Goal: Task Accomplishment & Management: Manage account settings

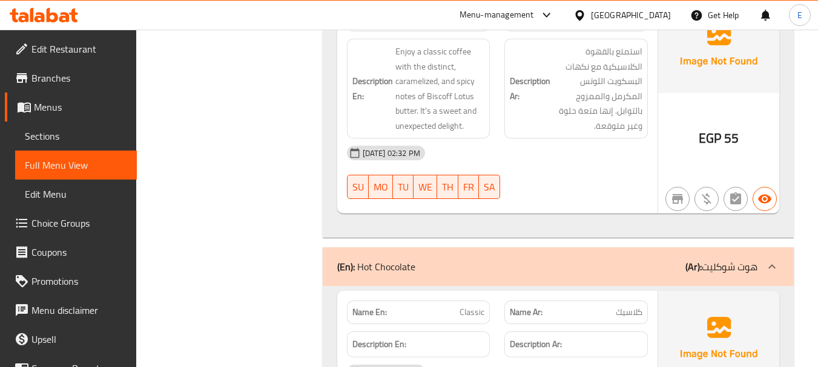
scroll to position [27692, 0]
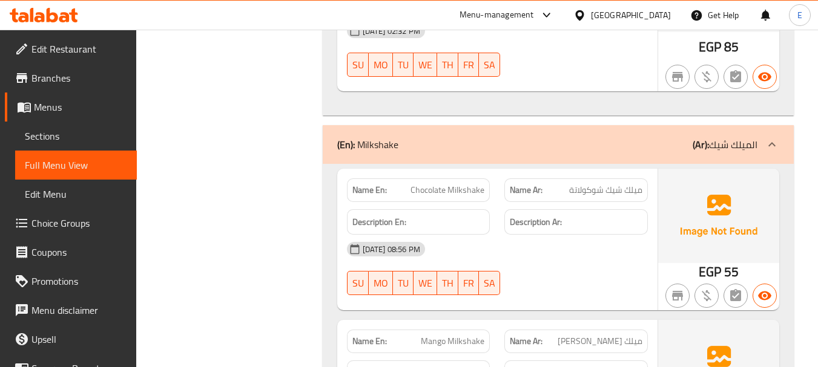
scroll to position [14065, 0]
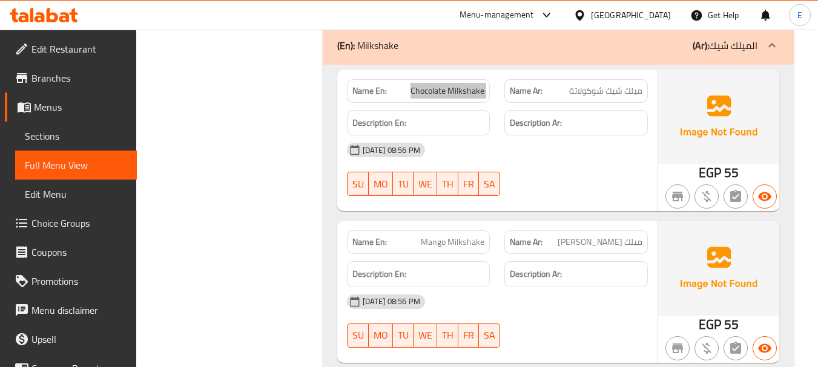
scroll to position [14247, 0]
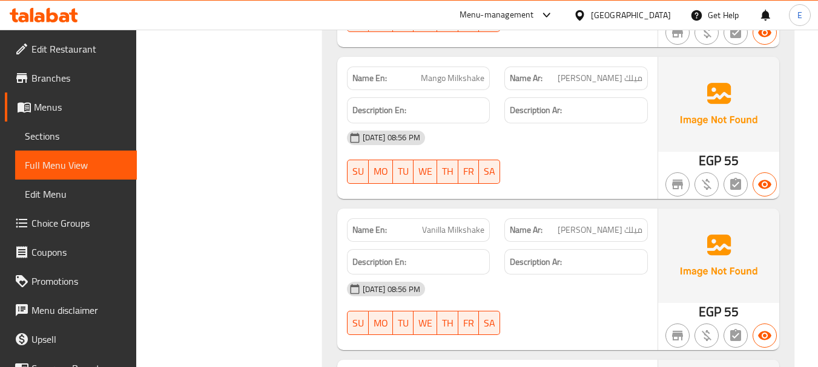
scroll to position [14368, 0]
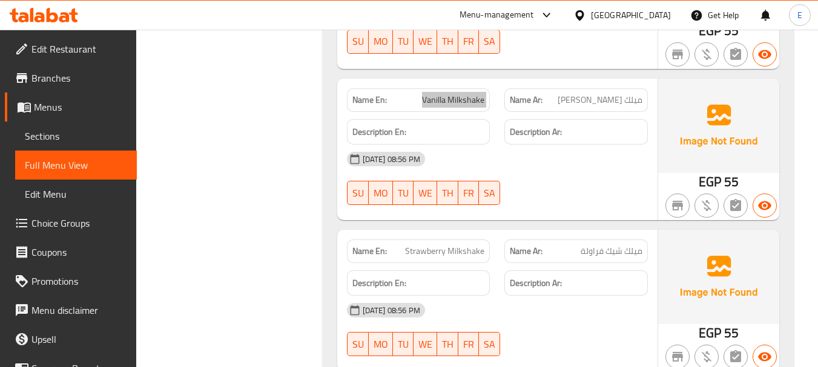
scroll to position [14489, 0]
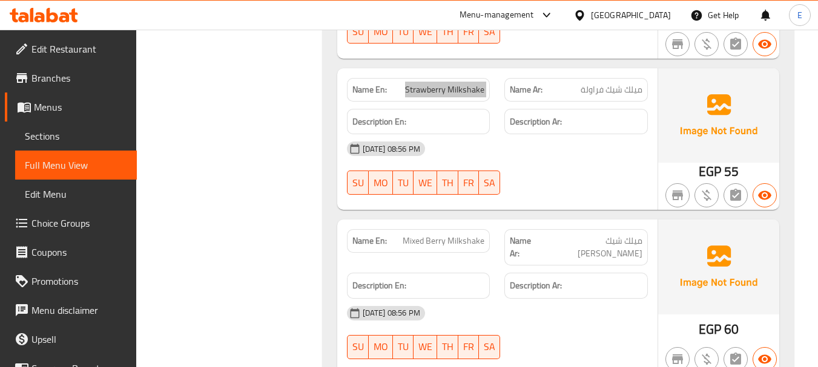
scroll to position [14671, 0]
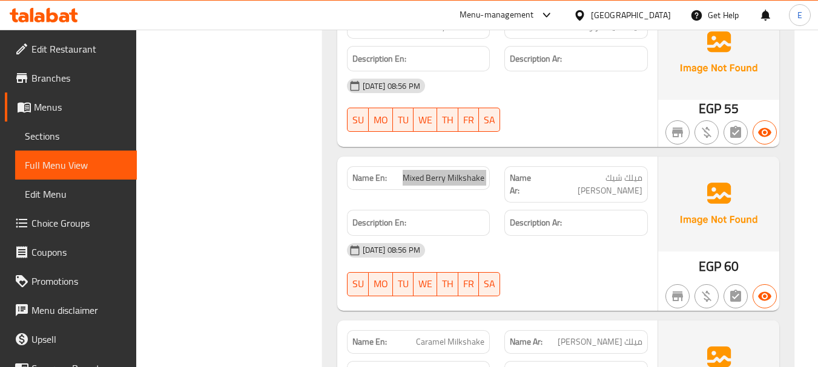
scroll to position [14731, 0]
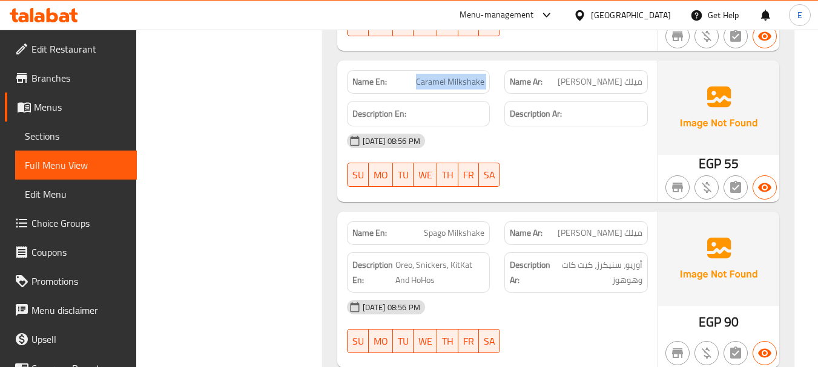
scroll to position [14973, 0]
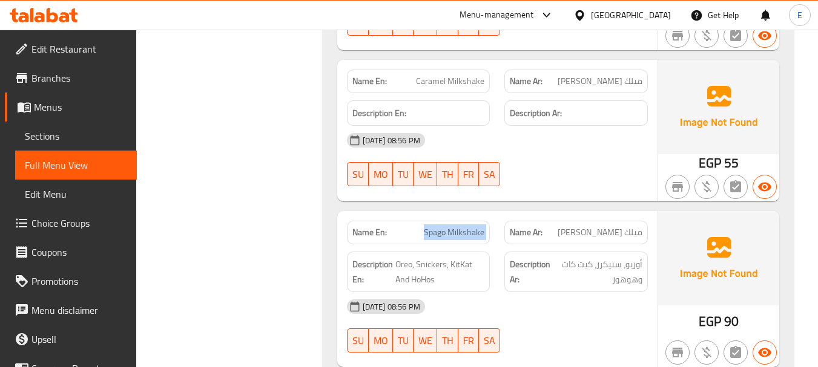
click at [431, 257] on span "Oreo, Snickers, KitKat And HoHos" at bounding box center [439, 272] width 89 height 30
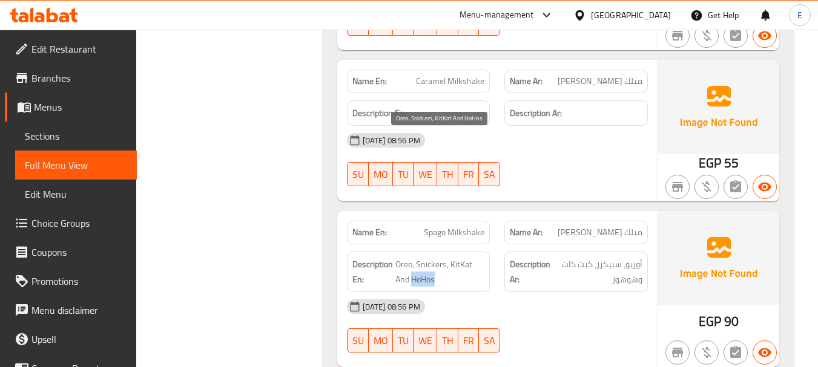
click at [431, 257] on span "Oreo, Snickers, KitKat And HoHos" at bounding box center [439, 272] width 89 height 30
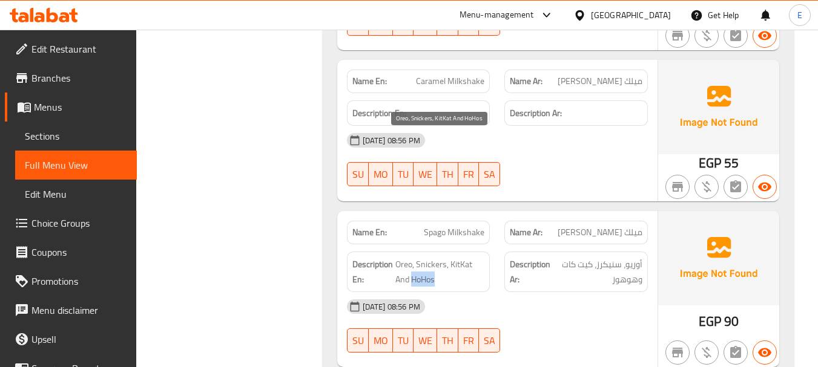
click at [431, 257] on span "Oreo, Snickers, KitKat And HoHos" at bounding box center [439, 272] width 89 height 30
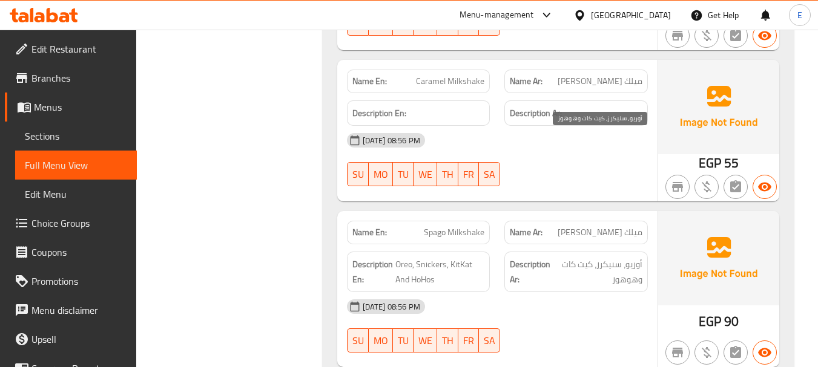
click at [564, 257] on span "أوريو، سنيكرز، كيت كات وهوهوز" at bounding box center [597, 272] width 89 height 30
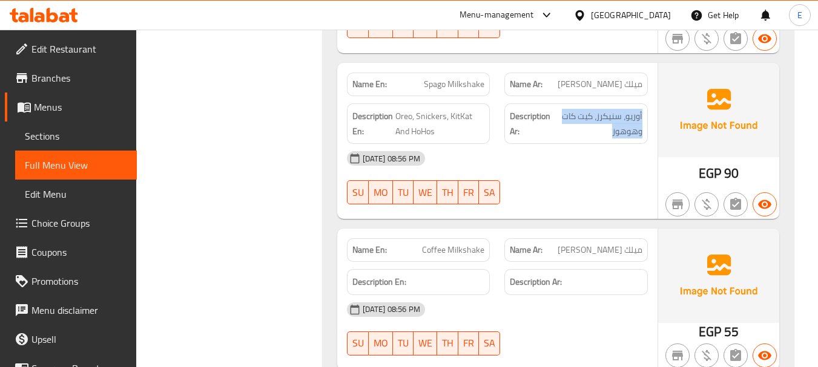
scroll to position [15155, 0]
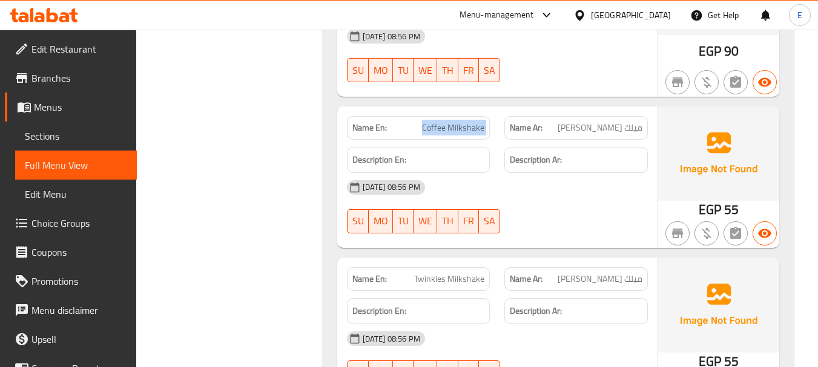
scroll to position [15276, 0]
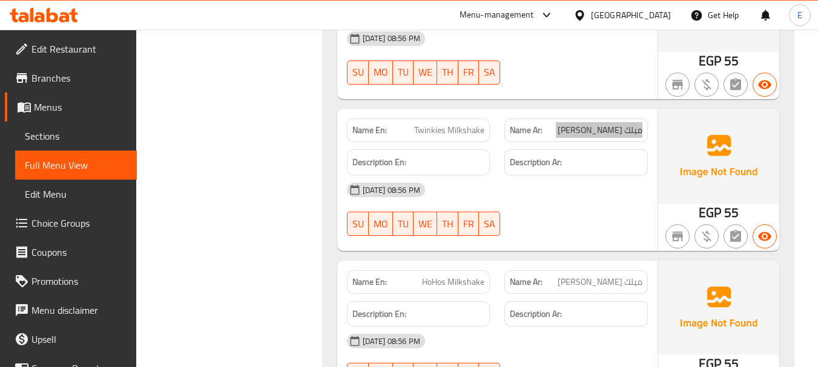
scroll to position [15397, 0]
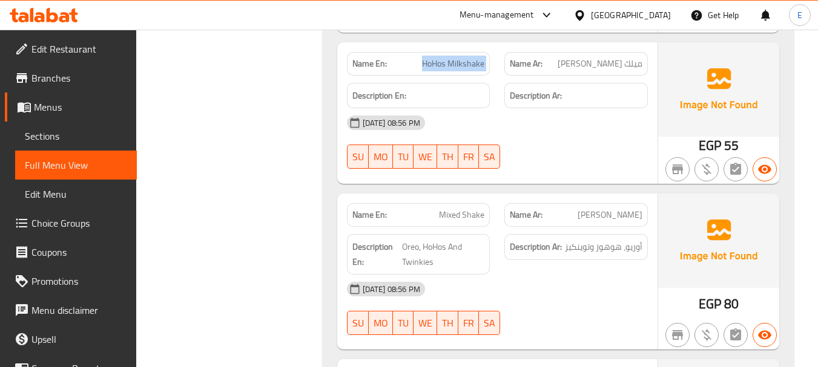
scroll to position [15639, 0]
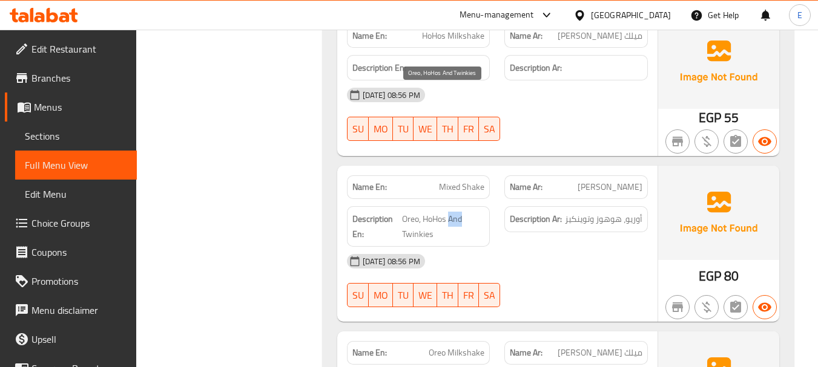
click at [455, 212] on span "Oreo, HoHos And Twinkies" at bounding box center [443, 227] width 82 height 30
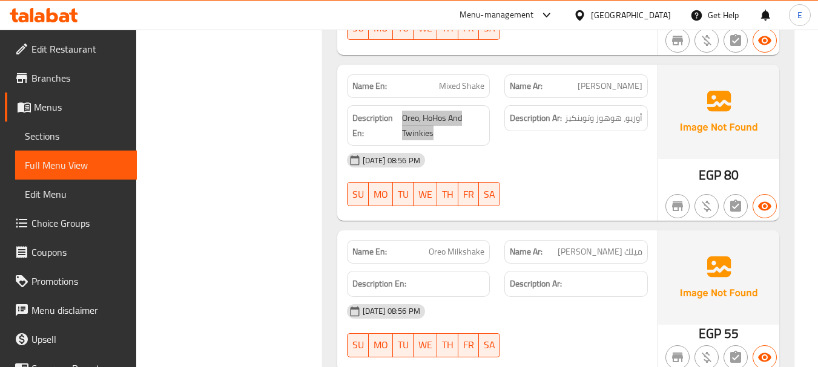
scroll to position [15760, 0]
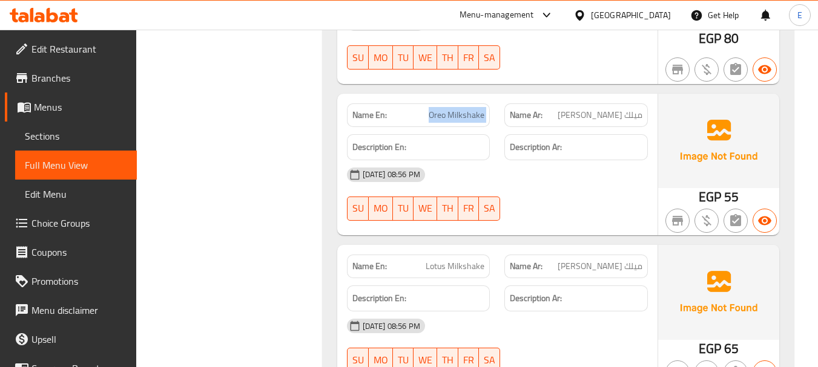
scroll to position [15881, 0]
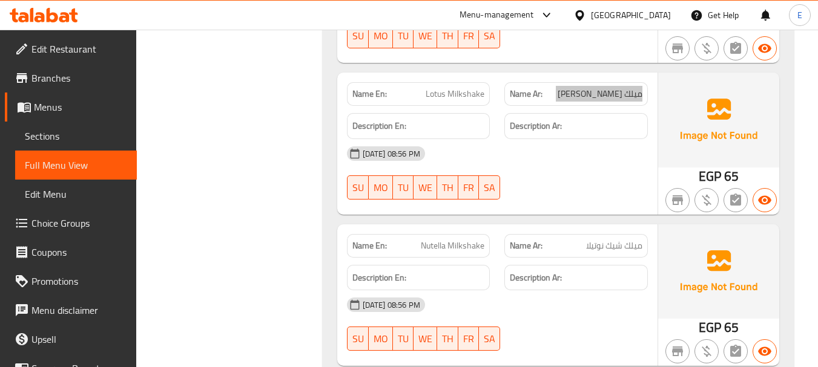
scroll to position [16063, 0]
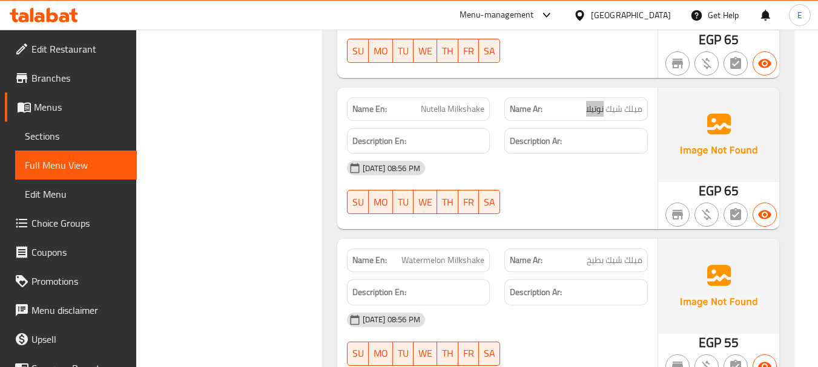
scroll to position [16245, 0]
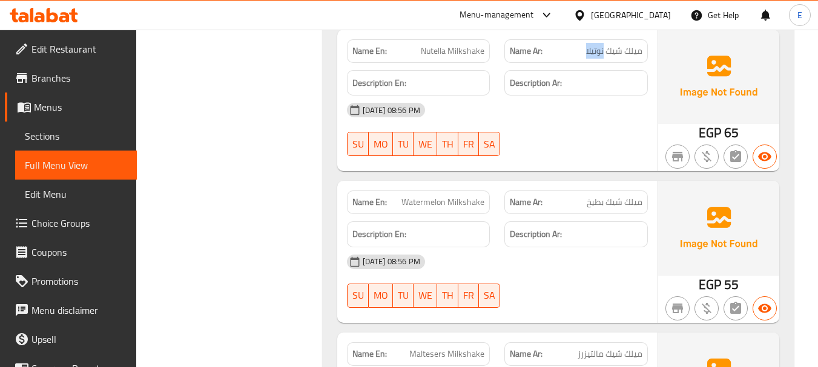
click at [435, 196] on span "Watermelon Milkshake" at bounding box center [442, 202] width 83 height 13
click at [601, 196] on span "ميلك شيك بطيخ" at bounding box center [615, 202] width 56 height 13
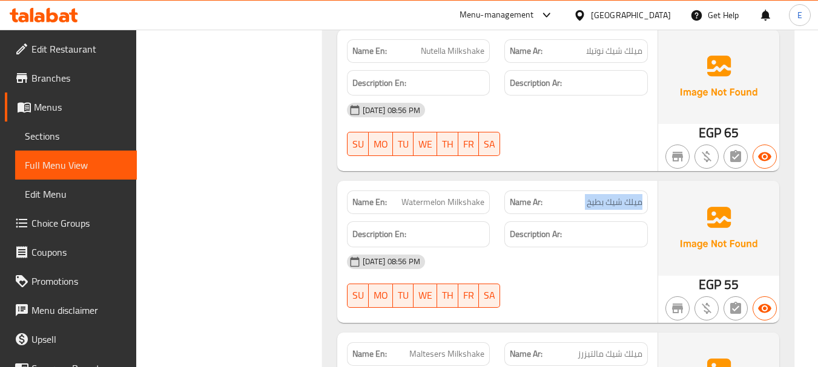
click at [601, 196] on span "ميلك شيك بطيخ" at bounding box center [615, 202] width 56 height 13
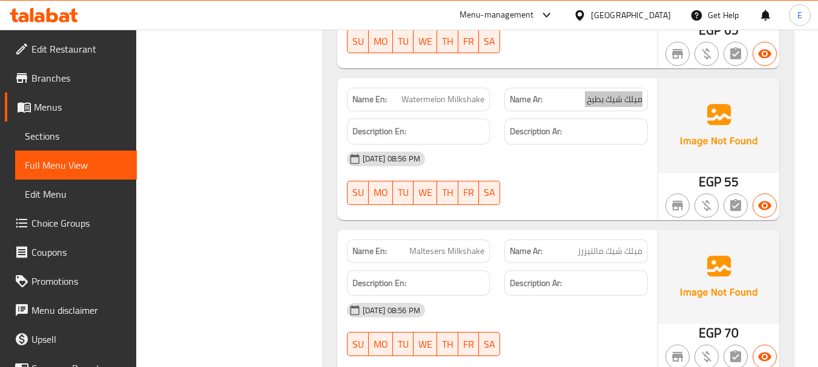
scroll to position [16366, 0]
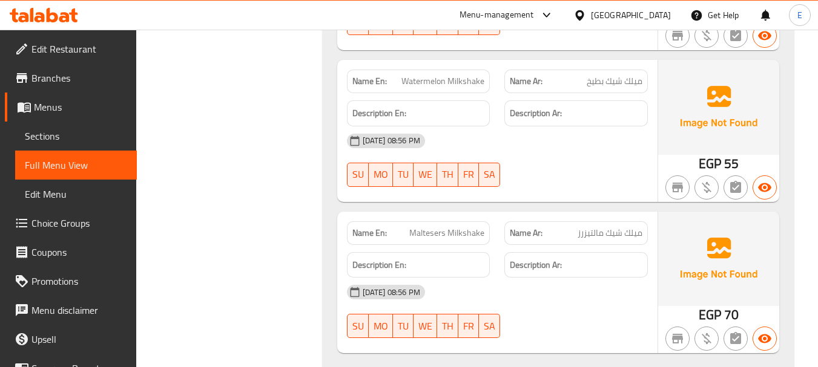
click at [435, 222] on div "Name En: Maltesers Milkshake" at bounding box center [418, 234] width 143 height 24
click at [612, 214] on div "Name Ar: ميلك شيك مالتيزرز" at bounding box center [576, 233] width 158 height 38
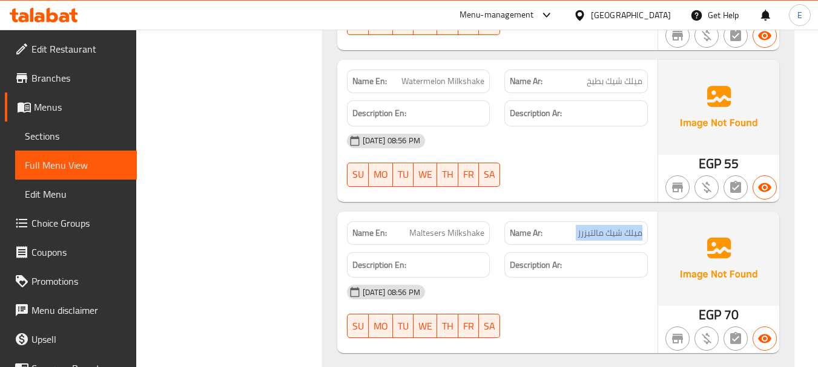
click at [612, 214] on div "Name Ar: ميلك شيك مالتيزرز" at bounding box center [576, 233] width 158 height 38
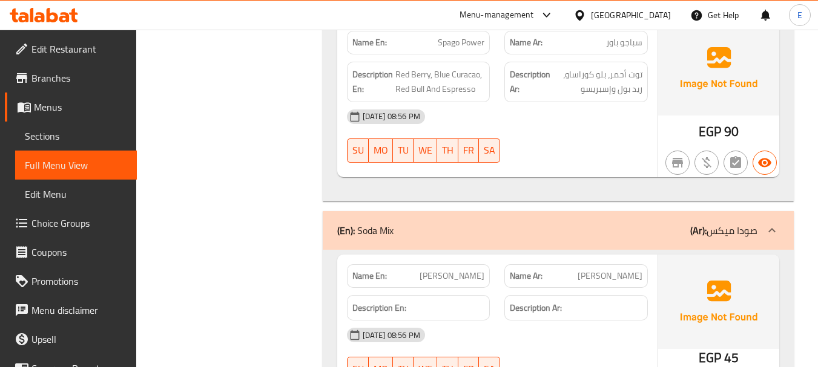
scroll to position [10469, 0]
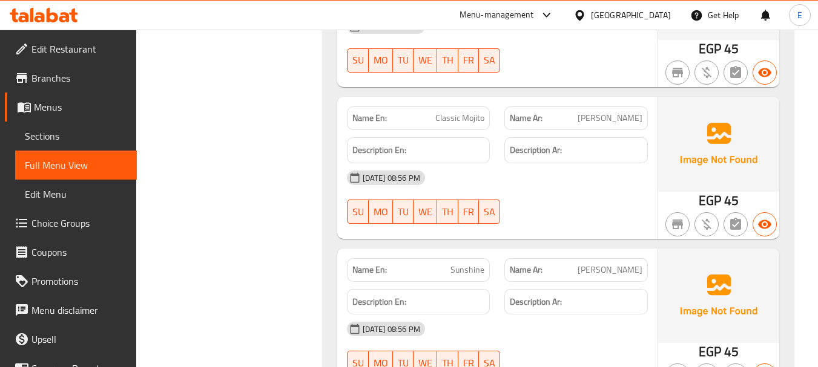
scroll to position [10893, 0]
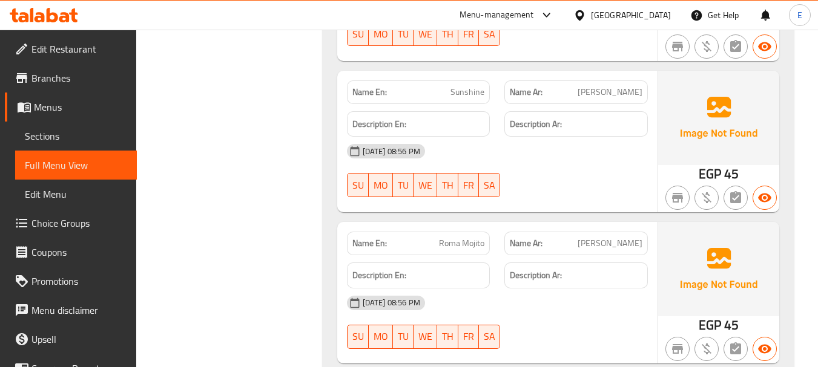
scroll to position [11074, 0]
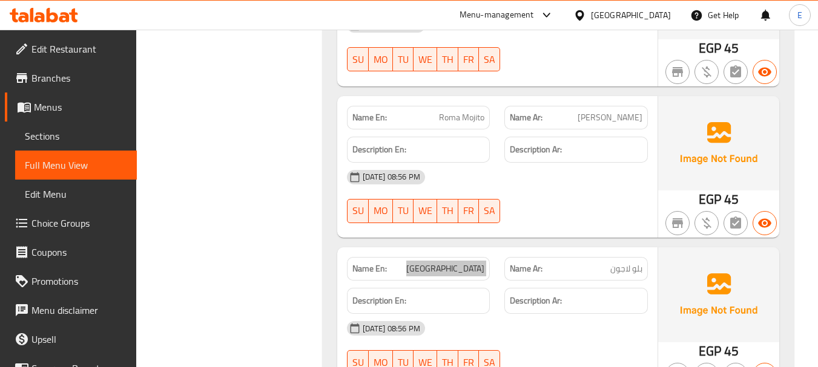
scroll to position [11317, 0]
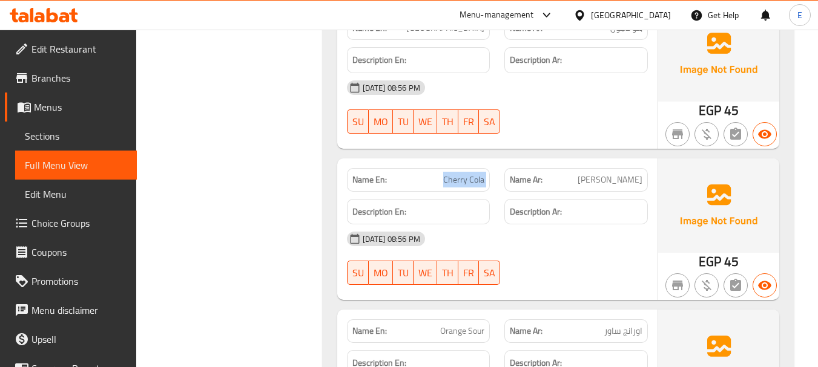
scroll to position [11498, 0]
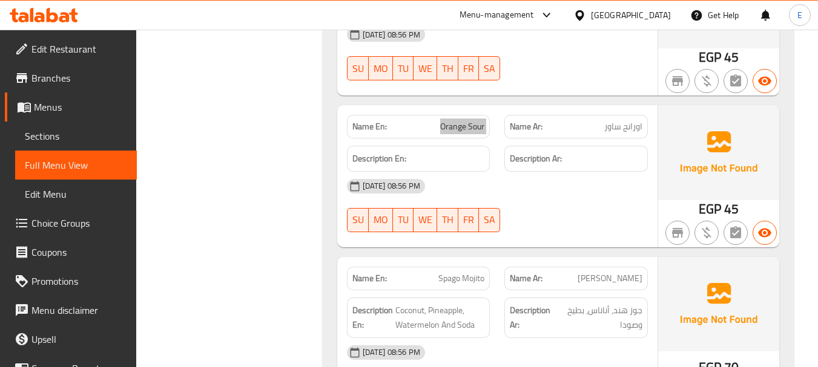
scroll to position [11619, 0]
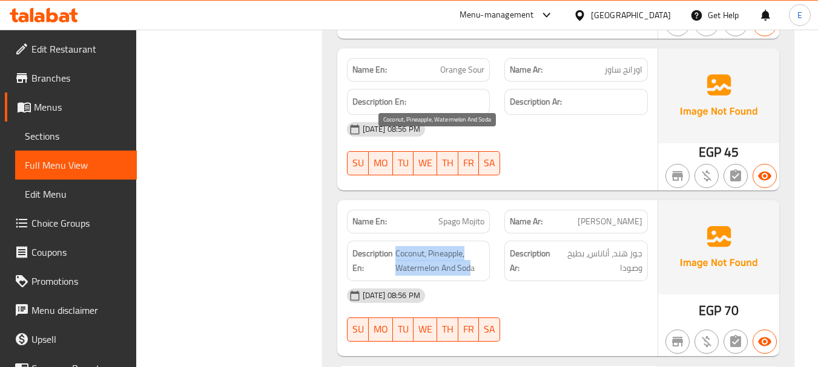
drag, startPoint x: 397, startPoint y: 144, endPoint x: 471, endPoint y: 163, distance: 76.8
click at [471, 246] on span "Coconut, Pineapple, Watermelon And Soda" at bounding box center [440, 261] width 90 height 30
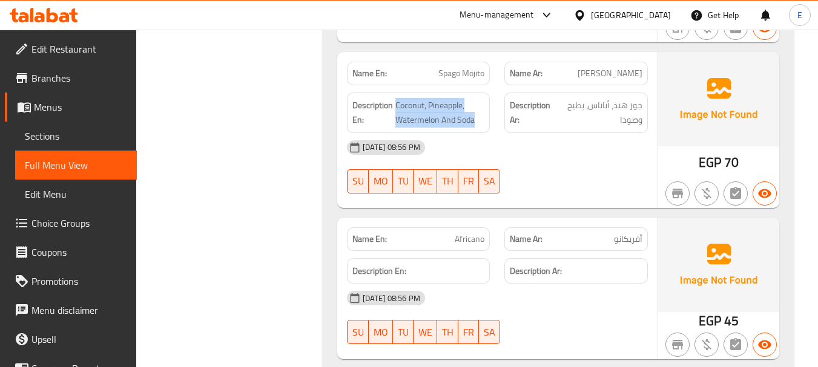
scroll to position [11801, 0]
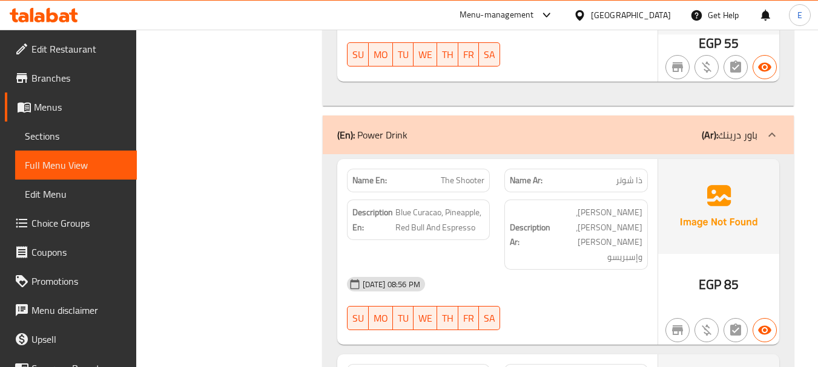
scroll to position [9843, 0]
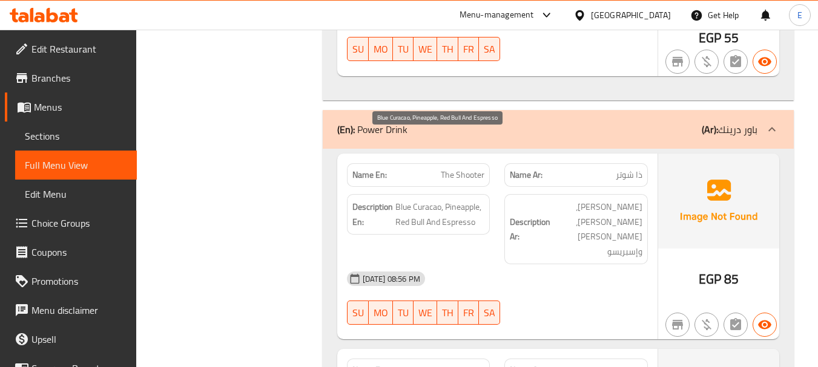
click at [431, 200] on span "Blue Curacao, Pineapple, Red Bull And Espresso" at bounding box center [440, 215] width 90 height 30
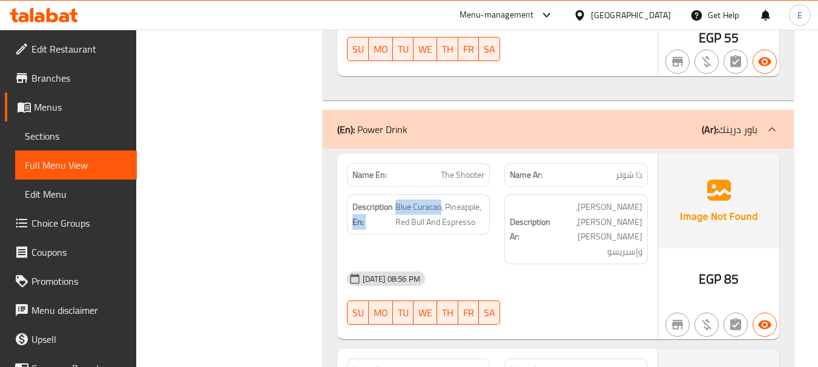
drag, startPoint x: 441, startPoint y: 141, endPoint x: 393, endPoint y: 137, distance: 48.0
drag, startPoint x: 395, startPoint y: 138, endPoint x: 440, endPoint y: 141, distance: 44.3
click at [440, 200] on span "Blue Curacao, Pineapple, Red Bull And Espresso" at bounding box center [440, 215] width 90 height 30
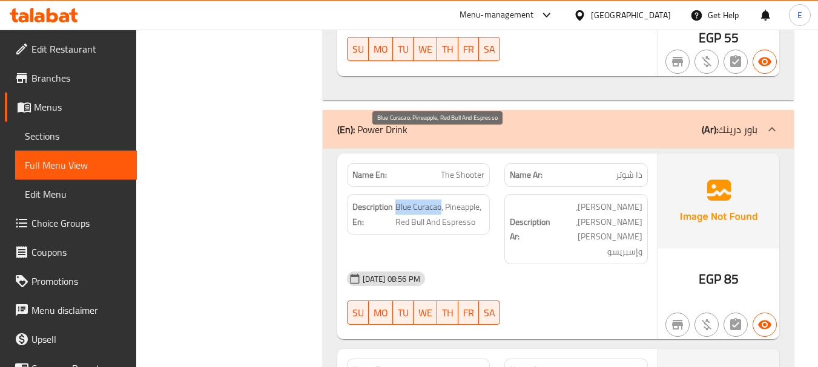
copy span "Blue Curacao"
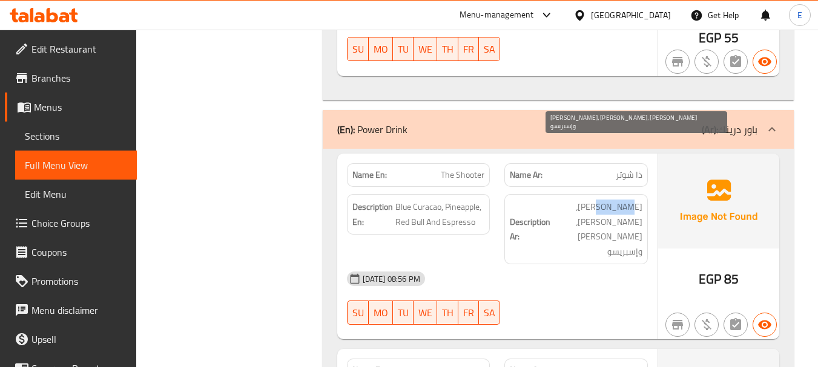
click at [619, 200] on span "بلو كوراساو، أناناس، ريد بول وإسبريسو" at bounding box center [598, 229] width 90 height 59
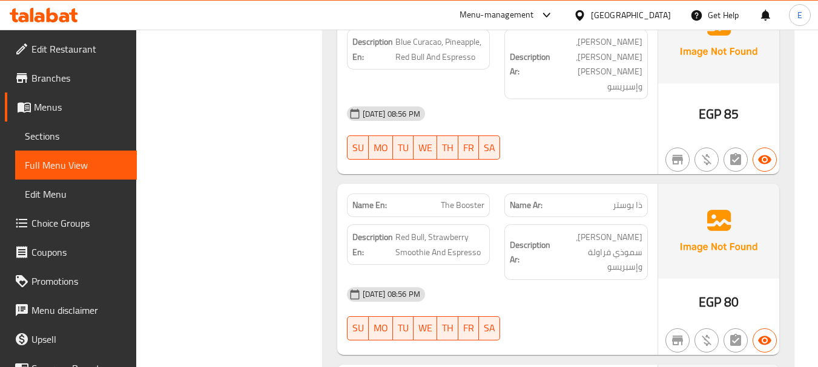
scroll to position [10025, 0]
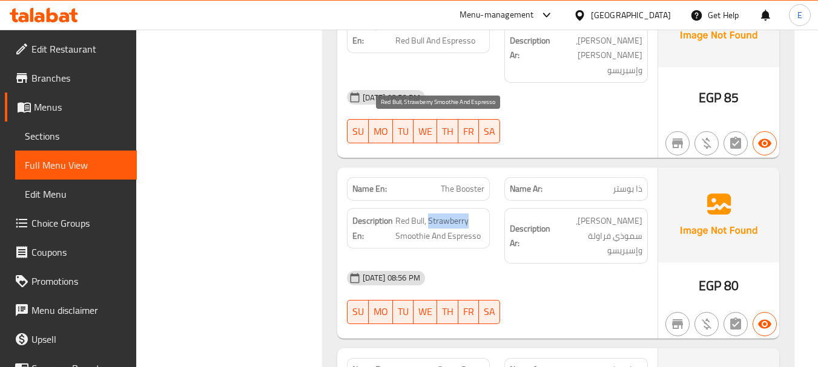
click at [455, 214] on span "Red Bull, Strawberry Smoothie And Espresso" at bounding box center [440, 229] width 90 height 30
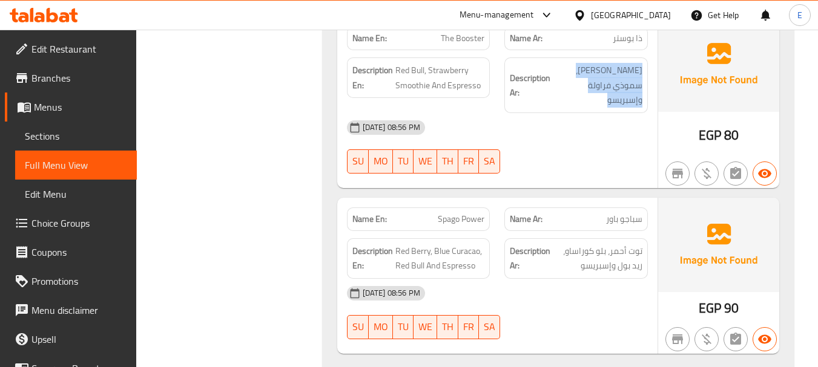
scroll to position [10206, 0]
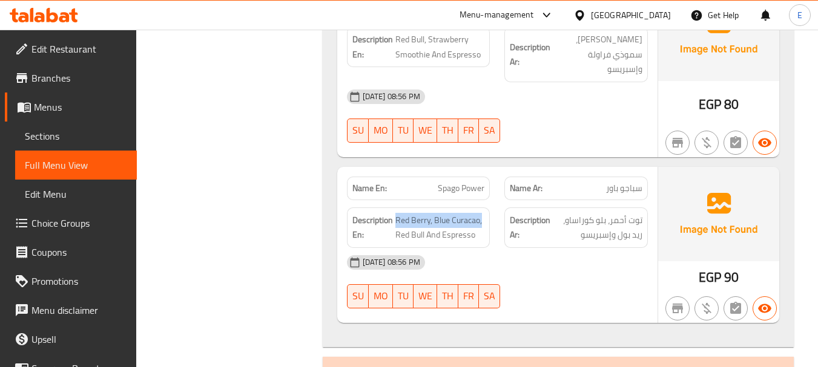
drag, startPoint x: 406, startPoint y: 103, endPoint x: 492, endPoint y: 103, distance: 86.0
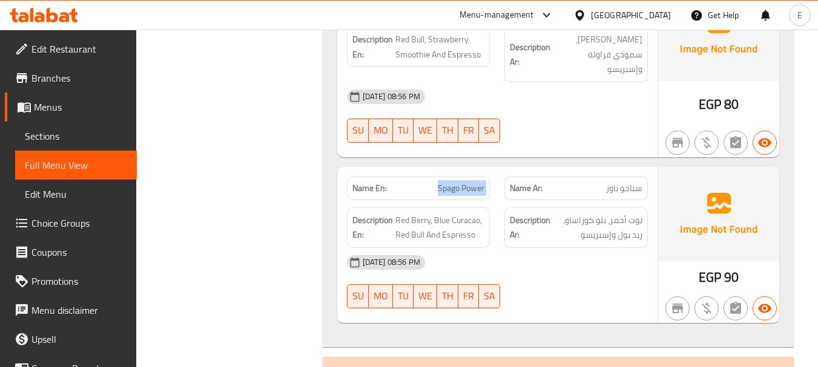
copy span "Spago Power"
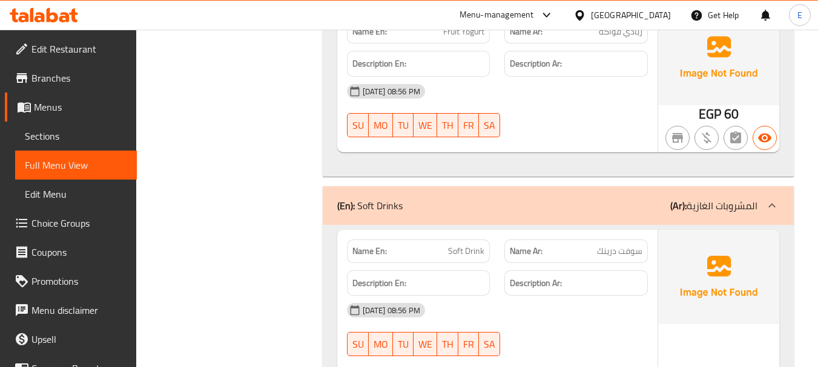
scroll to position [20259, 0]
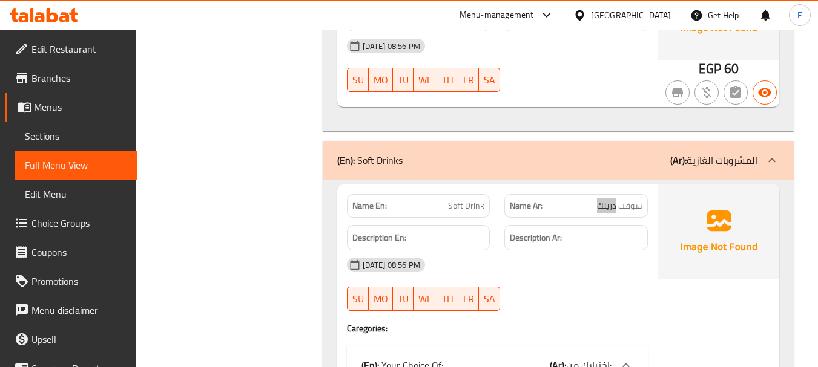
scroll to position [20320, 0]
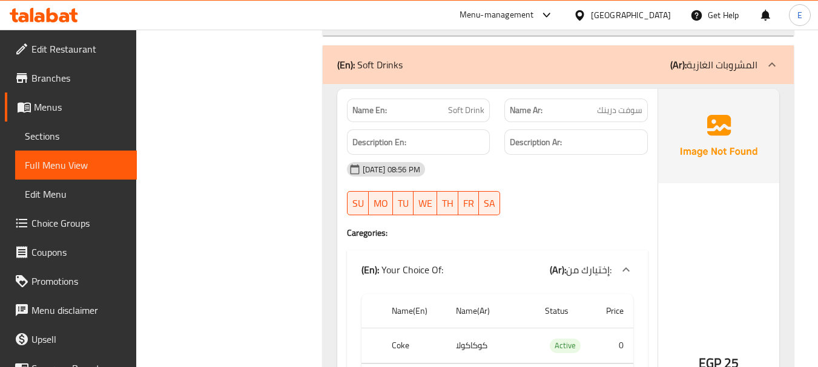
scroll to position [20441, 0]
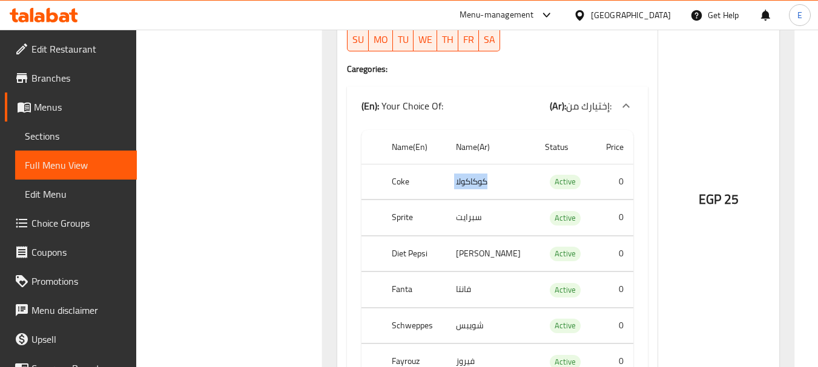
scroll to position [20562, 0]
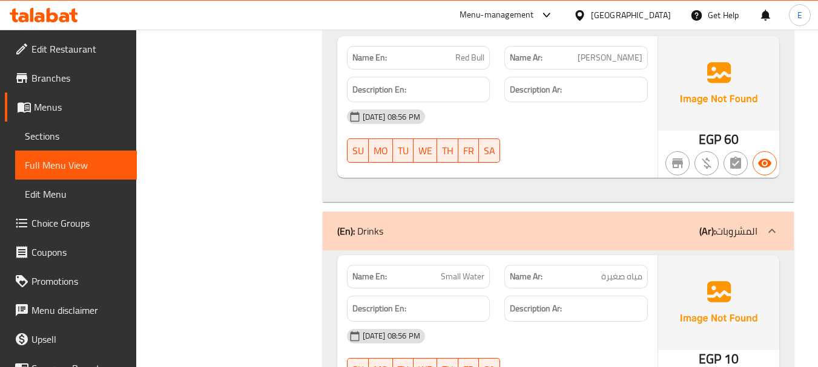
scroll to position [21107, 0]
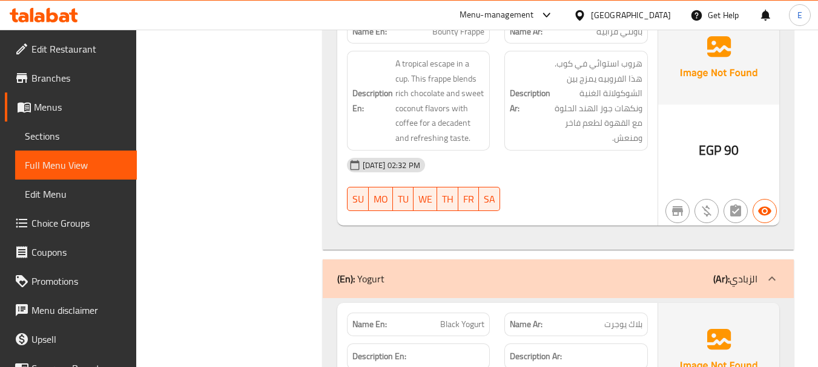
scroll to position [19344, 0]
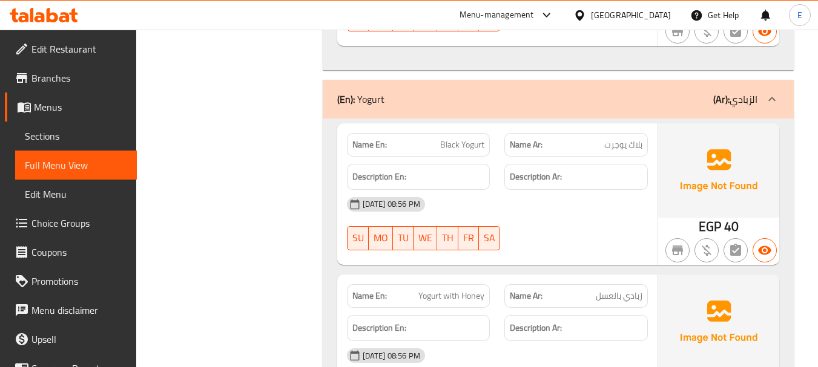
scroll to position [19466, 0]
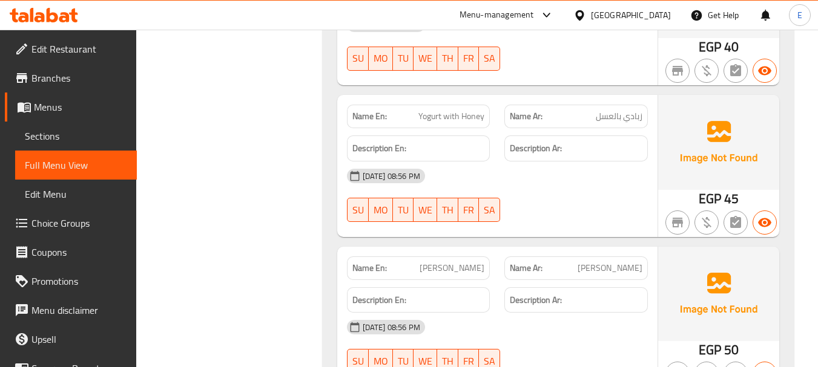
scroll to position [19587, 0]
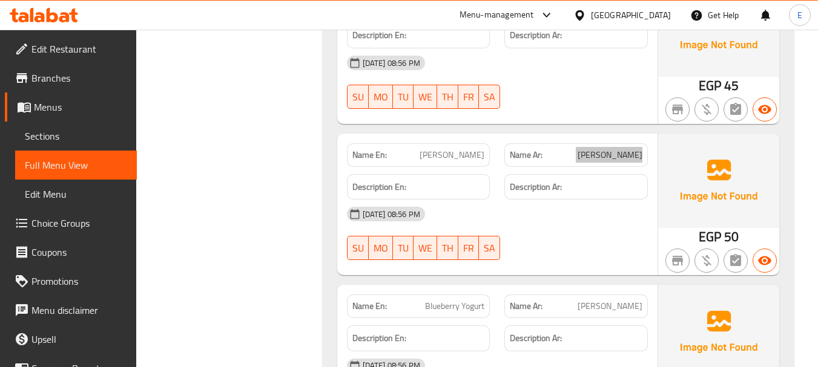
scroll to position [19708, 0]
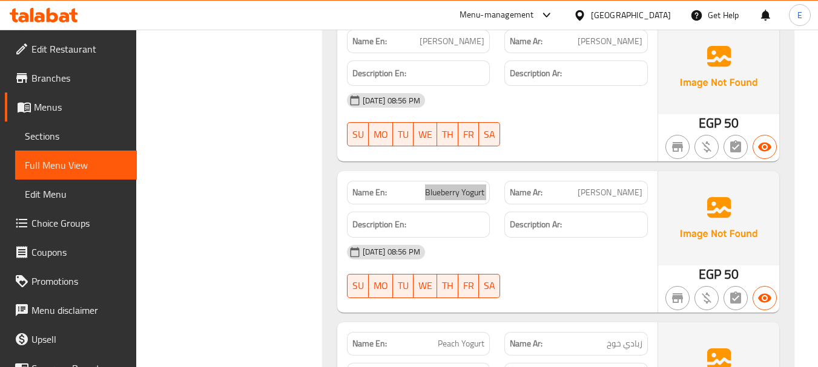
scroll to position [19829, 0]
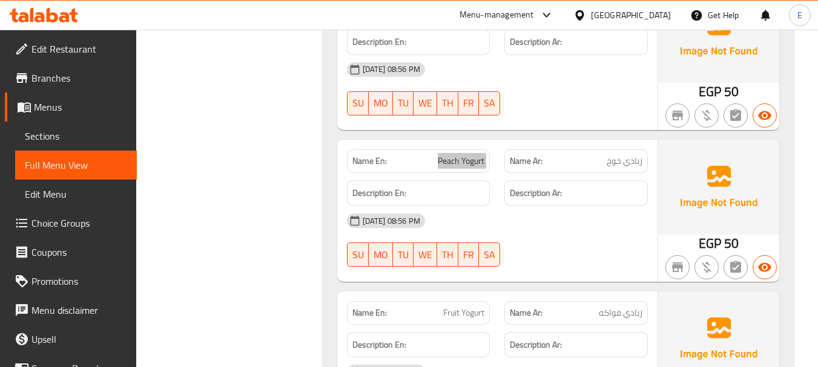
scroll to position [20010, 0]
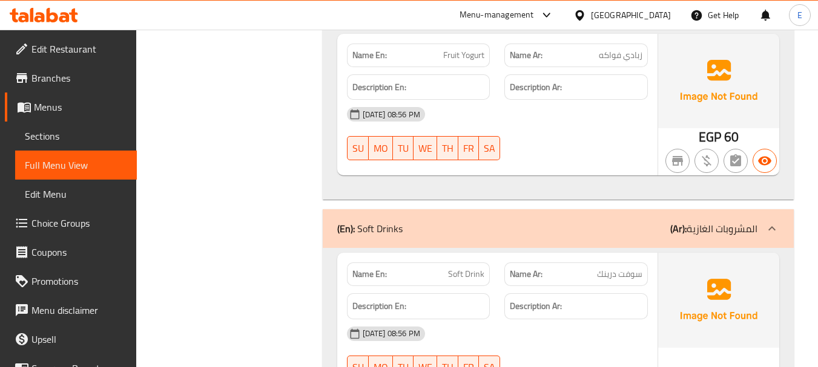
scroll to position [20253, 0]
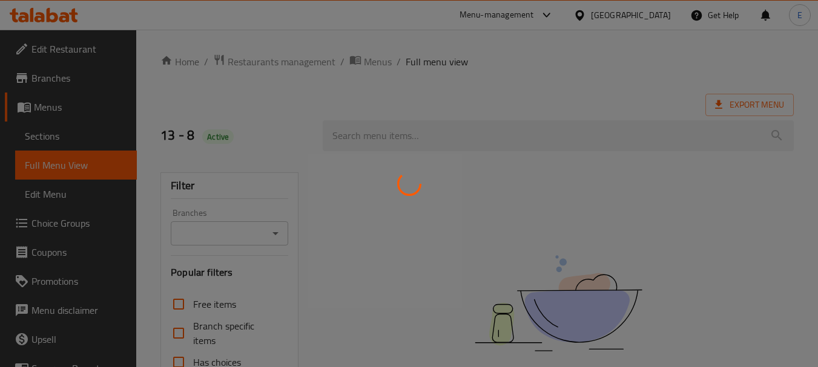
scroll to position [39, 0]
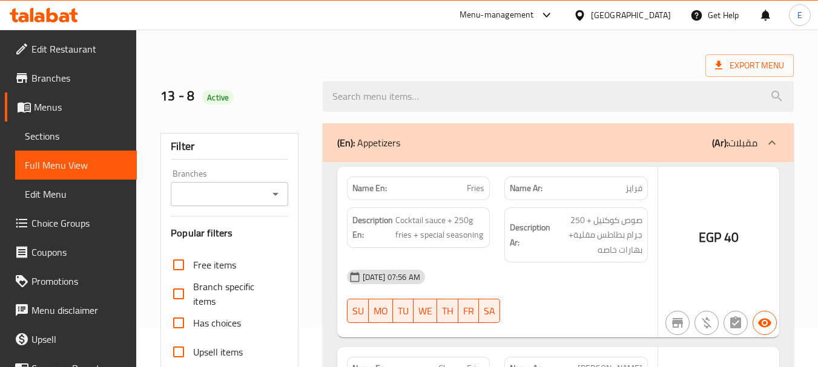
click at [183, 272] on div at bounding box center [409, 183] width 818 height 367
click at [180, 274] on div at bounding box center [409, 183] width 818 height 367
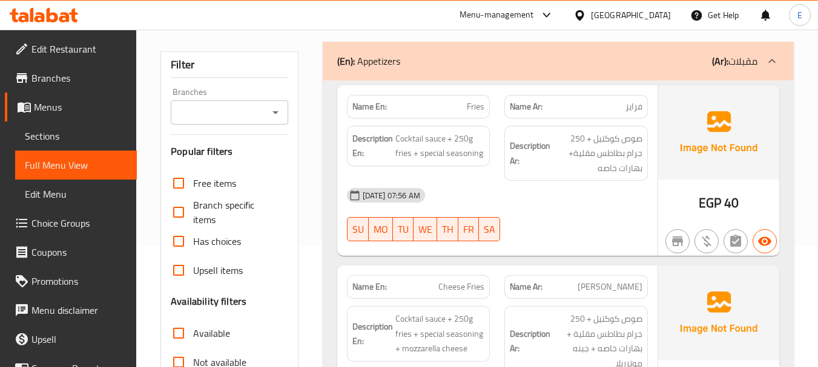
scroll to position [303, 0]
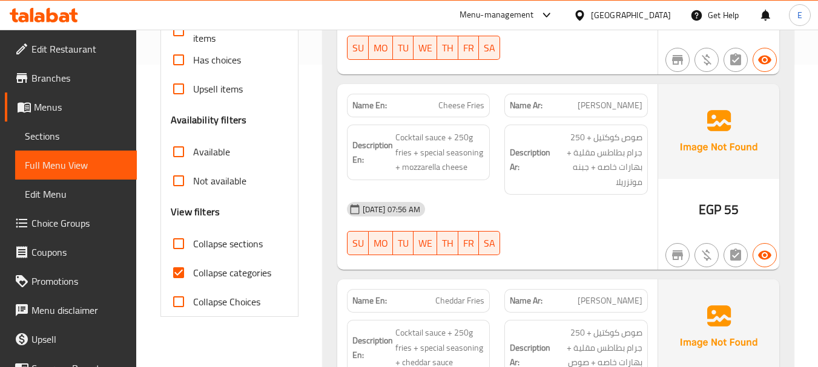
click at [180, 271] on input "Collapse categories" at bounding box center [178, 273] width 29 height 29
checkbox input "false"
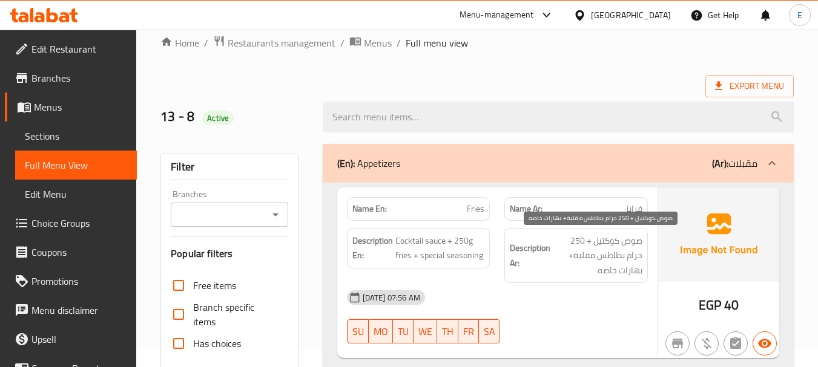
scroll to position [0, 0]
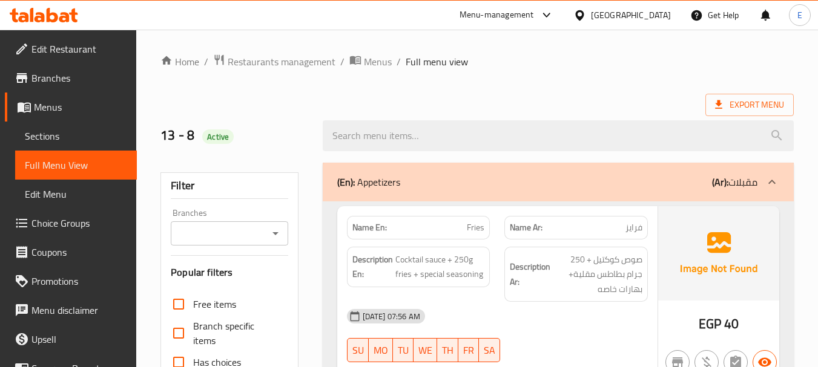
click at [566, 102] on div "Export Menu" at bounding box center [476, 105] width 633 height 22
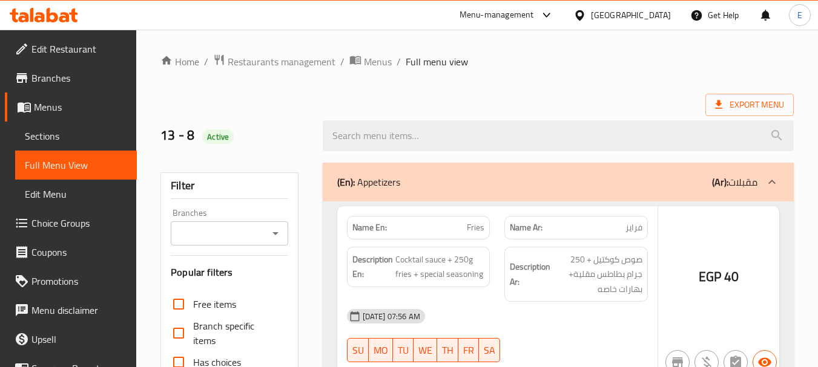
click at [179, 213] on div at bounding box center [409, 183] width 818 height 367
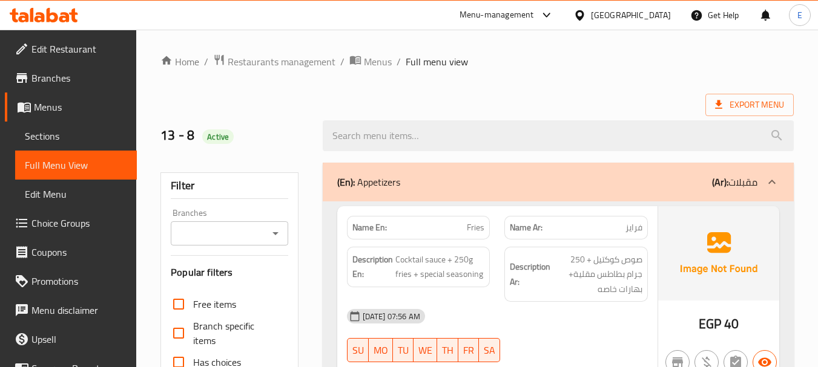
scroll to position [363, 0]
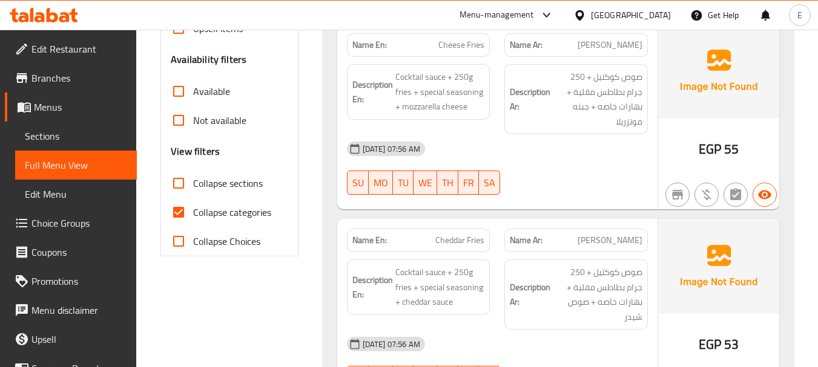
click at [179, 217] on input "Collapse categories" at bounding box center [178, 212] width 29 height 29
checkbox input "false"
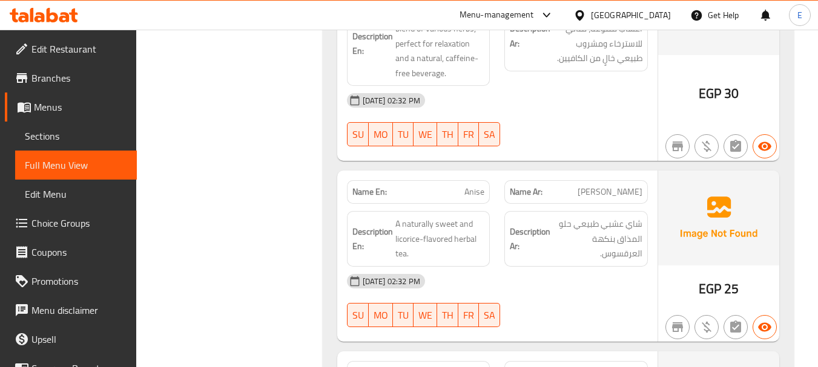
scroll to position [67638, 0]
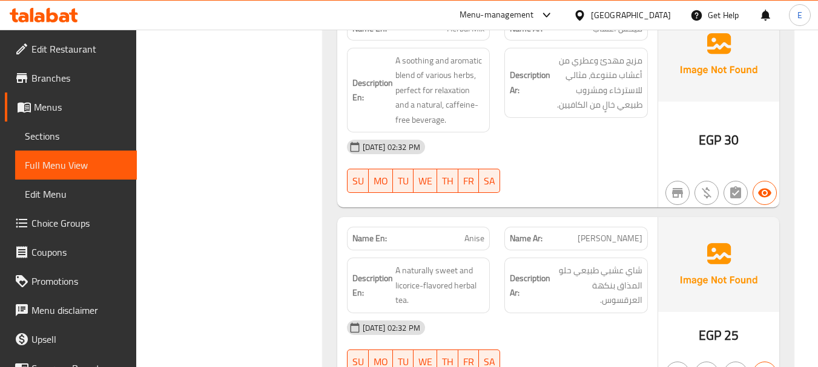
click at [651, 13] on div "Egypt" at bounding box center [631, 14] width 80 height 13
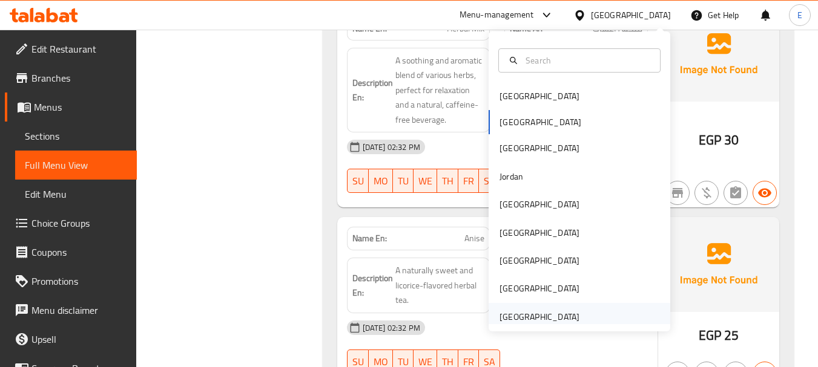
click at [522, 321] on div "[GEOGRAPHIC_DATA]" at bounding box center [539, 317] width 80 height 13
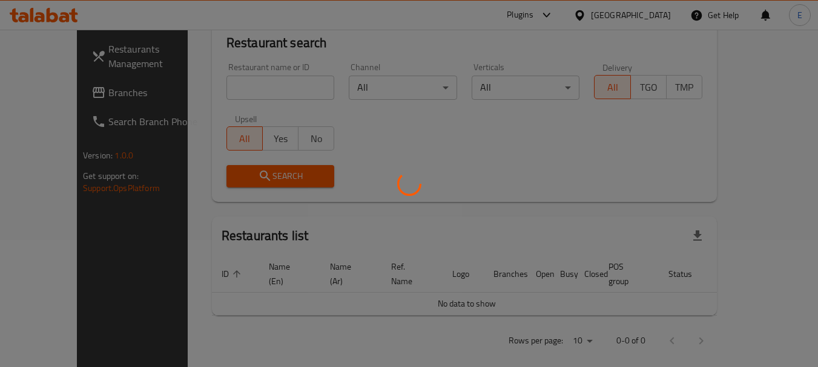
scroll to position [549, 0]
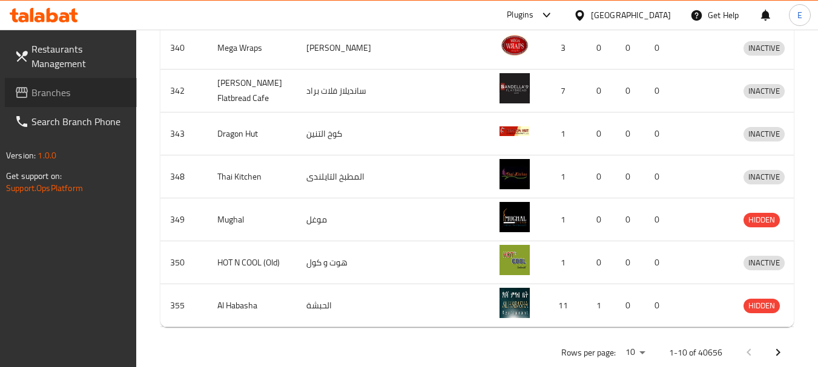
click at [38, 88] on span "Branches" at bounding box center [79, 92] width 96 height 15
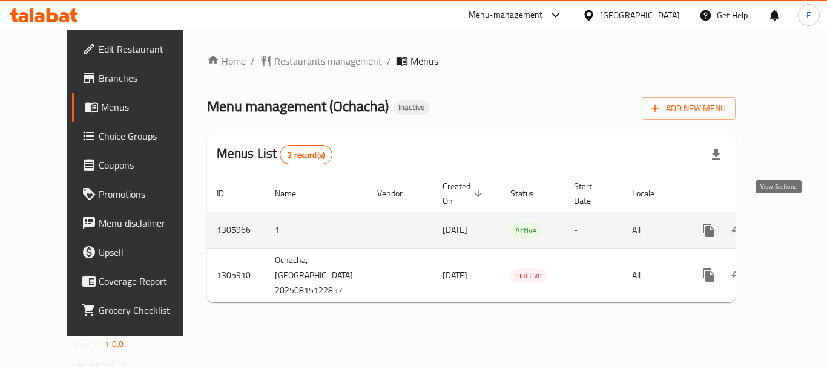
click at [789, 223] on icon "enhanced table" at bounding box center [796, 230] width 15 height 15
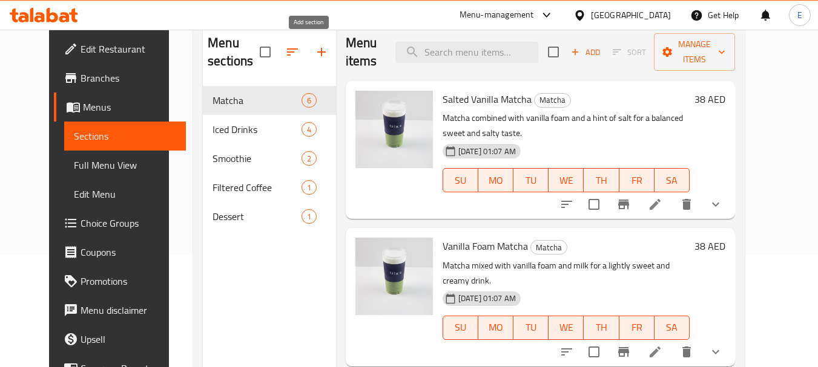
scroll to position [121, 0]
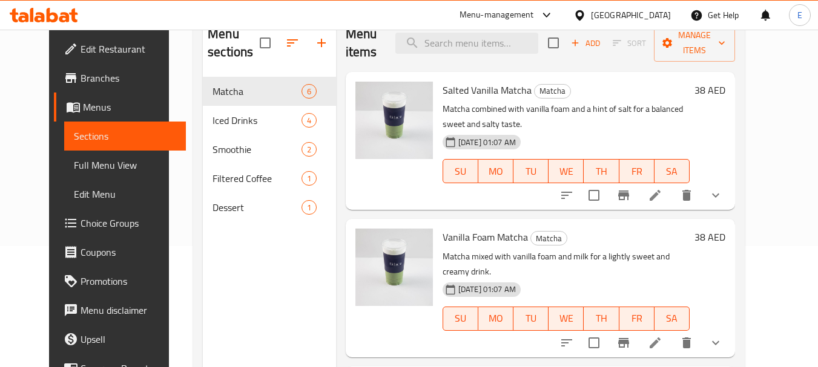
click at [74, 166] on span "Full Menu View" at bounding box center [125, 165] width 102 height 15
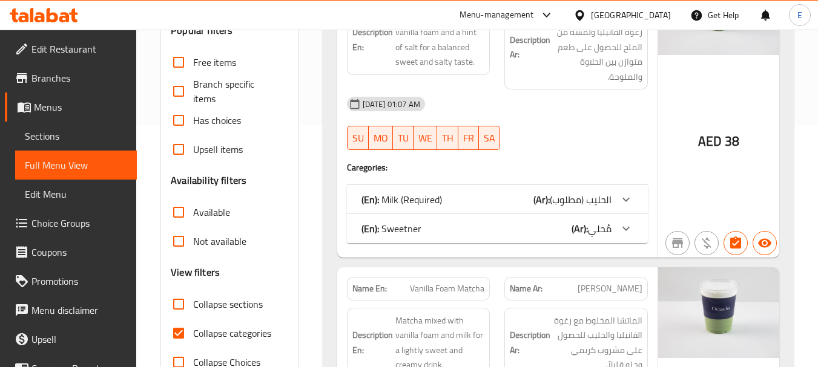
scroll to position [303, 0]
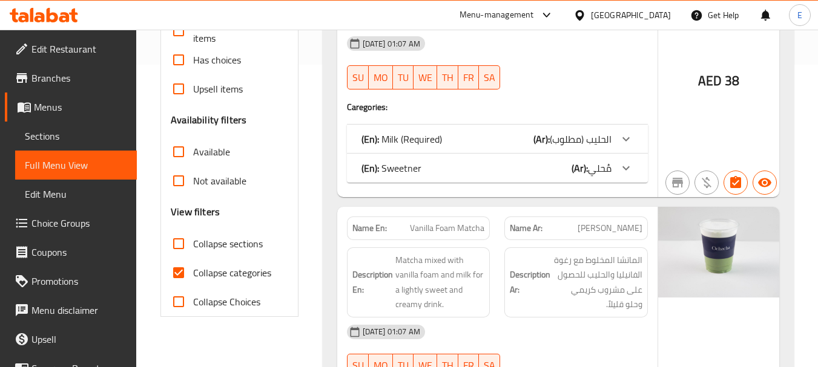
click at [183, 276] on input "Collapse categories" at bounding box center [178, 273] width 29 height 29
checkbox input "false"
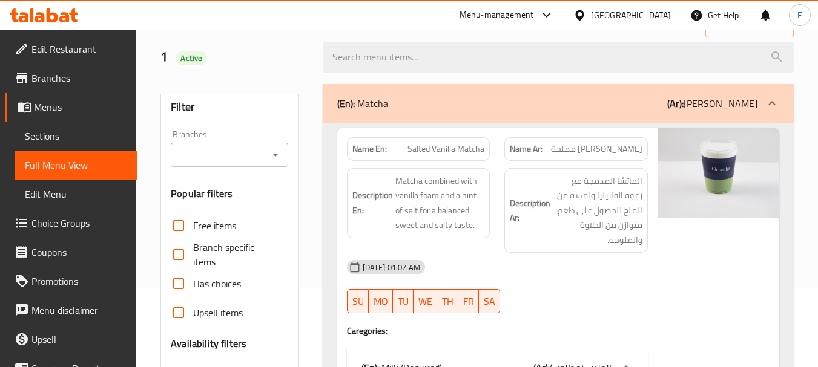
scroll to position [0, 0]
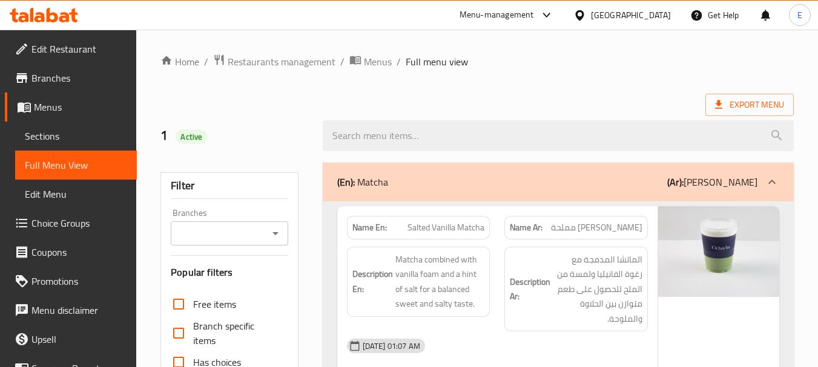
click at [748, 105] on span "Export Menu" at bounding box center [749, 104] width 69 height 15
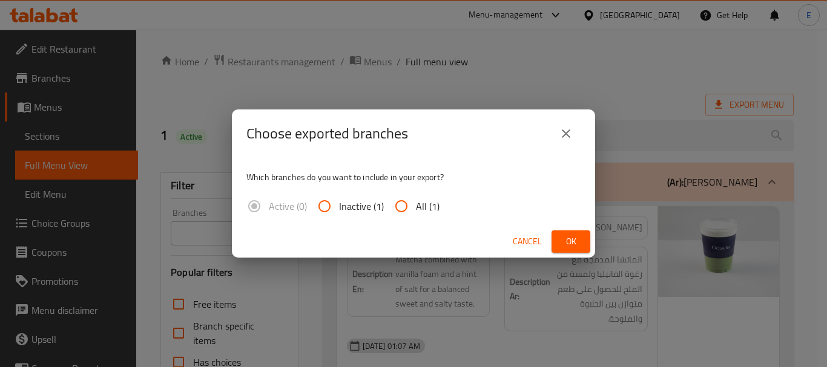
click at [427, 207] on span "All (1)" at bounding box center [428, 206] width 24 height 15
click at [416, 207] on input "All (1)" at bounding box center [401, 206] width 29 height 29
radio input "true"
click at [575, 236] on span "Ok" at bounding box center [570, 241] width 19 height 15
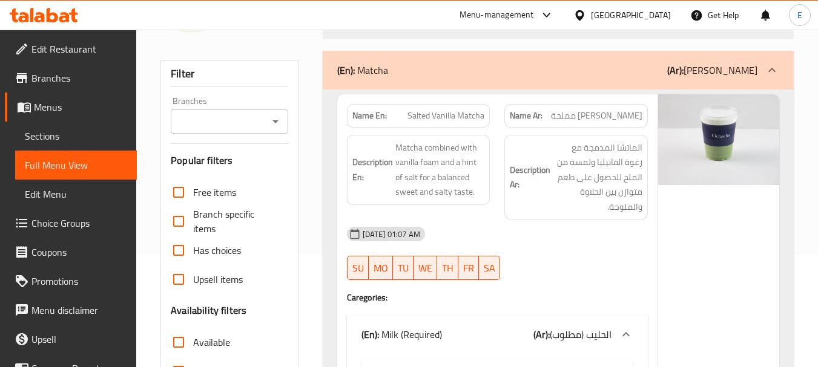
scroll to position [121, 0]
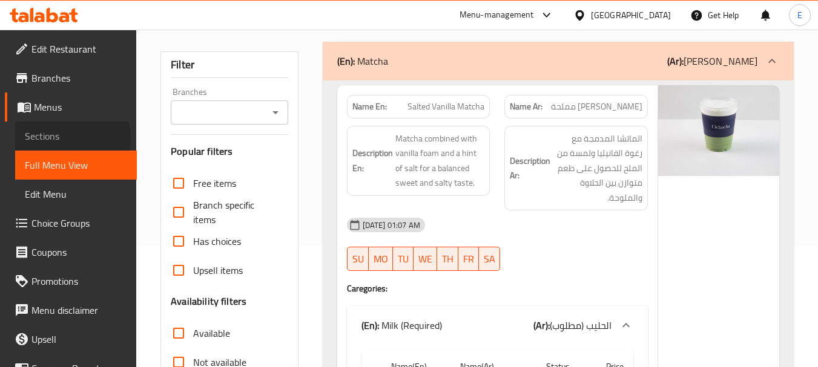
click at [62, 139] on span "Sections" at bounding box center [76, 136] width 102 height 15
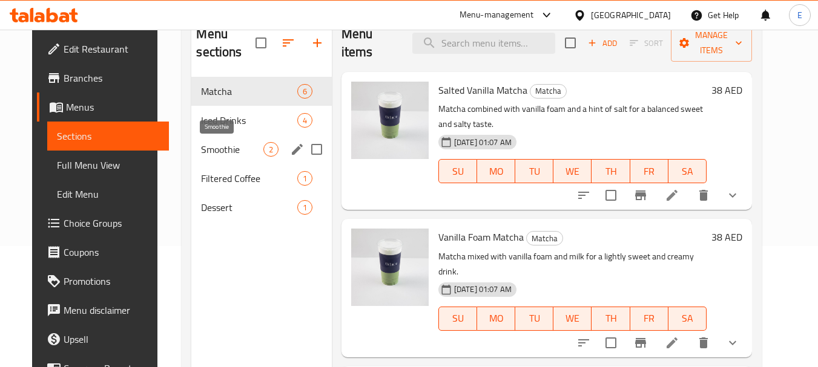
click at [205, 147] on span "Smoothie" at bounding box center [232, 149] width 62 height 15
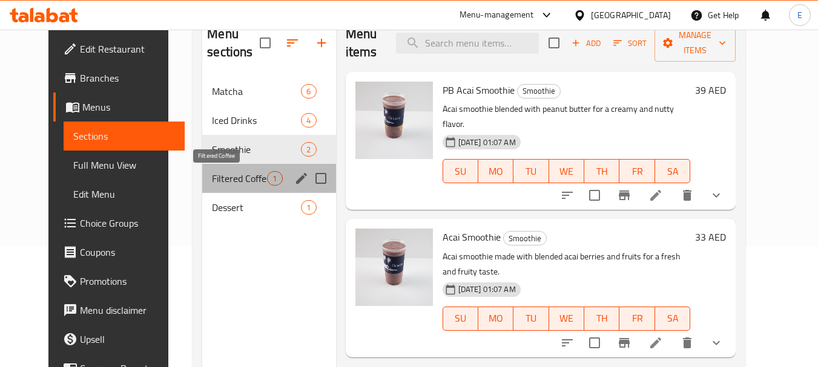
click at [212, 174] on span "Filtered Coffee" at bounding box center [239, 178] width 55 height 15
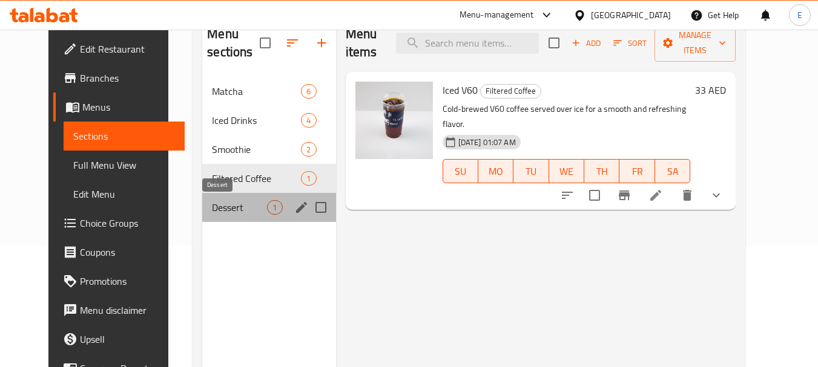
click at [212, 203] on span "Dessert" at bounding box center [239, 207] width 55 height 15
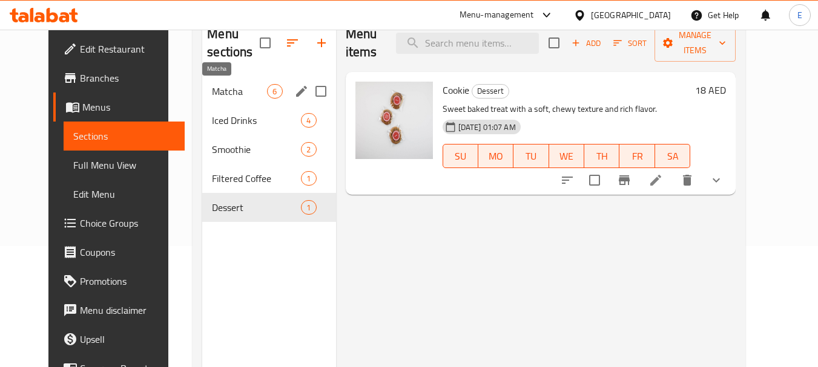
click at [228, 93] on span "Matcha" at bounding box center [239, 91] width 55 height 15
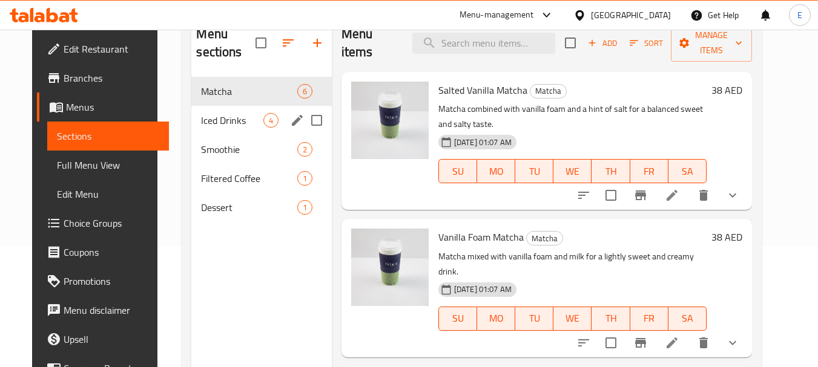
click at [236, 115] on span "Iced Drinks" at bounding box center [232, 120] width 62 height 15
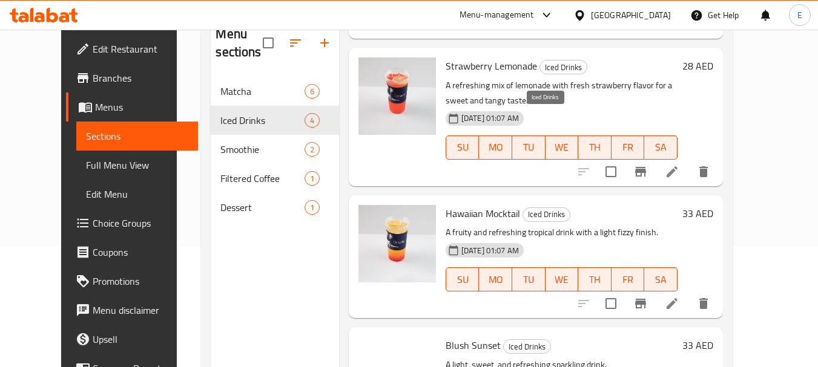
scroll to position [225, 0]
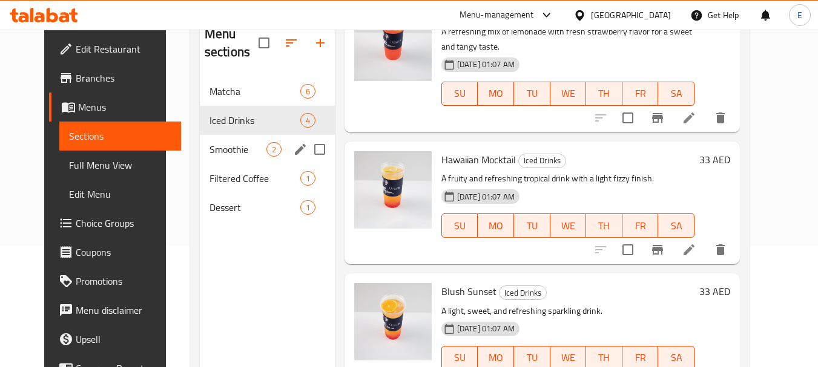
click at [214, 147] on span "Smoothie" at bounding box center [237, 149] width 57 height 15
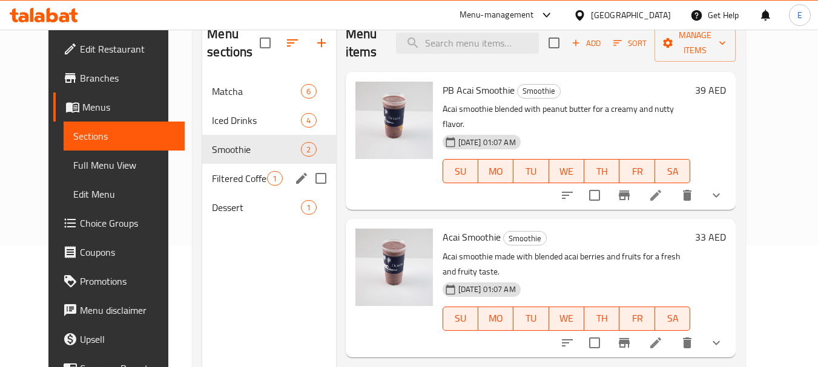
click at [225, 177] on span "Filtered Coffee" at bounding box center [239, 178] width 55 height 15
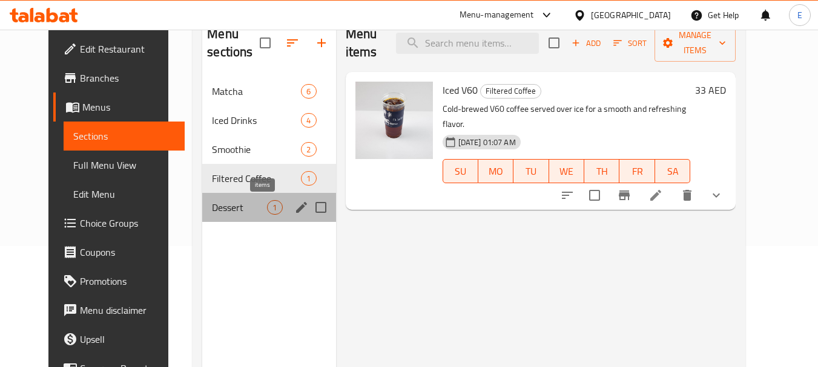
click at [268, 206] on span "1" at bounding box center [275, 208] width 14 height 12
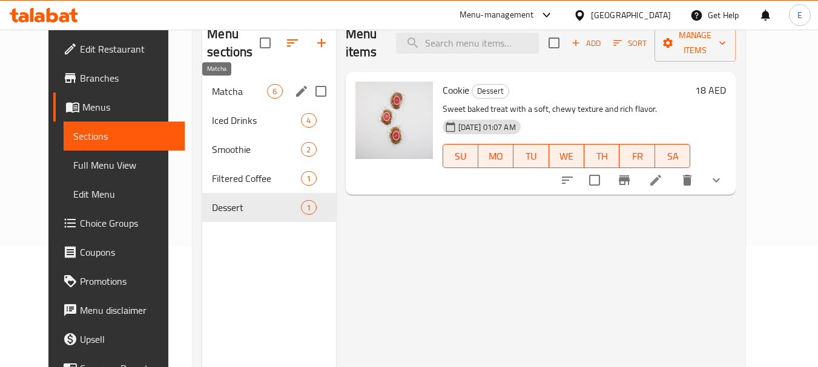
click at [225, 94] on span "Matcha" at bounding box center [239, 91] width 55 height 15
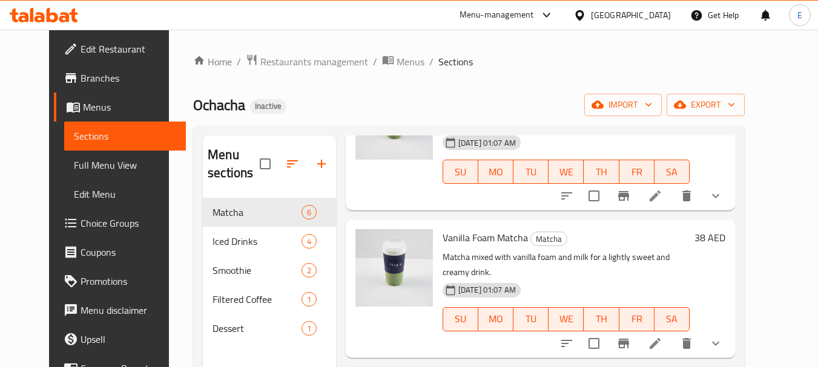
scroll to position [121, 0]
click at [74, 169] on span "Full Menu View" at bounding box center [125, 165] width 102 height 15
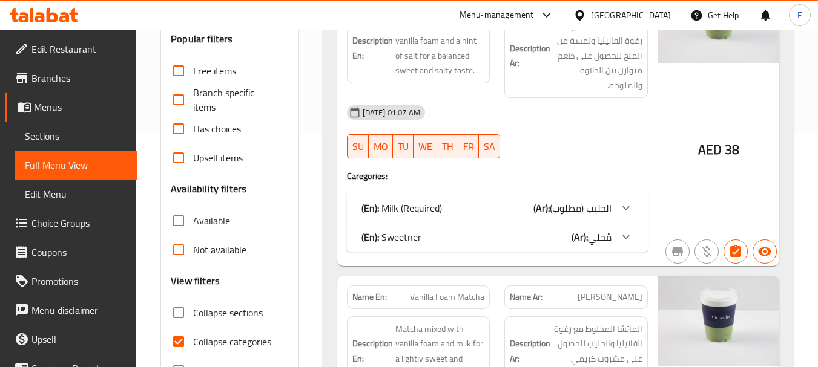
scroll to position [303, 0]
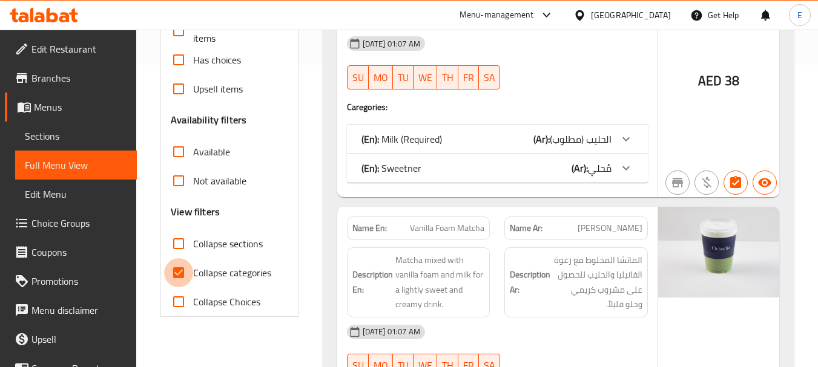
click at [178, 273] on input "Collapse categories" at bounding box center [178, 273] width 29 height 29
checkbox input "false"
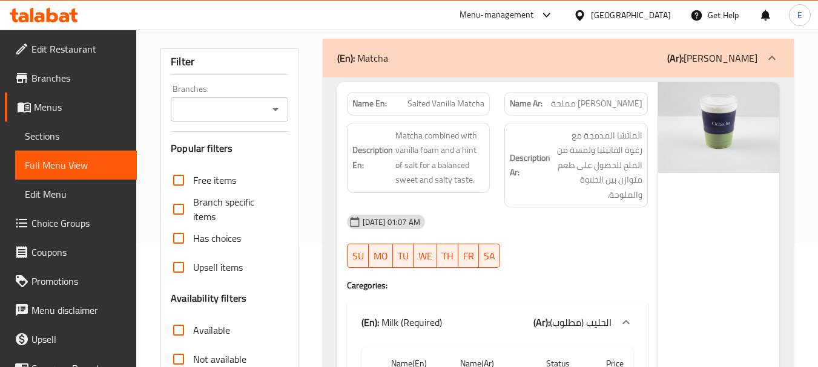
scroll to position [121, 0]
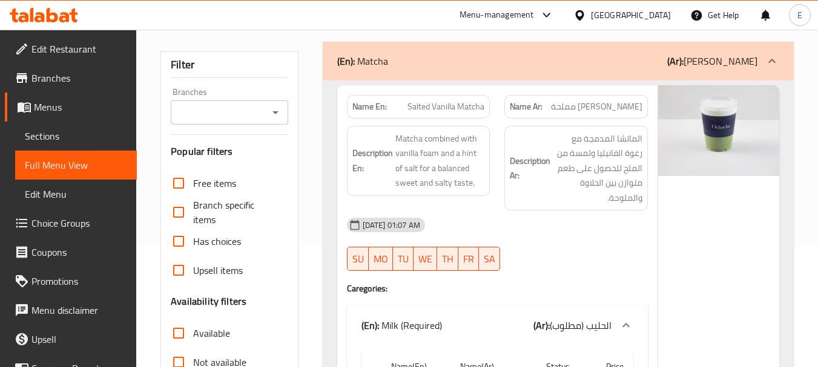
click at [455, 98] on div "Name En: Salted Vanilla Matcha" at bounding box center [418, 107] width 143 height 24
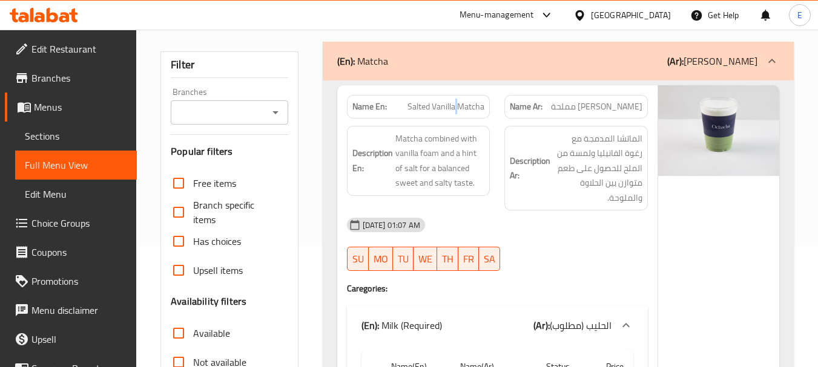
click at [455, 98] on div "Name En: Salted Vanilla Matcha" at bounding box center [418, 107] width 143 height 24
click at [619, 106] on span "ماتشا فانيليا مملحة" at bounding box center [596, 106] width 91 height 13
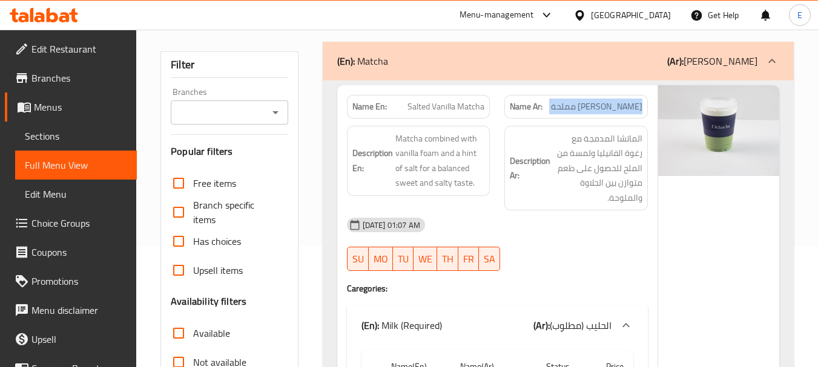
click at [619, 106] on span "ماتشا فانيليا مملحة" at bounding box center [596, 106] width 91 height 13
click at [587, 214] on div "16-08-2025 01:07 AM" at bounding box center [497, 225] width 315 height 29
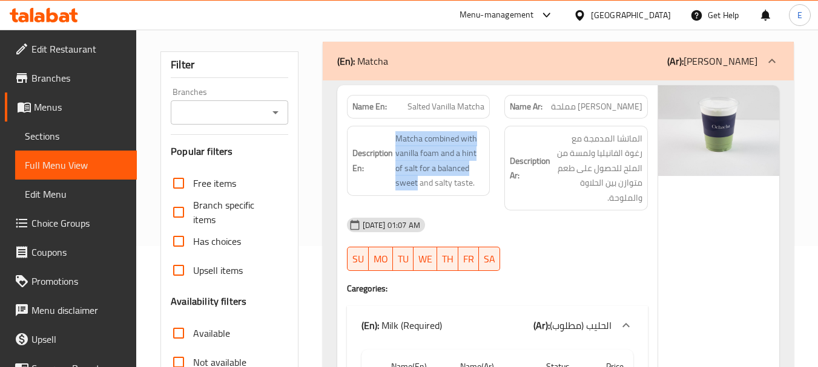
drag, startPoint x: 395, startPoint y: 133, endPoint x: 486, endPoint y: 173, distance: 100.0
click at [486, 173] on div "Description En: Matcha combined with vanilla foam and a hint of salt for a bala…" at bounding box center [418, 161] width 143 height 70
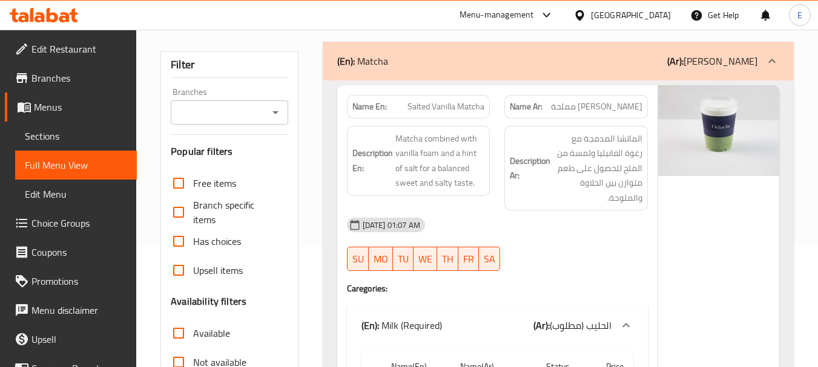
drag, startPoint x: 579, startPoint y: 221, endPoint x: 449, endPoint y: 153, distance: 146.8
click at [578, 222] on div "16-08-2025 01:07 AM" at bounding box center [497, 225] width 315 height 29
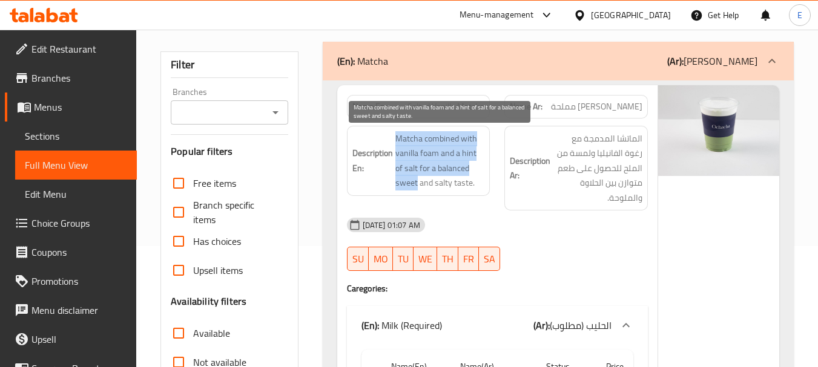
drag, startPoint x: 394, startPoint y: 137, endPoint x: 484, endPoint y: 175, distance: 97.7
click at [484, 175] on h6 "Description En: Matcha combined with vanilla foam and a hint of salt for a bala…" at bounding box center [418, 160] width 133 height 59
click at [484, 175] on span "Matcha combined with vanilla foam and a hint of salt for a balanced sweet and s…" at bounding box center [440, 160] width 90 height 59
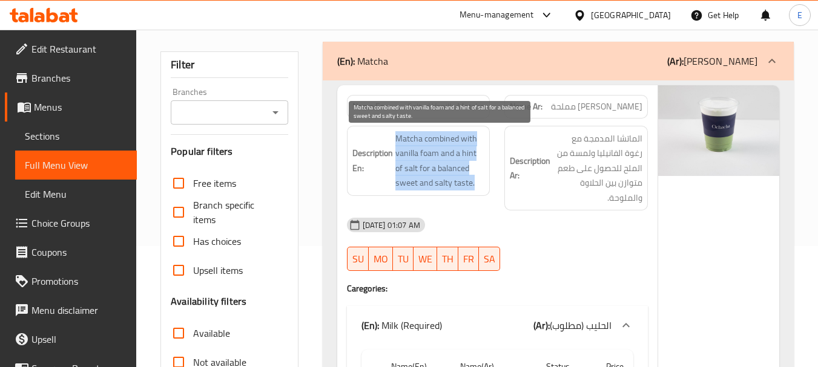
click at [484, 175] on span "Matcha combined with vanilla foam and a hint of salt for a balanced sweet and s…" at bounding box center [440, 160] width 90 height 59
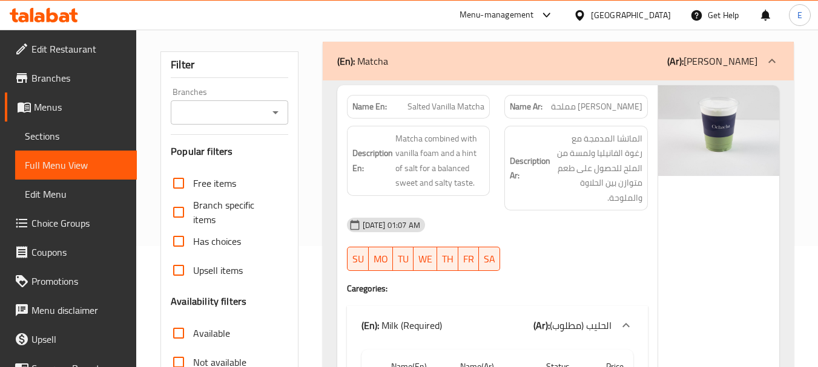
click at [630, 165] on span "الماتشا المدمجة مع رغوة الفانيليا ولمسة من الملح للحصول على طعم متوازن بين الحل…" at bounding box center [598, 168] width 90 height 74
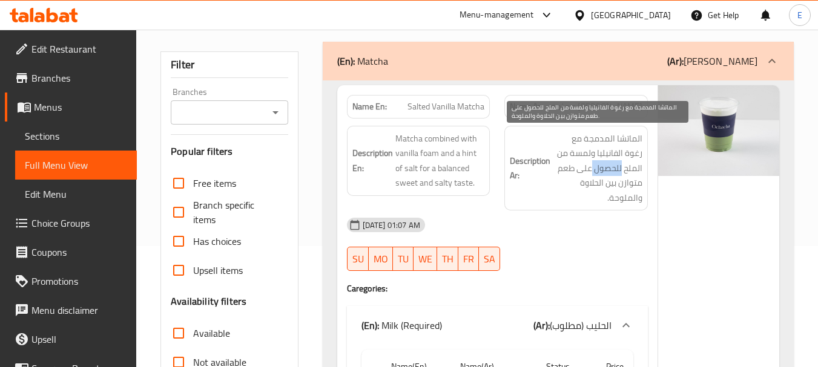
click at [630, 165] on span "الماتشا المدمجة مع رغوة الفانيليا ولمسة من الملح للحصول على طعم متوازن بين الحل…" at bounding box center [598, 168] width 90 height 74
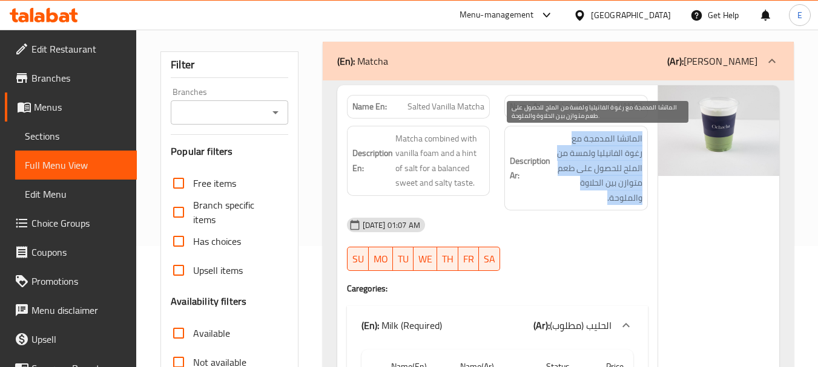
click at [631, 165] on span "الماتشا المدمجة مع رغوة الفانيليا ولمسة من الملح للحصول على طعم متوازن بين الحل…" at bounding box center [598, 168] width 90 height 74
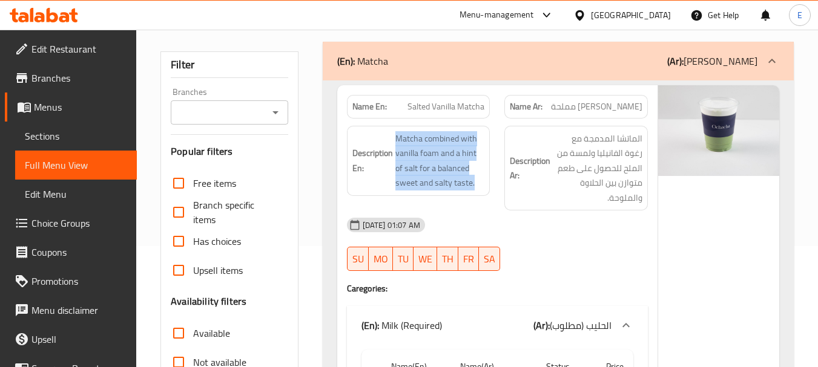
drag, startPoint x: 391, startPoint y: 139, endPoint x: 481, endPoint y: 186, distance: 101.0
click at [481, 186] on h6 "Description En: Matcha combined with vanilla foam and a hint of salt for a bala…" at bounding box center [418, 160] width 133 height 59
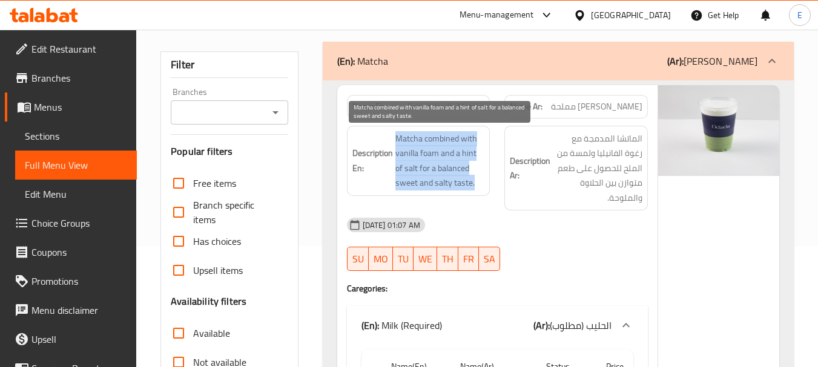
click at [481, 186] on span "Matcha combined with vanilla foam and a hint of salt for a balanced sweet and s…" at bounding box center [440, 160] width 90 height 59
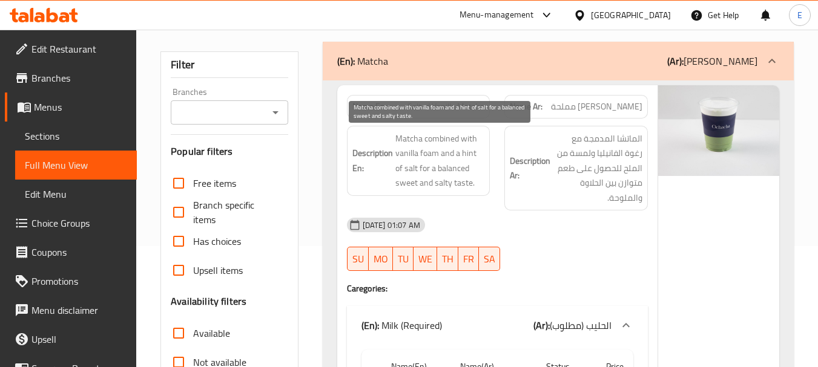
click at [481, 186] on span "Matcha combined with vanilla foam and a hint of salt for a balanced sweet and s…" at bounding box center [440, 160] width 90 height 59
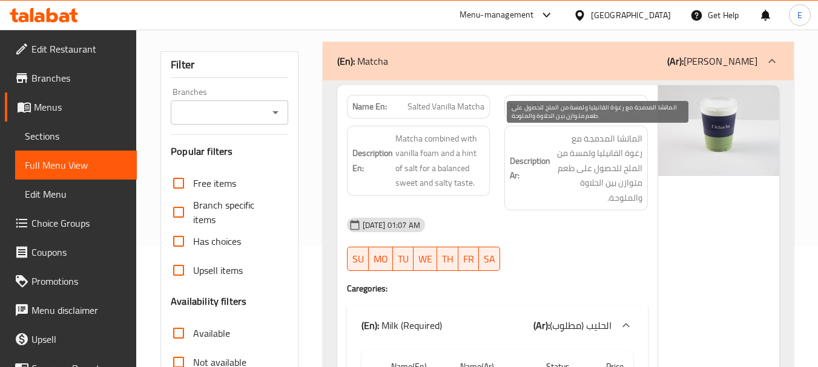
click at [586, 178] on span "الماتشا المدمجة مع رغوة الفانيليا ولمسة من الملح للحصول على طعم متوازن بين الحل…" at bounding box center [598, 168] width 90 height 74
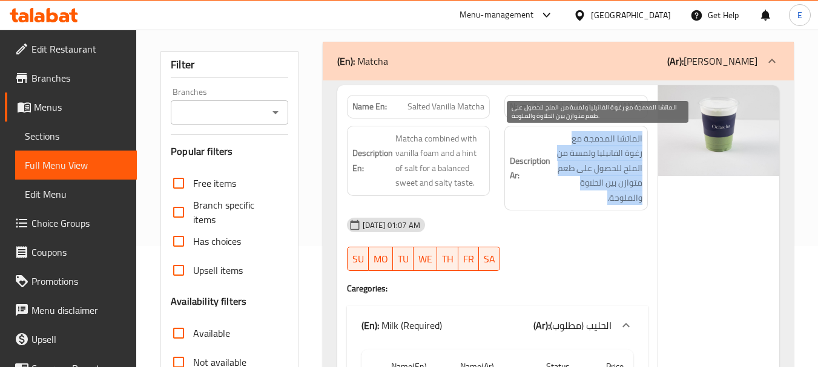
click at [586, 178] on span "الماتشا المدمجة مع رغوة الفانيليا ولمسة من الملح للحصول على طعم متوازن بين الحل…" at bounding box center [598, 168] width 90 height 74
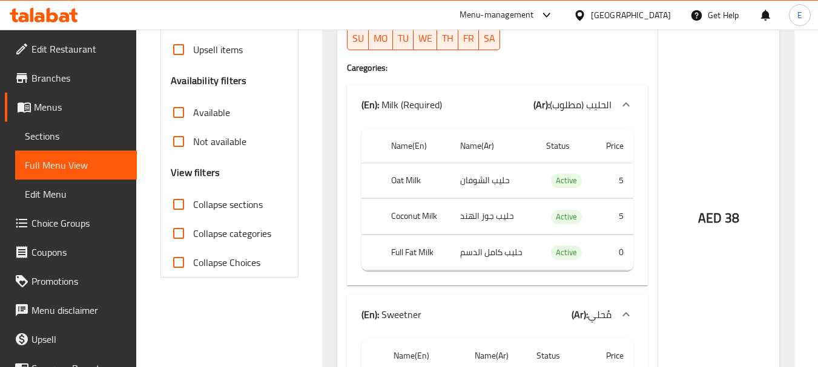
scroll to position [363, 0]
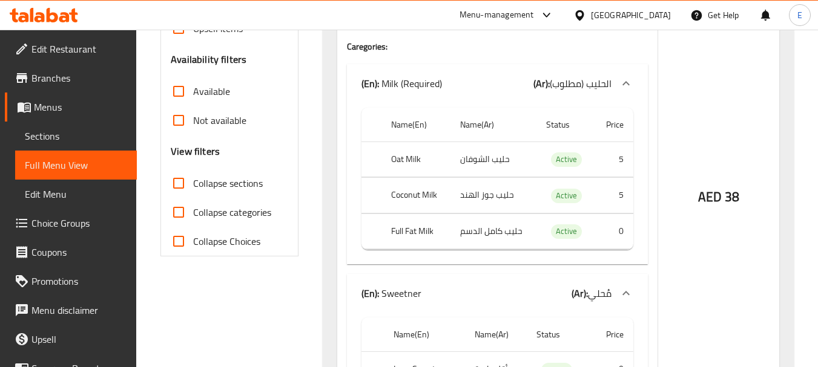
click at [728, 189] on span "38" at bounding box center [732, 197] width 15 height 24
click at [427, 142] on th "Oat Milk" at bounding box center [415, 160] width 69 height 36
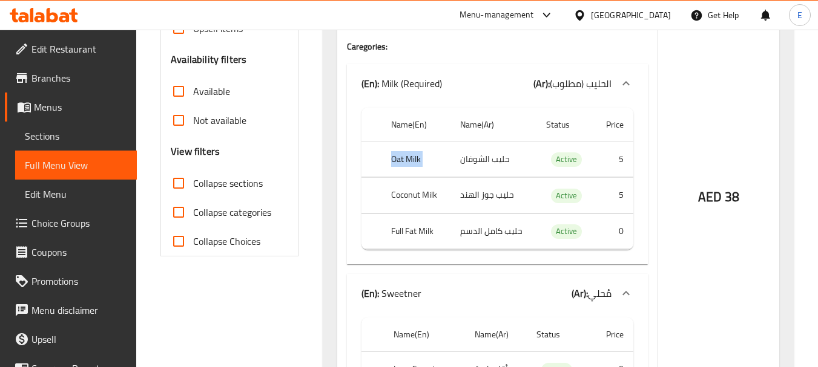
click at [427, 142] on th "Oat Milk" at bounding box center [415, 160] width 69 height 36
click at [472, 145] on td "حليب الشوفان" at bounding box center [493, 160] width 86 height 36
click at [433, 178] on th "Coconut Milk" at bounding box center [415, 196] width 69 height 36
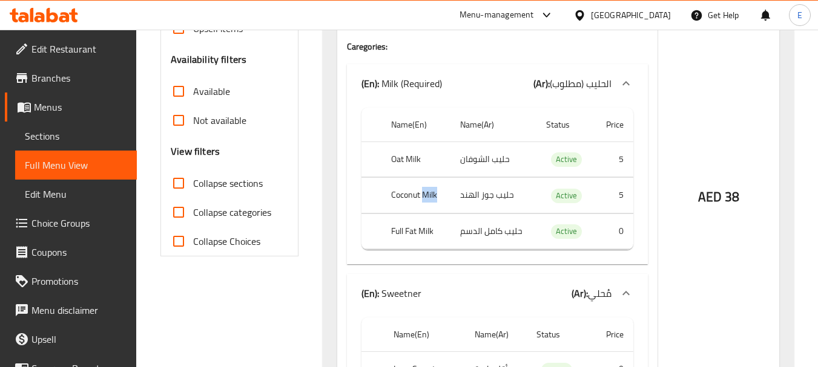
click at [433, 178] on th "Coconut Milk" at bounding box center [415, 196] width 69 height 36
click at [482, 178] on td "حليب جوز الهند" at bounding box center [493, 196] width 86 height 36
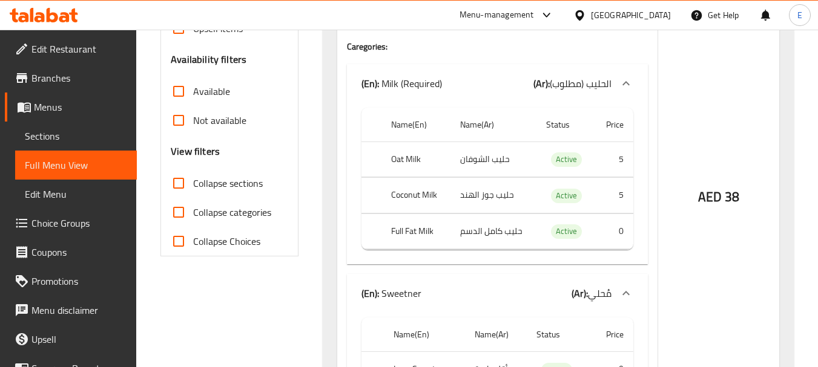
click at [492, 217] on td "حليب كامل الدسم" at bounding box center [493, 232] width 86 height 36
click at [417, 217] on th "Full Fat Milk" at bounding box center [415, 232] width 69 height 36
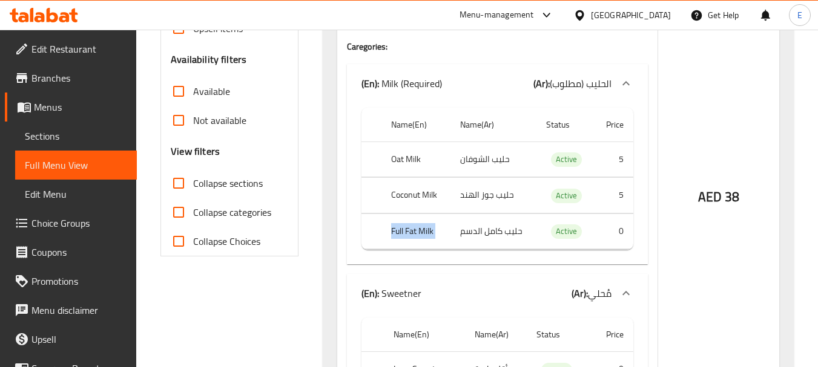
click at [417, 217] on th "Full Fat Milk" at bounding box center [415, 232] width 69 height 36
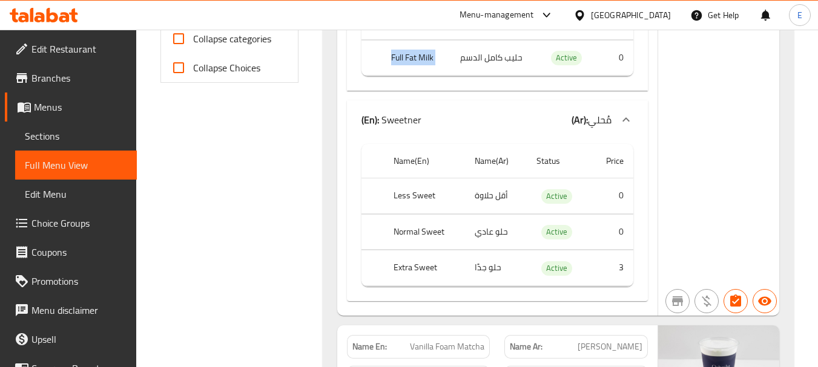
scroll to position [545, 0]
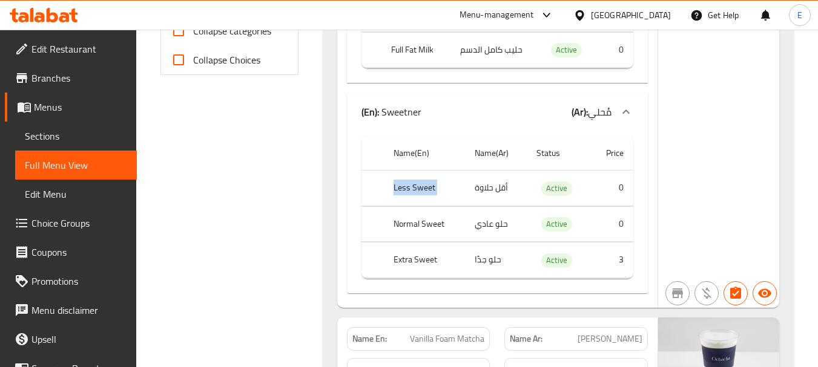
click at [423, 32] on th "Normal Sweet" at bounding box center [415, 14] width 69 height 36
click at [490, 32] on td "حلو عادي" at bounding box center [493, 14] width 86 height 36
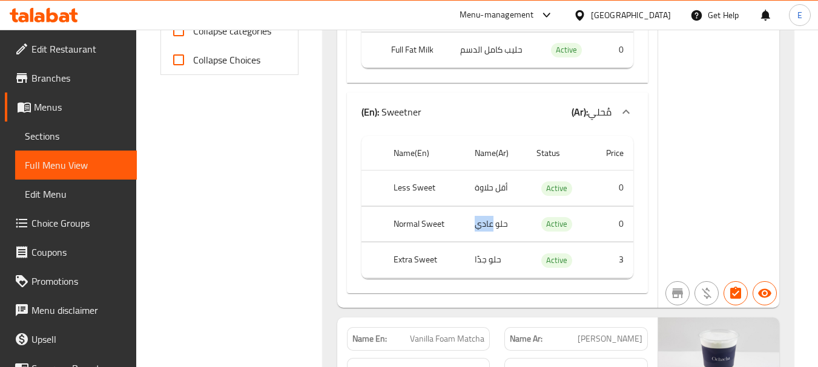
click at [490, 32] on td "حلو عادي" at bounding box center [493, 14] width 86 height 36
click at [484, 68] on td "حلو جدًا" at bounding box center [493, 50] width 86 height 36
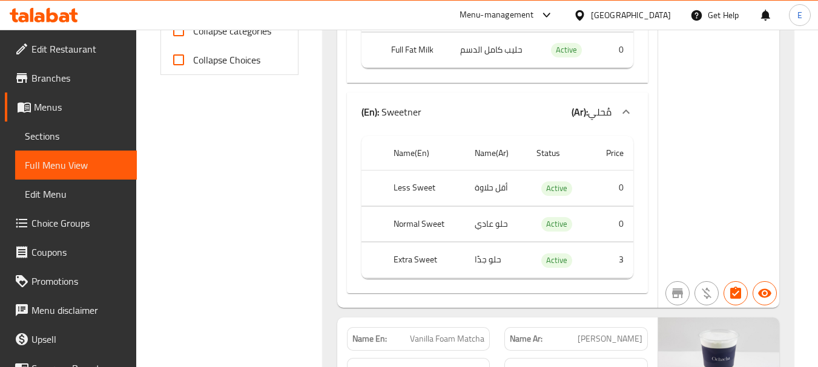
click at [437, 68] on th "Extra Sweet" at bounding box center [415, 50] width 69 height 36
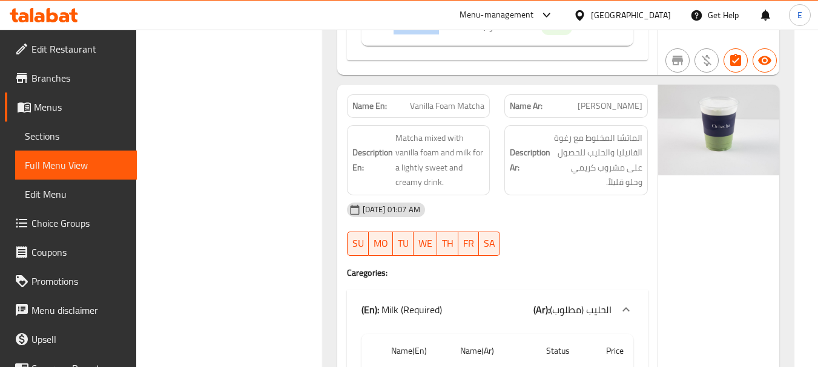
scroll to position [787, 0]
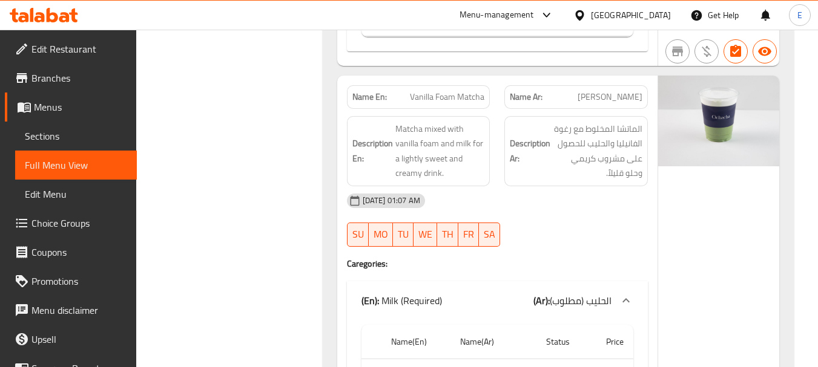
click at [458, 91] on span "Vanilla Foam Matcha" at bounding box center [447, 97] width 74 height 13
click at [599, 91] on span "[PERSON_NAME]" at bounding box center [610, 97] width 65 height 13
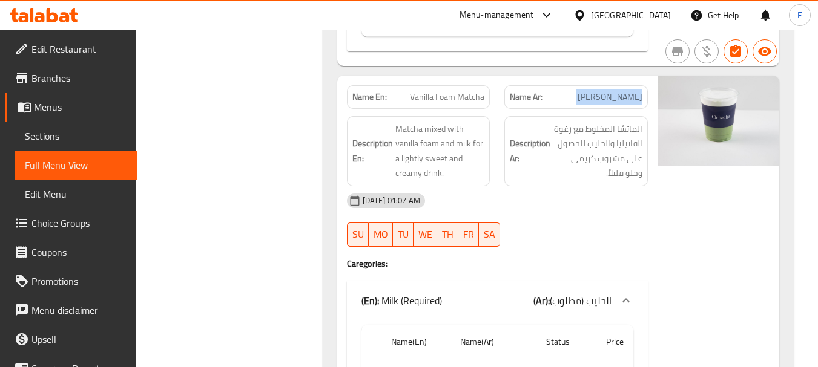
click at [600, 91] on span "[PERSON_NAME]" at bounding box center [610, 97] width 65 height 13
click at [592, 186] on div "[DATE] 01:07 AM" at bounding box center [497, 200] width 315 height 29
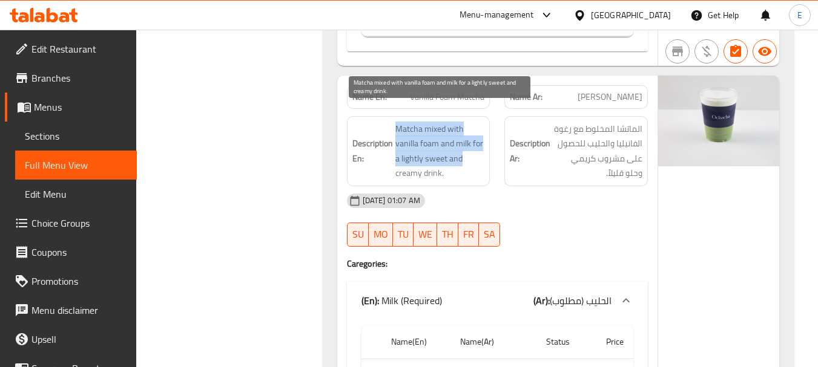
drag, startPoint x: 394, startPoint y: 107, endPoint x: 476, endPoint y: 150, distance: 92.9
click at [476, 150] on h6 "Description En: Matcha mixed with vanilla foam and milk for a lightly sweet and…" at bounding box center [418, 151] width 133 height 59
click at [476, 150] on span "Matcha mixed with vanilla foam and milk for a lightly sweet and creamy drink." at bounding box center [440, 151] width 90 height 59
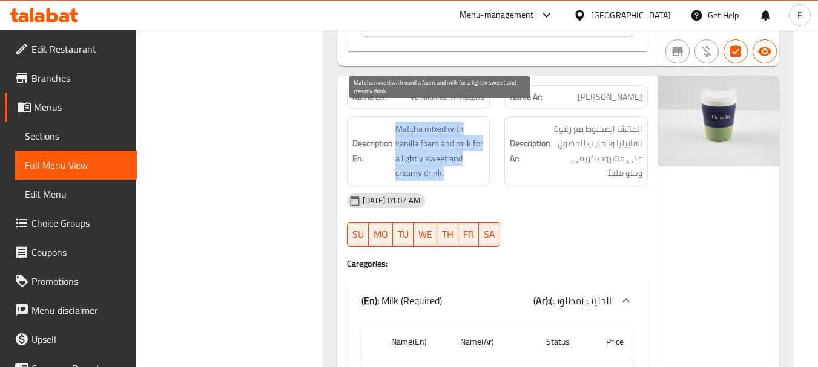
click at [476, 150] on span "Matcha mixed with vanilla foam and milk for a lightly sweet and creamy drink." at bounding box center [440, 151] width 90 height 59
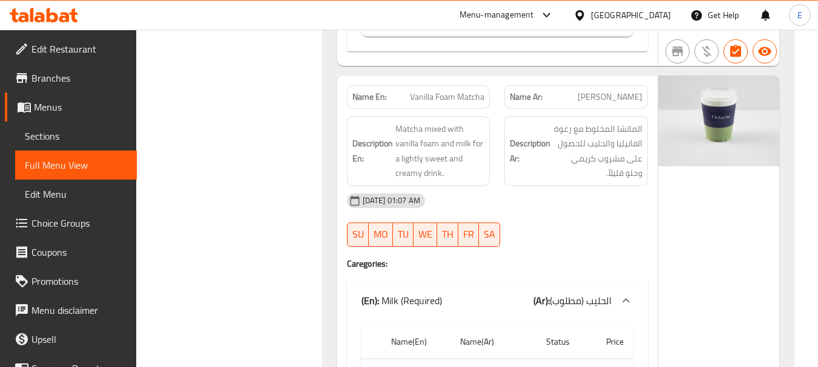
click at [609, 217] on div "16-08-2025 01:07 AM SU MO TU WE TH FR SA" at bounding box center [497, 220] width 315 height 68
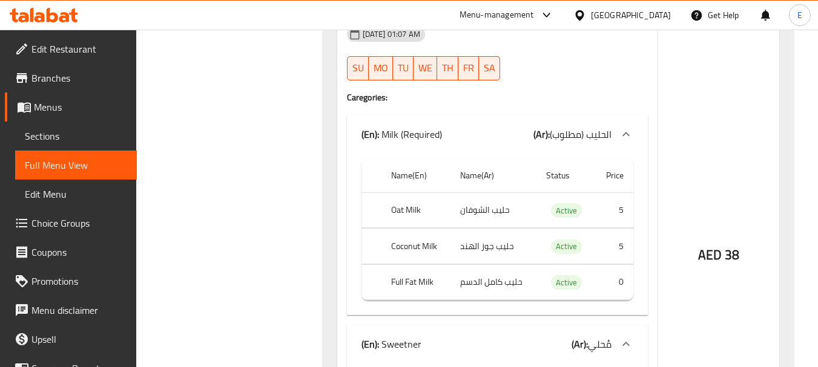
scroll to position [969, 0]
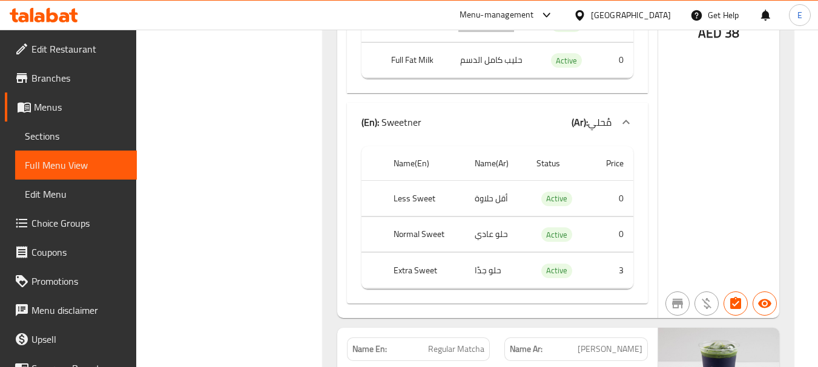
scroll to position [1211, 0]
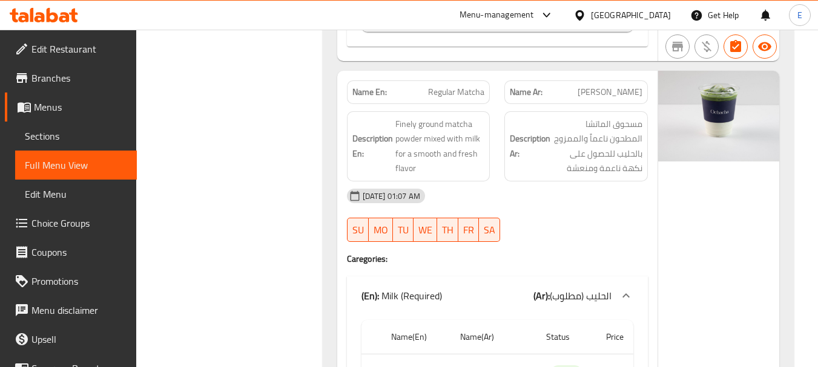
scroll to position [1453, 0]
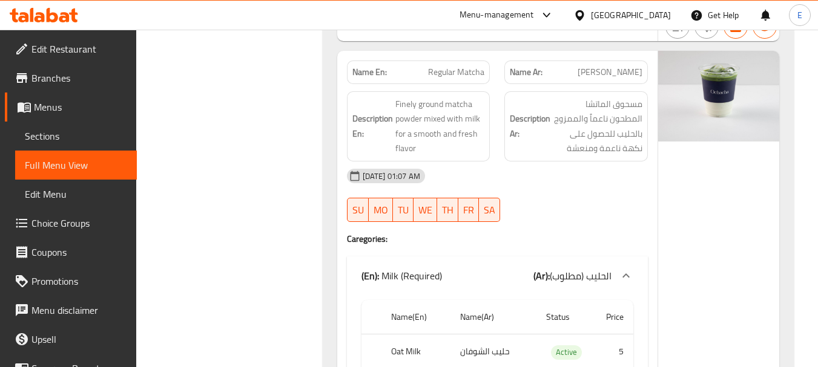
click at [619, 65] on div "Name Ar: ماتشا عادي" at bounding box center [575, 73] width 143 height 24
click at [469, 66] on span "Regular Matcha" at bounding box center [456, 72] width 56 height 13
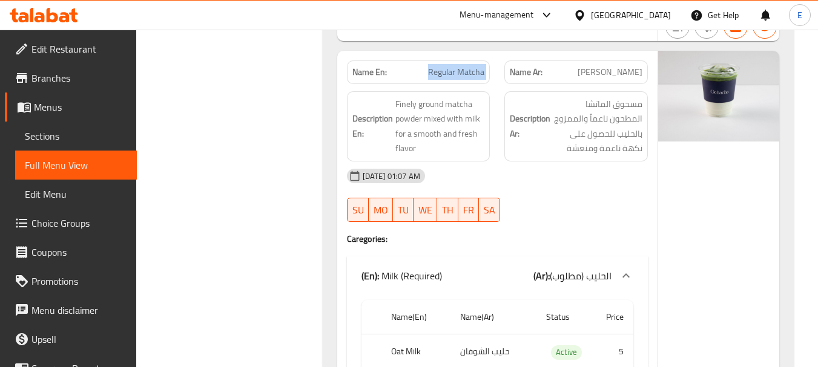
click at [469, 66] on span "Regular Matcha" at bounding box center [456, 72] width 56 height 13
click at [622, 66] on span "[PERSON_NAME]" at bounding box center [610, 72] width 65 height 13
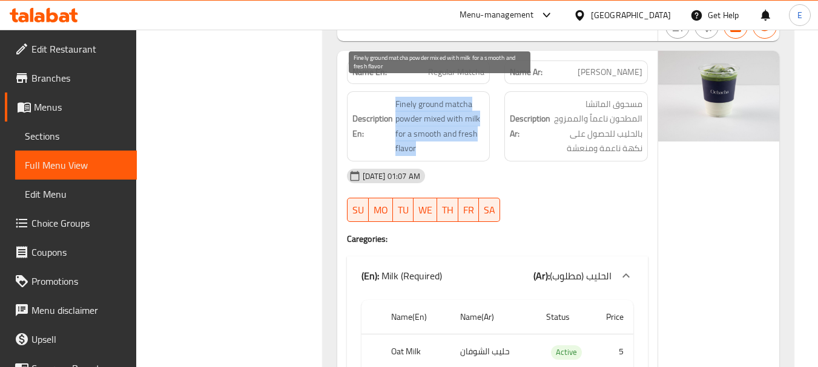
drag, startPoint x: 393, startPoint y: 87, endPoint x: 482, endPoint y: 130, distance: 98.6
click at [482, 130] on h6 "Description En: Finely ground matcha powder mixed with milk for a smooth and fr…" at bounding box center [418, 126] width 133 height 59
click at [482, 130] on span "Finely ground matcha powder mixed with milk for a smooth and fresh flavor" at bounding box center [440, 126] width 90 height 59
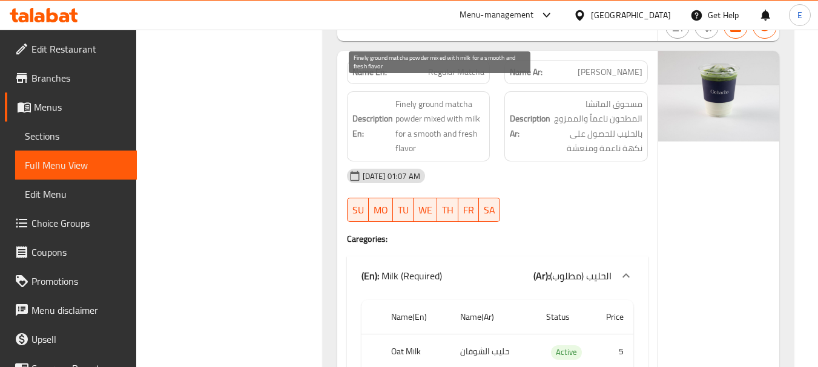
click at [482, 130] on span "Finely ground matcha powder mixed with milk for a smooth and fresh flavor" at bounding box center [440, 126] width 90 height 59
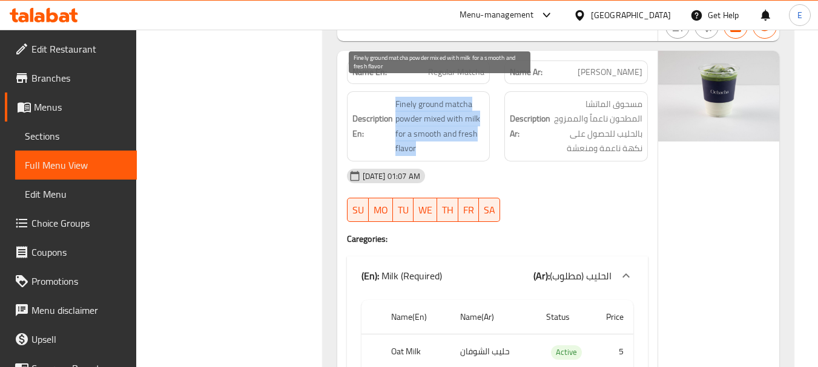
click at [482, 130] on span "Finely ground matcha powder mixed with milk for a smooth and fresh flavor" at bounding box center [440, 126] width 90 height 59
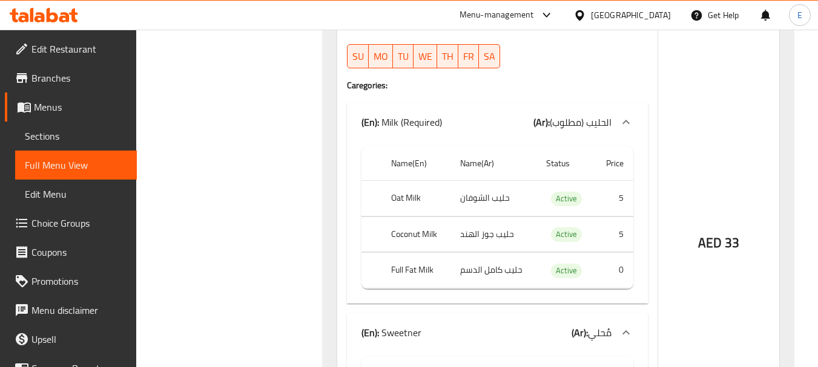
scroll to position [1635, 0]
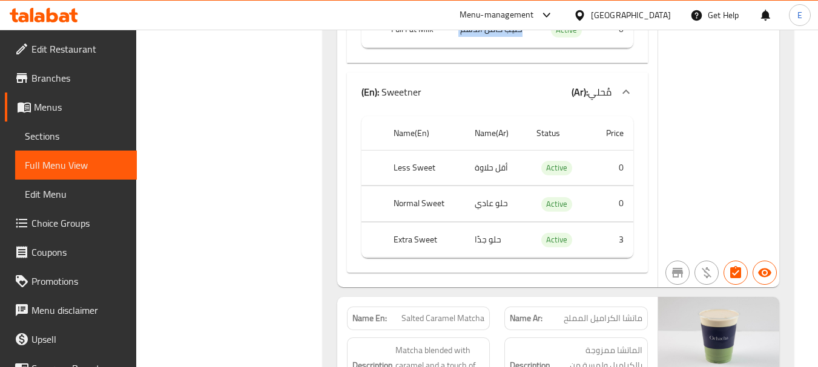
scroll to position [1877, 0]
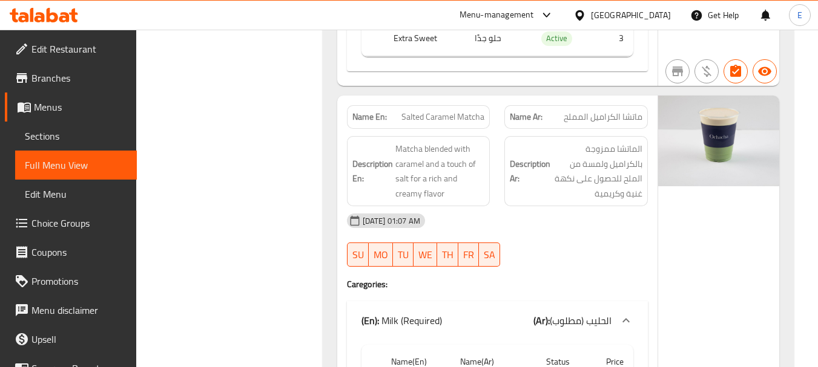
scroll to position [2058, 0]
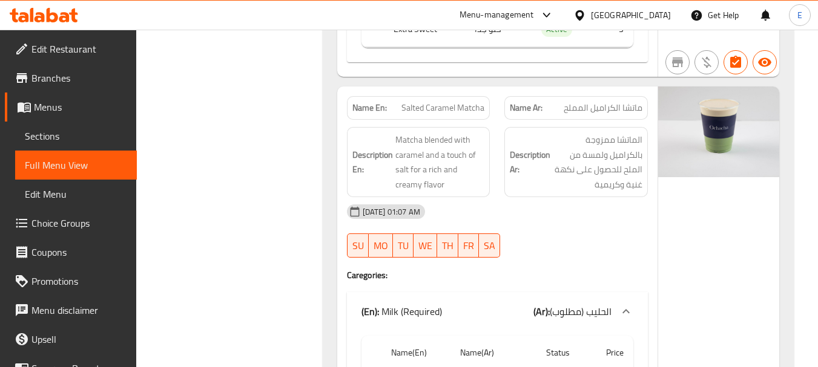
click at [468, 102] on span "Salted Caramel Matcha" at bounding box center [442, 108] width 83 height 13
click at [617, 101] on div "Name Ar: ماتشا الكراميل المملح" at bounding box center [575, 108] width 143 height 24
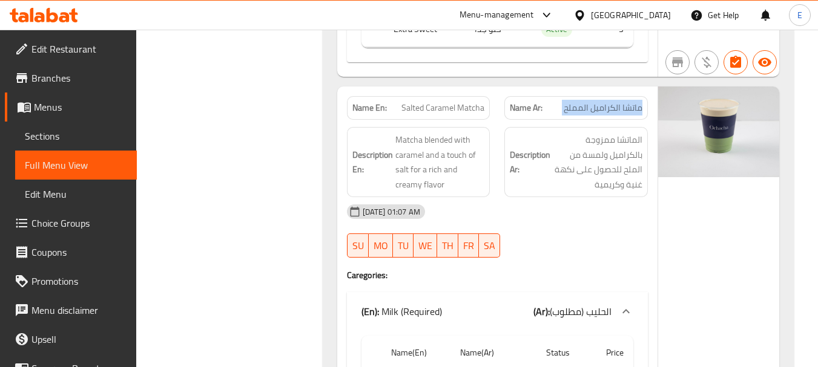
click at [617, 101] on div "Name Ar: ماتشا الكراميل المملح" at bounding box center [575, 108] width 143 height 24
click at [575, 217] on div "16-08-2025 01:07 AM SU MO TU WE TH FR SA" at bounding box center [497, 231] width 315 height 68
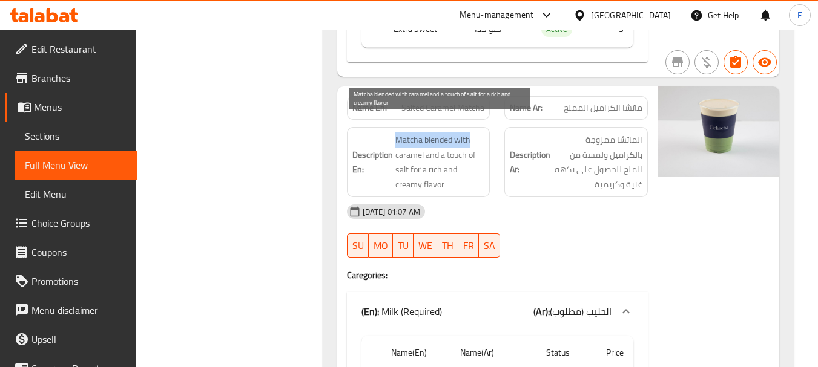
drag, startPoint x: 395, startPoint y: 119, endPoint x: 476, endPoint y: 125, distance: 81.4
click at [476, 133] on span "Matcha blended with caramel and a touch of salt for a rich and creamy flavor" at bounding box center [440, 162] width 90 height 59
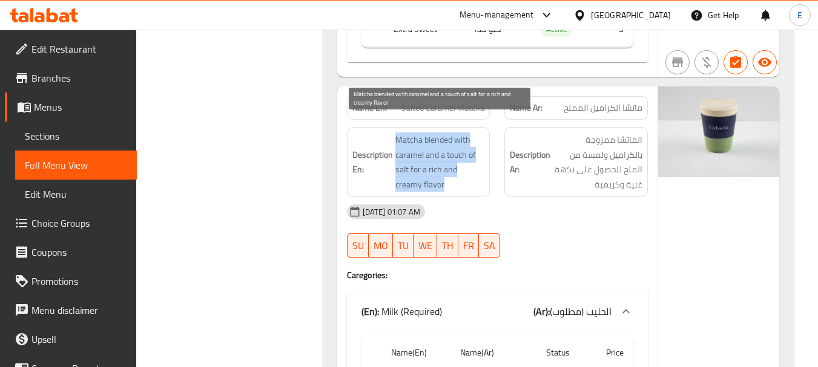
click at [476, 133] on span "Matcha blended with caramel and a touch of salt for a rich and creamy flavor" at bounding box center [440, 162] width 90 height 59
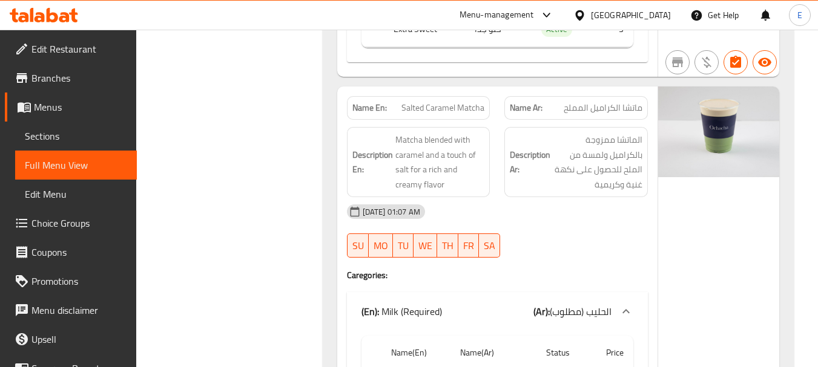
click at [516, 208] on div "[DATE] 01:07 AM" at bounding box center [497, 211] width 315 height 29
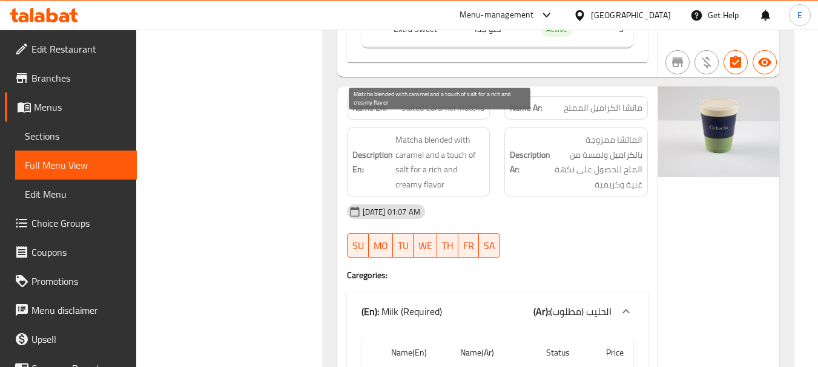
click at [421, 142] on span "Matcha blended with caramel and a touch of salt for a rich and creamy flavor" at bounding box center [440, 162] width 90 height 59
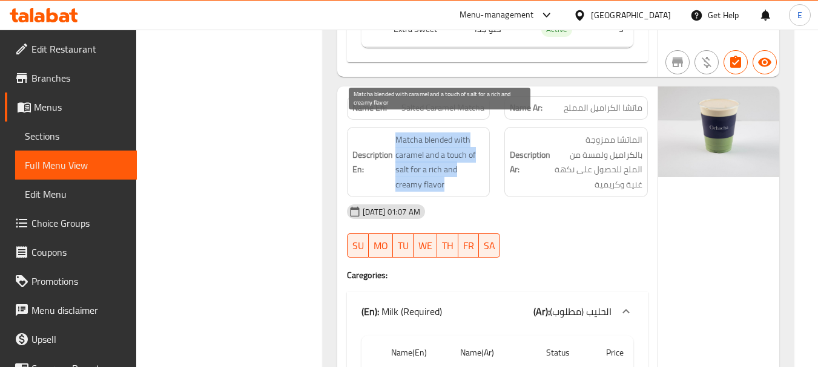
click at [421, 142] on span "Matcha blended with caramel and a touch of salt for a rich and creamy flavor" at bounding box center [440, 162] width 90 height 59
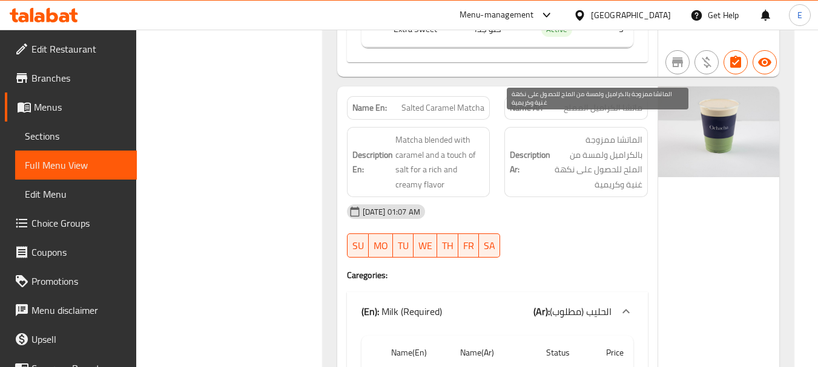
click at [625, 142] on span "الماتشا ممزوجة بالكراميل ولمسة من الملح للحصول على نكهة غنية وكريمية" at bounding box center [598, 162] width 90 height 59
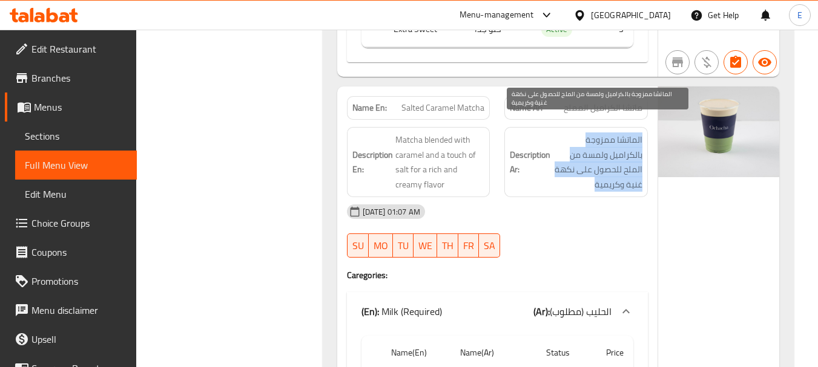
click at [625, 142] on span "الماتشا ممزوجة بالكراميل ولمسة من الملح للحصول على نكهة غنية وكريمية" at bounding box center [598, 162] width 90 height 59
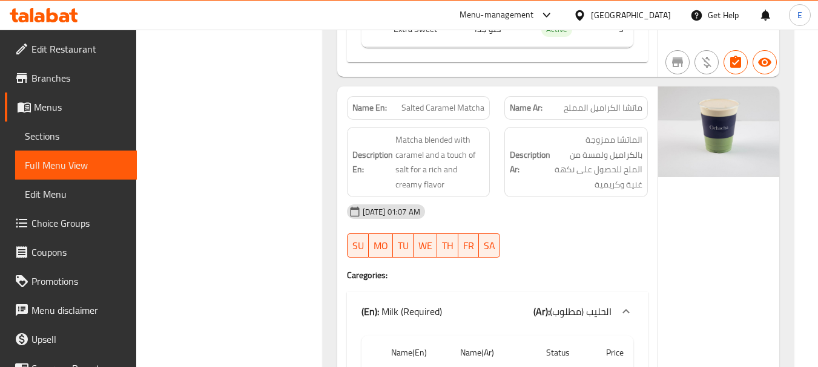
click at [570, 251] on div at bounding box center [576, 258] width 158 height 15
click at [421, 120] on div "Description En: Matcha blended with caramel and a touch of salt for a rich and …" at bounding box center [419, 162] width 158 height 85
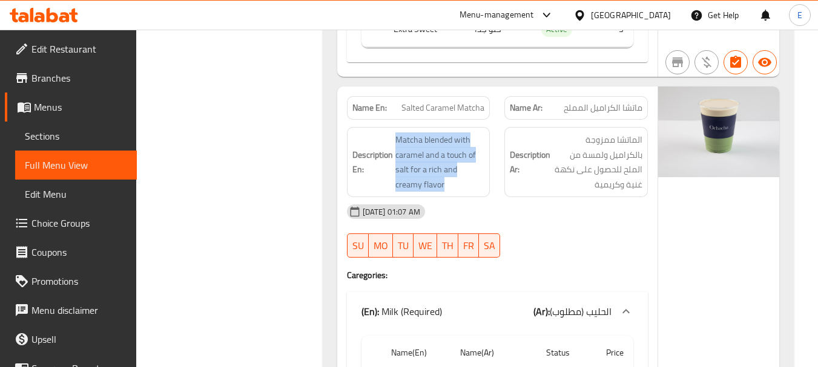
click at [421, 120] on div "Description En: Matcha blended with caramel and a touch of salt for a rich and …" at bounding box center [419, 162] width 158 height 85
click at [445, 157] on span "Matcha blended with caramel and a touch of salt for a rich and creamy flavor" at bounding box center [440, 162] width 90 height 59
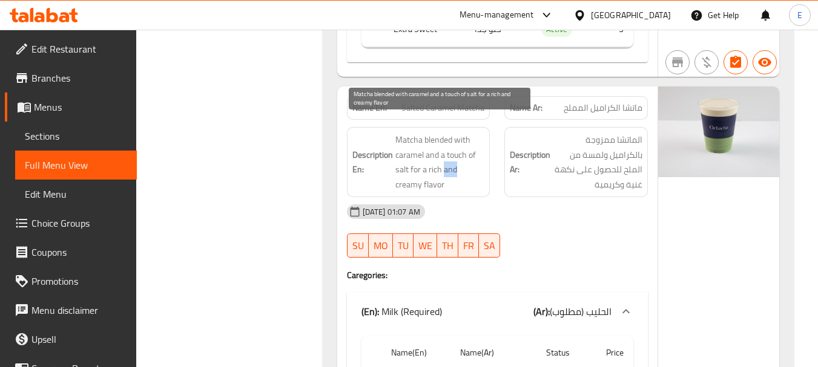
click at [445, 157] on span "Matcha blended with caramel and a touch of salt for a rich and creamy flavor" at bounding box center [440, 162] width 90 height 59
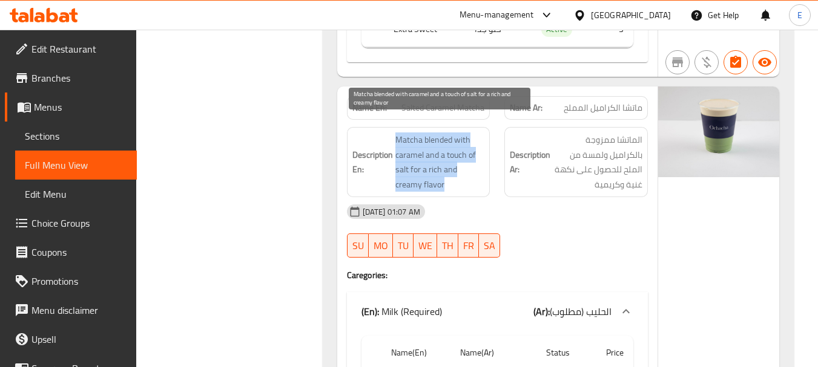
click at [445, 157] on span "Matcha blended with caramel and a touch of salt for a rich and creamy flavor" at bounding box center [440, 162] width 90 height 59
click at [395, 133] on span "Matcha blended with caramel and a touch of salt for a rich and creamy flavor" at bounding box center [440, 162] width 90 height 59
drag, startPoint x: 390, startPoint y: 122, endPoint x: 475, endPoint y: 163, distance: 94.2
click at [475, 163] on h6 "Description En: Matcha blended with caramel and a touch of salt for a rich and …" at bounding box center [418, 162] width 133 height 59
click at [475, 163] on span "Matcha blended with caramel and a touch of salt for a rich and creamy flavor" at bounding box center [440, 162] width 90 height 59
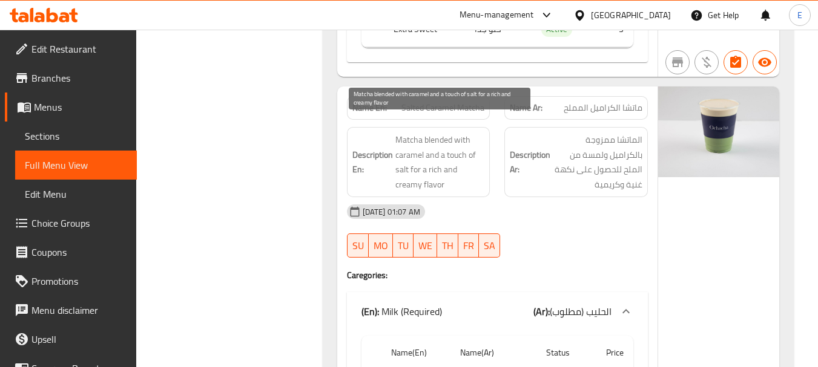
click at [475, 163] on span "Matcha blended with caramel and a touch of salt for a rich and creamy flavor" at bounding box center [440, 162] width 90 height 59
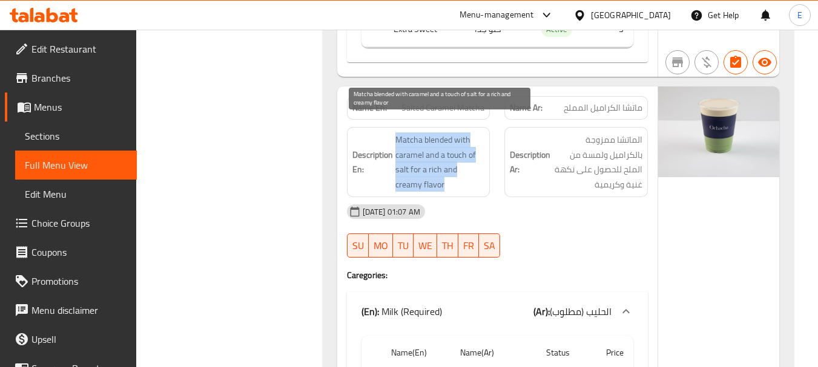
click at [475, 163] on span "Matcha blended with caramel and a touch of salt for a rich and creamy flavor" at bounding box center [440, 162] width 90 height 59
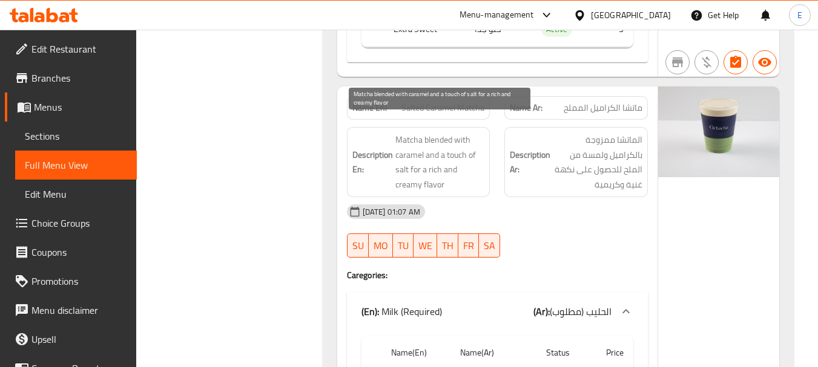
click at [475, 163] on span "Matcha blended with caramel and a touch of salt for a rich and creamy flavor" at bounding box center [440, 162] width 90 height 59
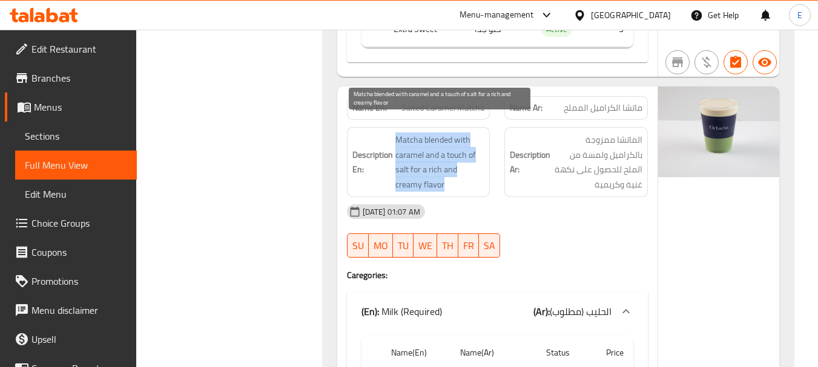
click at [475, 163] on span "Matcha blended with caramel and a touch of salt for a rich and creamy flavor" at bounding box center [440, 162] width 90 height 59
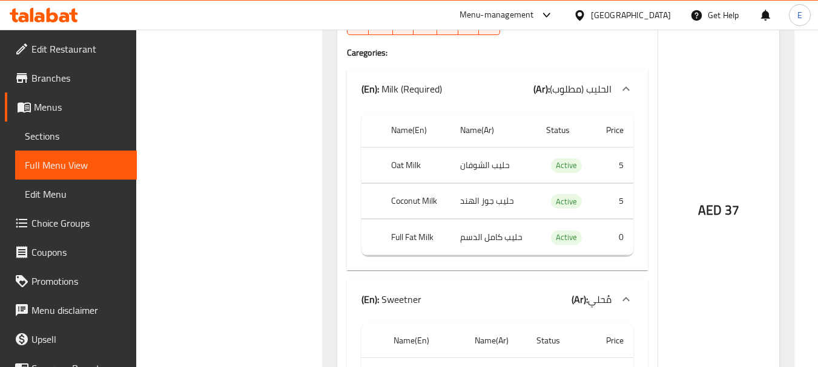
scroll to position [2301, 0]
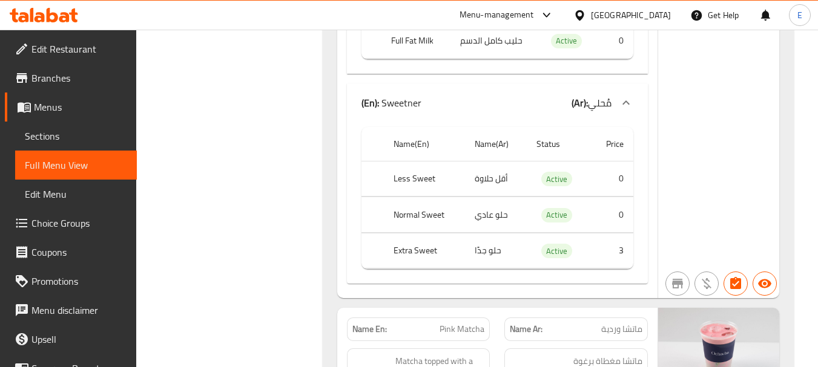
scroll to position [2482, 0]
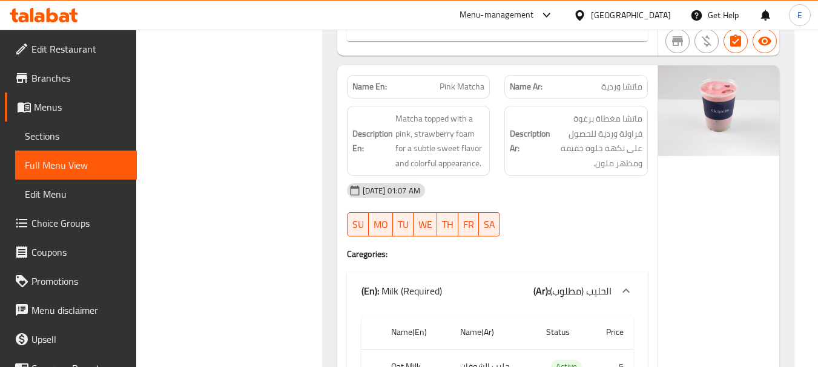
scroll to position [2724, 0]
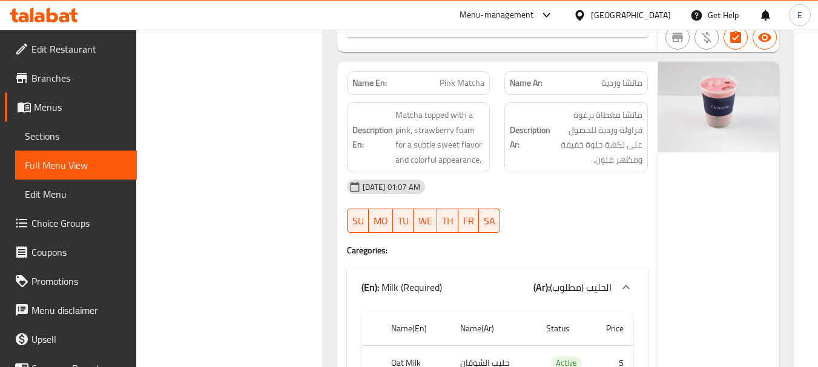
click at [640, 77] on span "ماتشا وردية" at bounding box center [621, 83] width 41 height 13
click at [467, 77] on span "Pink Matcha" at bounding box center [462, 83] width 45 height 13
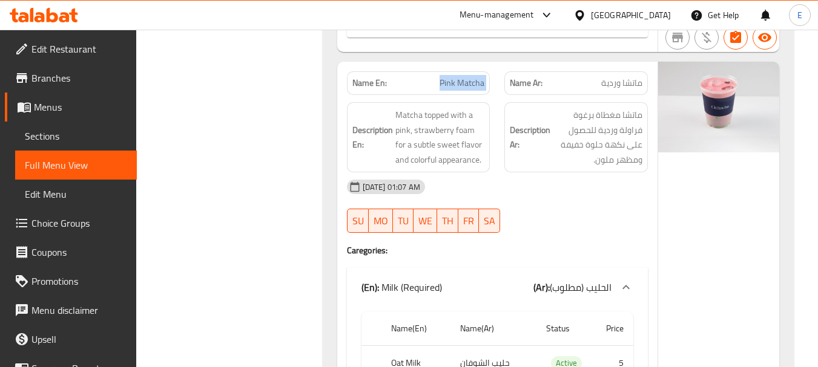
click at [467, 77] on span "Pink Matcha" at bounding box center [462, 83] width 45 height 13
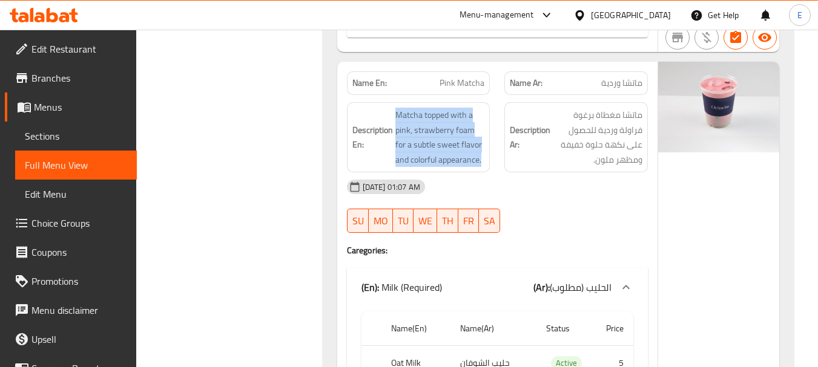
drag, startPoint x: 388, startPoint y: 97, endPoint x: 486, endPoint y: 143, distance: 108.3
click at [486, 143] on div "Description En: Matcha topped with a pink, strawberry foam for a subtle sweet f…" at bounding box center [418, 137] width 143 height 70
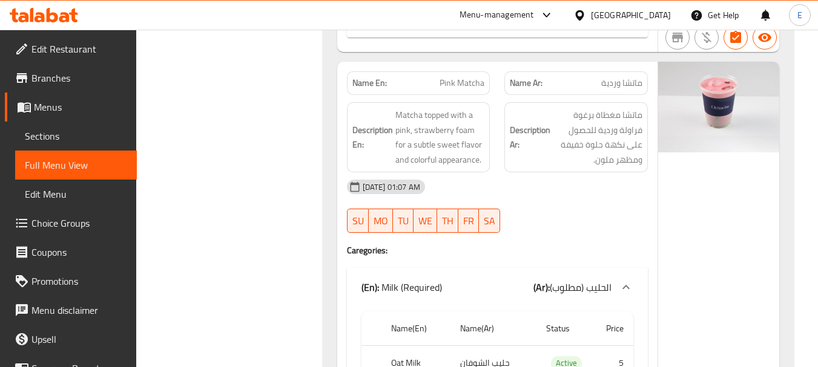
click at [486, 143] on div "Description En: Matcha topped with a pink, strawberry foam for a subtle sweet f…" at bounding box center [418, 137] width 143 height 70
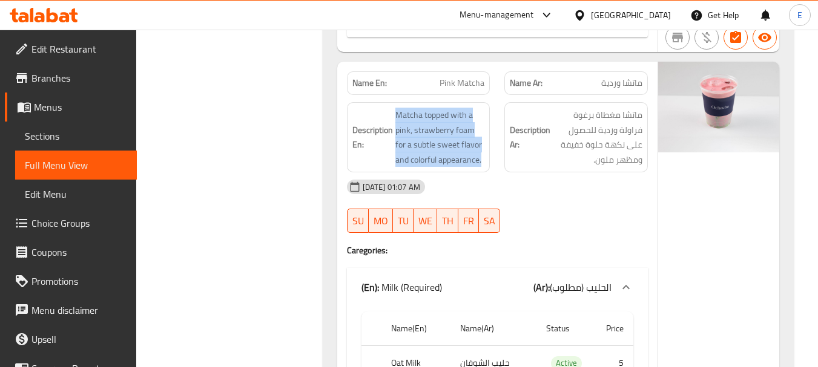
click at [486, 143] on div "Description En: Matcha topped with a pink, strawberry foam for a subtle sweet f…" at bounding box center [418, 137] width 143 height 70
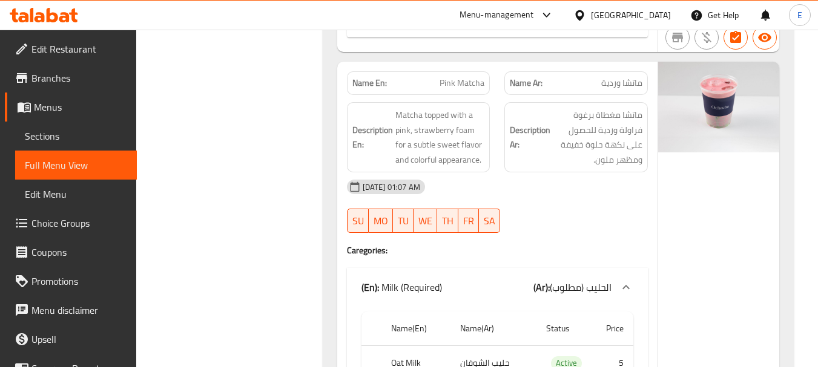
click at [572, 196] on div "16-08-2025 01:07 AM SU MO TU WE TH FR SA" at bounding box center [497, 207] width 315 height 68
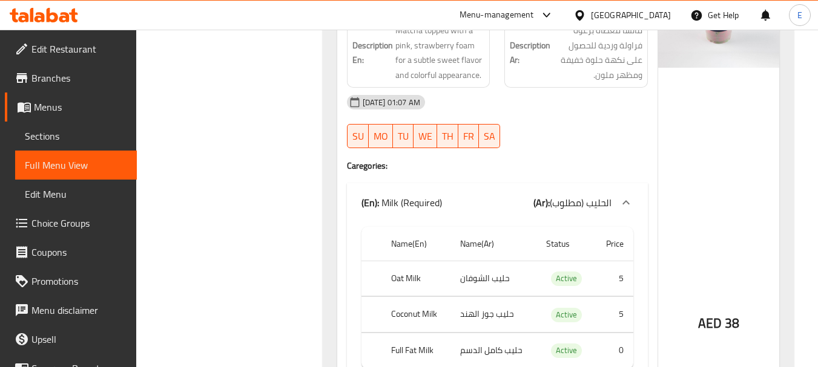
scroll to position [2906, 0]
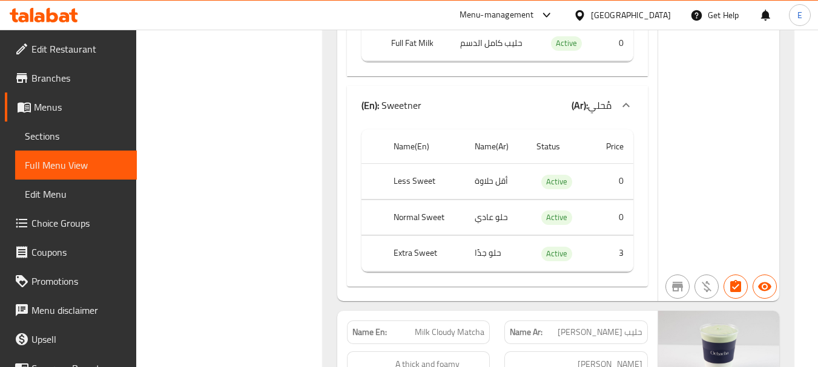
scroll to position [3148, 0]
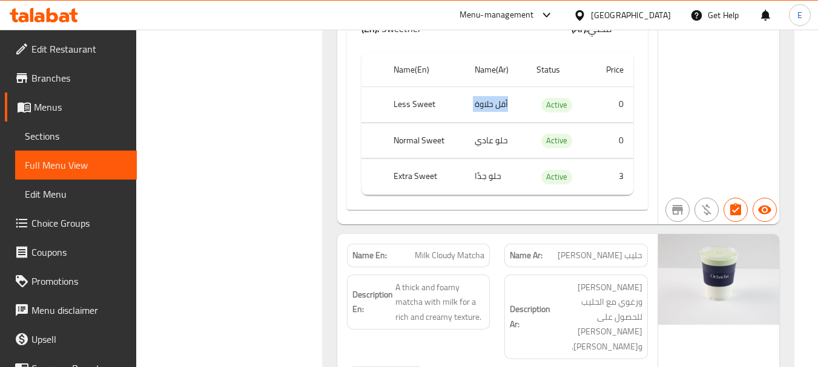
scroll to position [3330, 0]
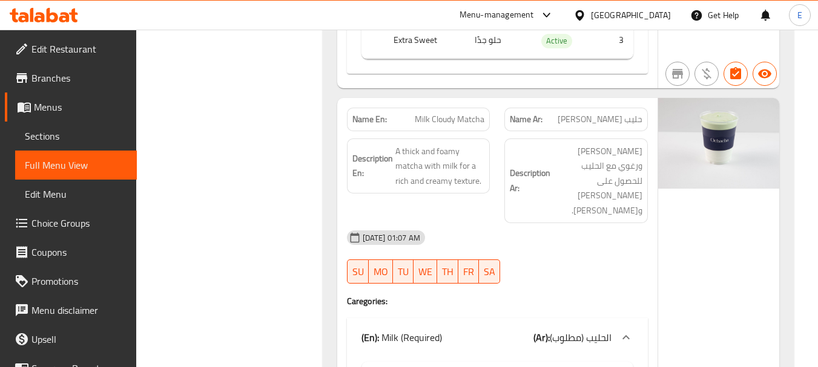
click at [631, 113] on span "حليب [PERSON_NAME]" at bounding box center [600, 119] width 85 height 13
click at [453, 113] on span "Milk Cloudy Matcha" at bounding box center [450, 119] width 70 height 13
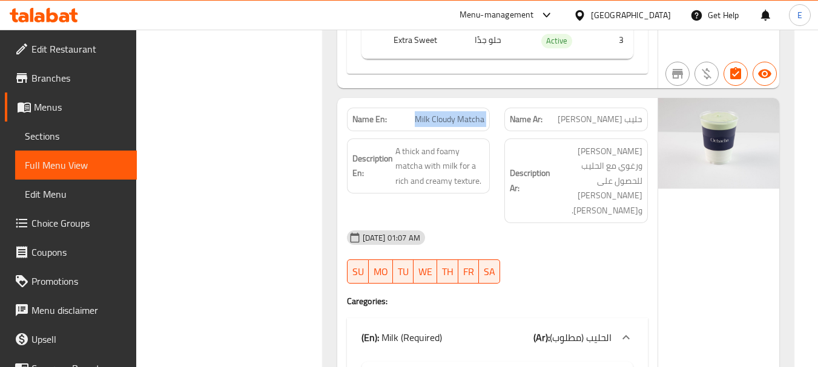
click at [453, 113] on span "Milk Cloudy Matcha" at bounding box center [450, 119] width 70 height 13
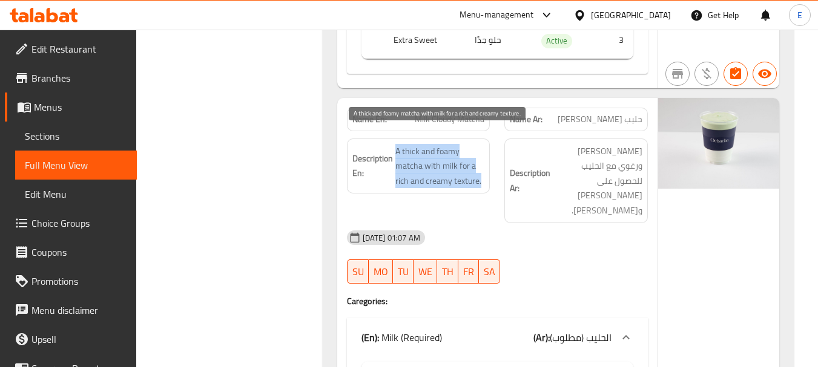
drag, startPoint x: 392, startPoint y: 128, endPoint x: 484, endPoint y: 165, distance: 99.4
click at [484, 165] on div "Description En: A thick and foamy matcha with milk for a rich and creamy textur…" at bounding box center [418, 167] width 143 height 56
click at [484, 165] on span "A thick and foamy matcha with milk for a rich and creamy texture." at bounding box center [440, 166] width 90 height 45
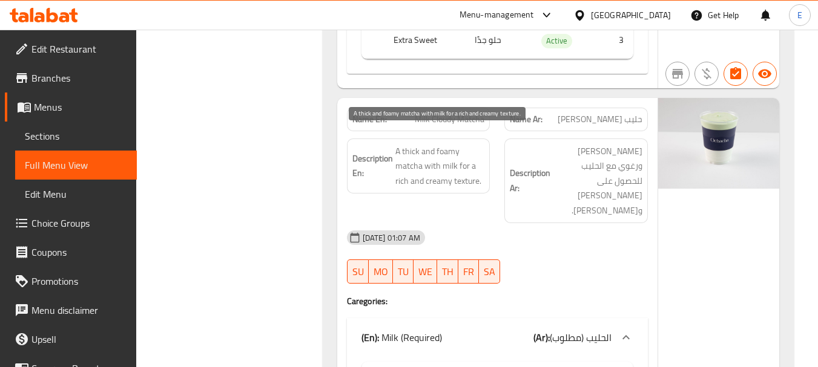
click at [484, 165] on span "A thick and foamy matcha with milk for a rich and creamy texture." at bounding box center [440, 166] width 90 height 45
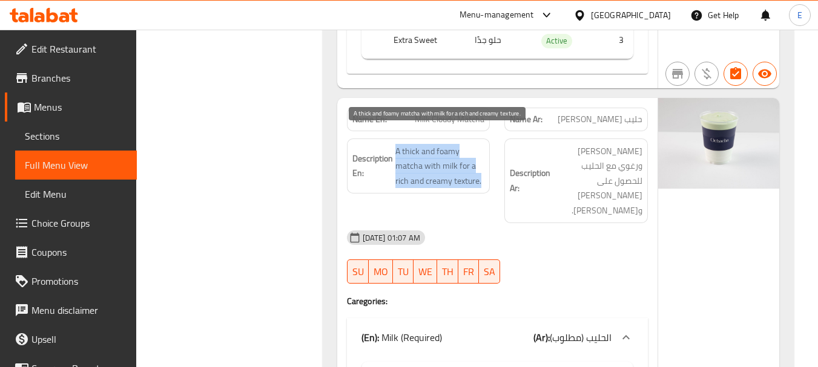
click at [484, 165] on span "A thick and foamy matcha with milk for a rich and creamy texture." at bounding box center [440, 166] width 90 height 45
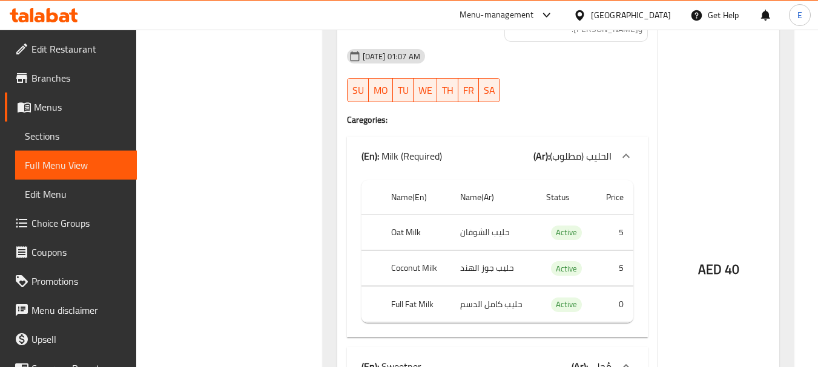
scroll to position [3572, 0]
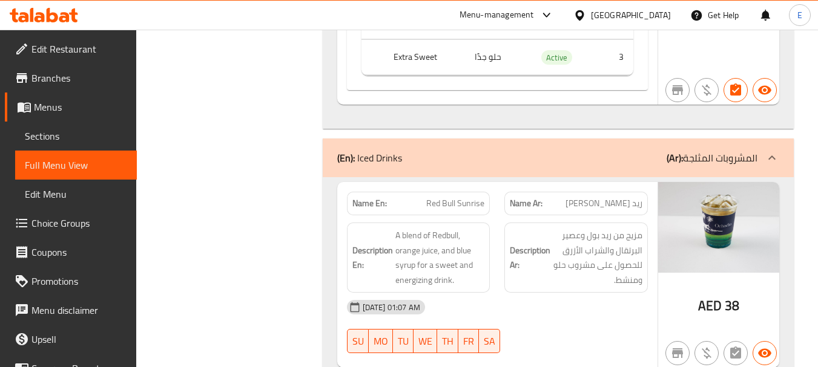
scroll to position [3996, 0]
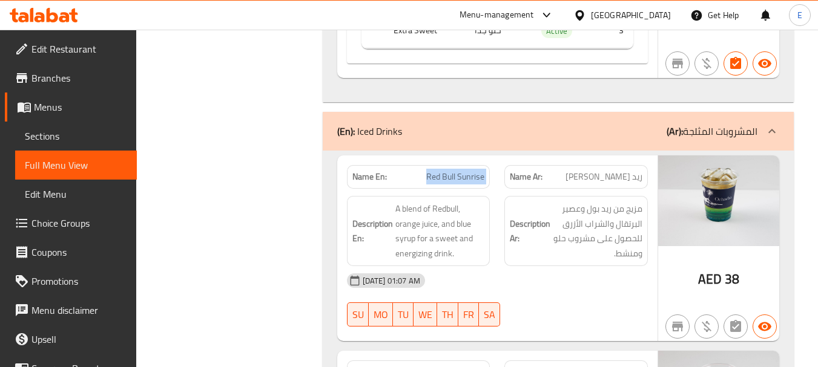
drag, startPoint x: 596, startPoint y: 194, endPoint x: 486, endPoint y: 171, distance: 112.6
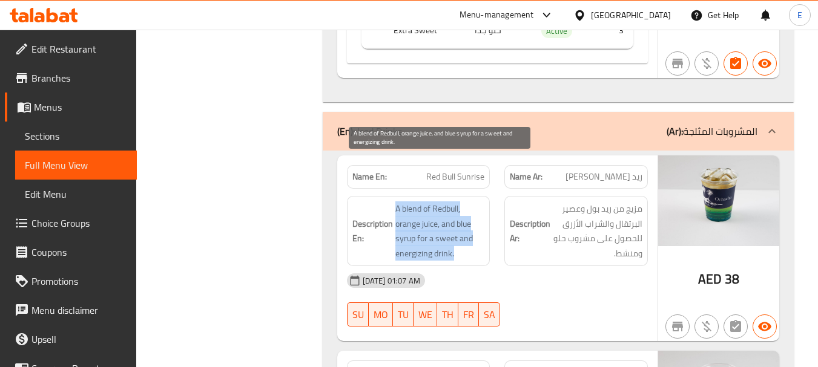
drag, startPoint x: 394, startPoint y: 162, endPoint x: 473, endPoint y: 209, distance: 92.6
click at [473, 209] on span "A blend of Redbull, orange juice, and blue syrup for a sweet and energizing dri…" at bounding box center [440, 231] width 90 height 59
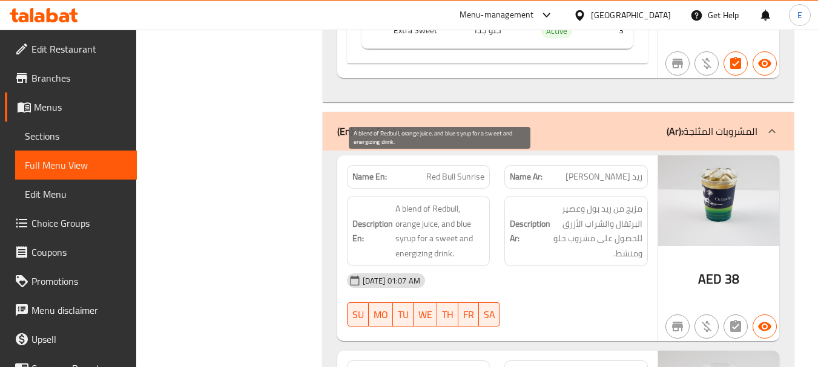
click at [473, 209] on span "A blend of Redbull, orange juice, and blue syrup for a sweet and energizing dri…" at bounding box center [440, 231] width 90 height 59
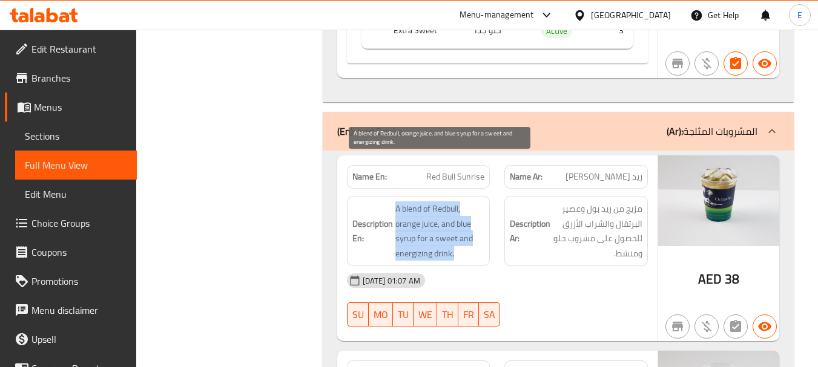
click at [473, 209] on span "A blend of Redbull, orange juice, and blue syrup for a sweet and energizing dri…" at bounding box center [440, 231] width 90 height 59
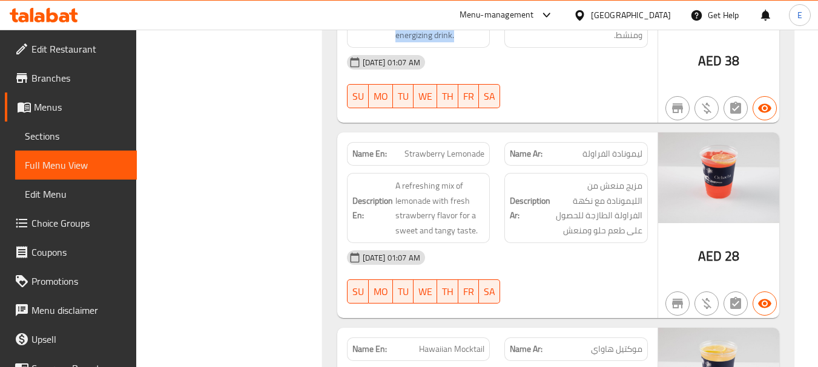
scroll to position [4238, 0]
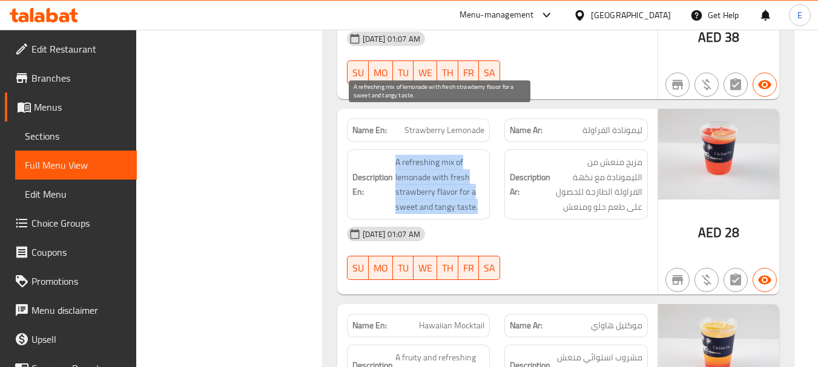
drag, startPoint x: 396, startPoint y: 109, endPoint x: 479, endPoint y: 158, distance: 96.4
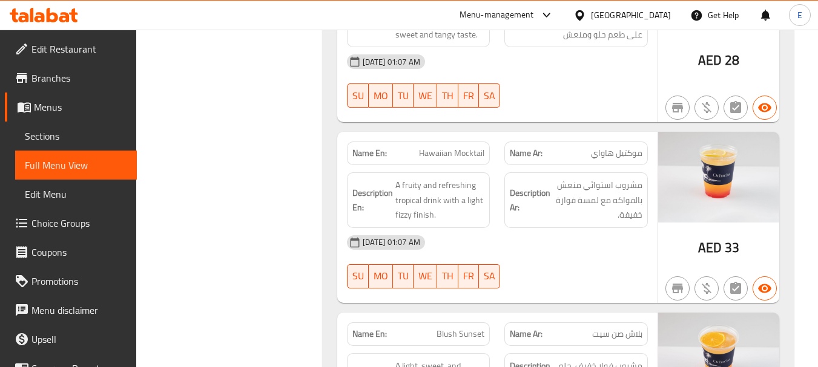
scroll to position [4420, 0]
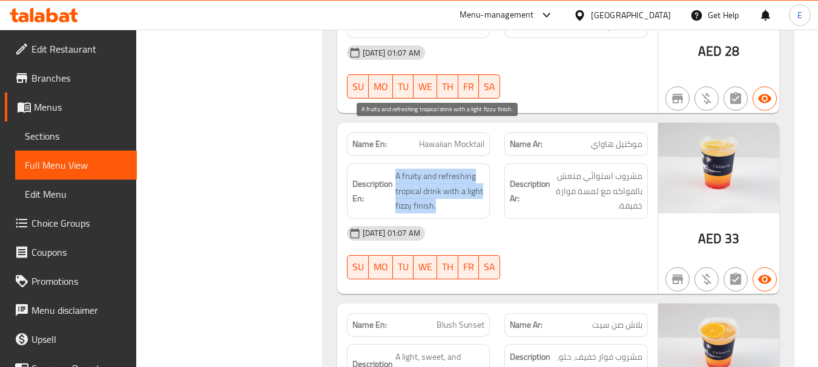
drag, startPoint x: 397, startPoint y: 126, endPoint x: 481, endPoint y: 159, distance: 89.9
click at [481, 169] on span "A fruity and refreshing tropical drink with a light fizzy finish." at bounding box center [440, 191] width 90 height 45
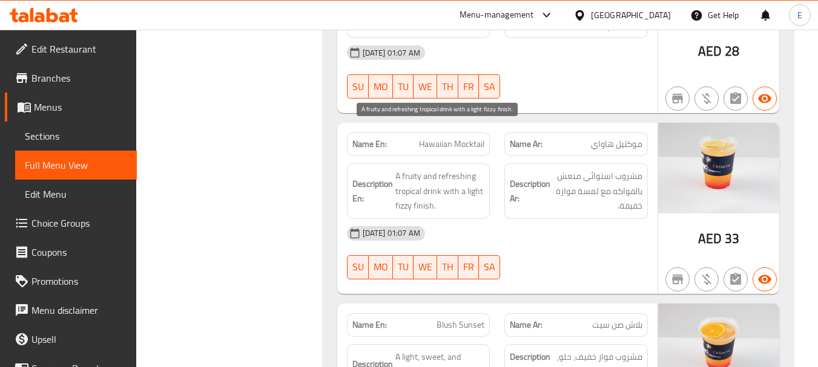
click at [481, 169] on span "A fruity and refreshing tropical drink with a light fizzy finish." at bounding box center [440, 191] width 90 height 45
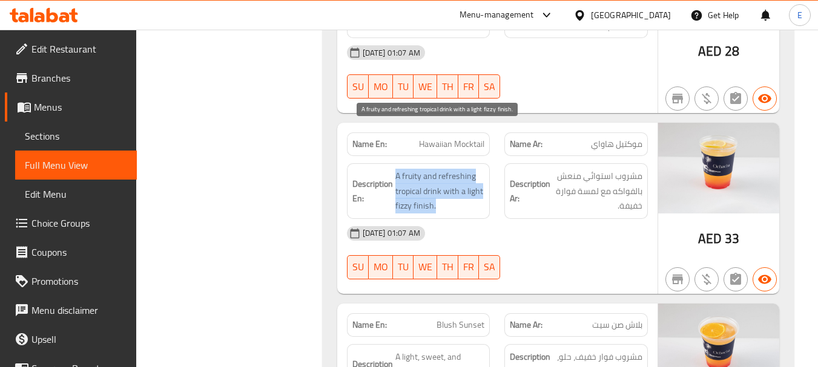
click at [481, 169] on span "A fruity and refreshing tropical drink with a light fizzy finish." at bounding box center [440, 191] width 90 height 45
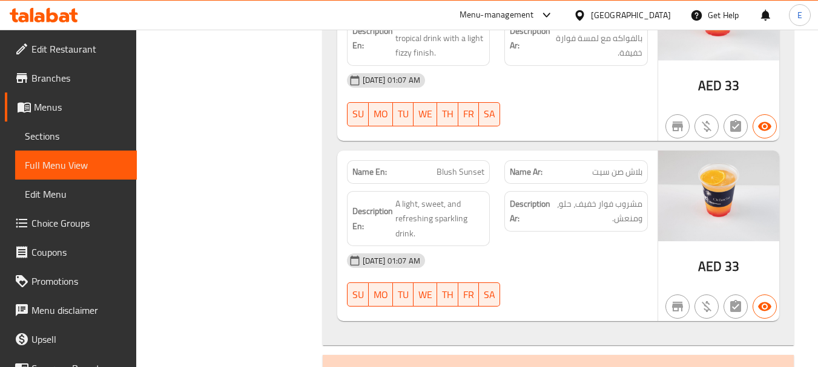
scroll to position [4601, 0]
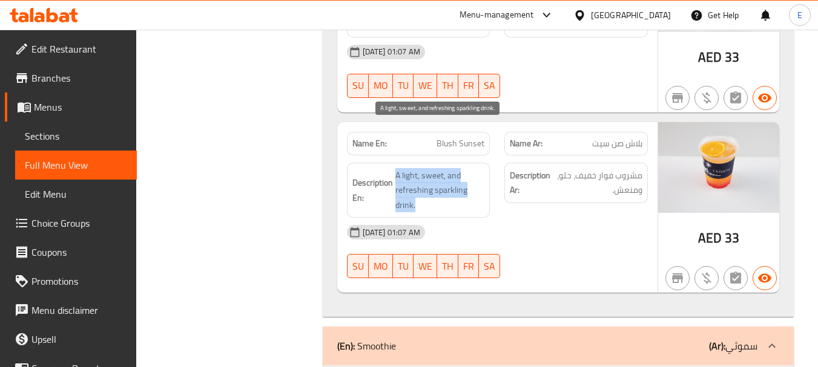
drag, startPoint x: 392, startPoint y: 124, endPoint x: 471, endPoint y: 154, distance: 85.1
click at [471, 168] on span "A light, sweet, and refreshing sparkling drink." at bounding box center [440, 190] width 90 height 45
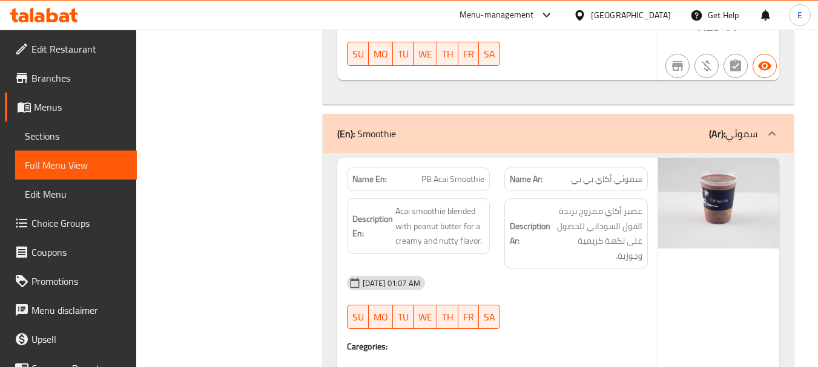
scroll to position [4843, 0]
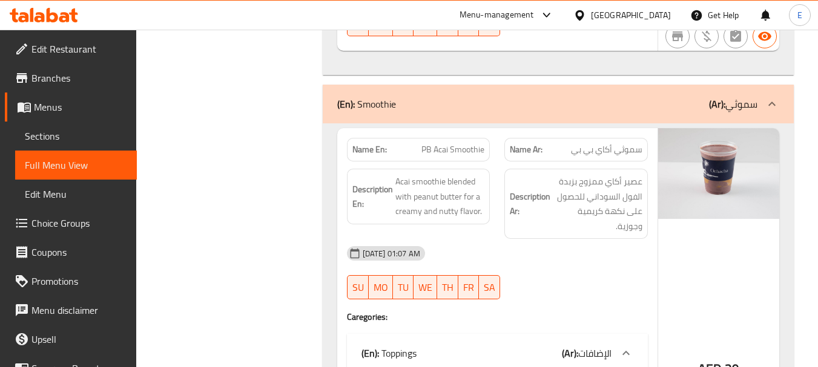
drag, startPoint x: 724, startPoint y: 314, endPoint x: 715, endPoint y: 300, distance: 17.1
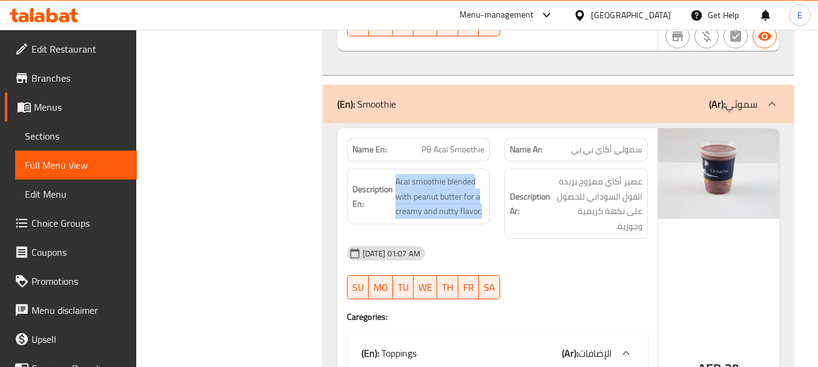
drag, startPoint x: 395, startPoint y: 126, endPoint x: 492, endPoint y: 167, distance: 104.7
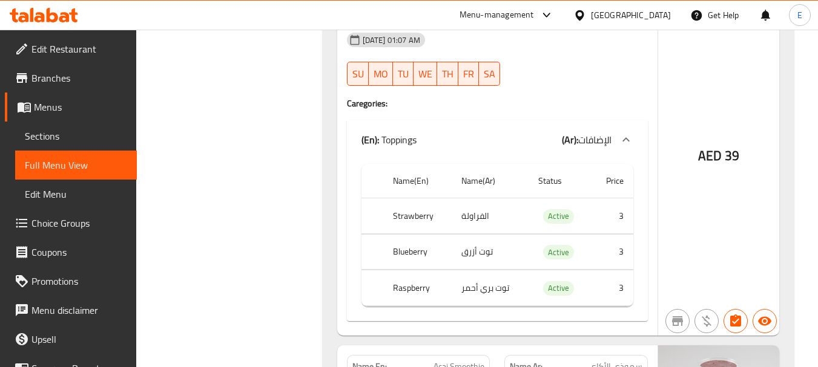
scroll to position [5086, 0]
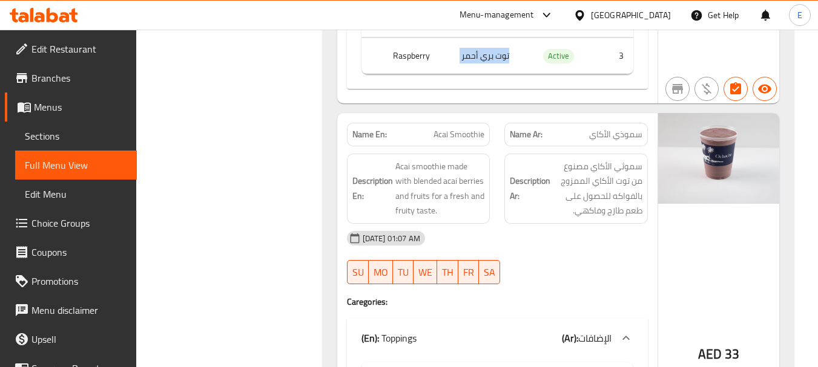
scroll to position [5328, 0]
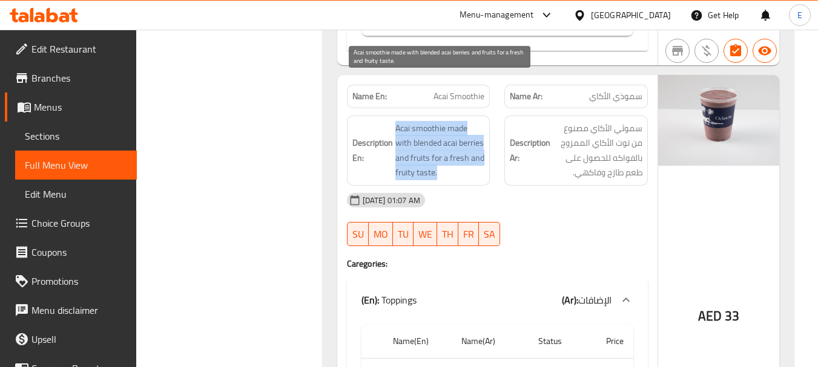
drag, startPoint x: 392, startPoint y: 80, endPoint x: 483, endPoint y: 124, distance: 101.0
click at [483, 124] on span "Acai smoothie made with blended acai berries and fruits for a fresh and fruity …" at bounding box center [440, 150] width 90 height 59
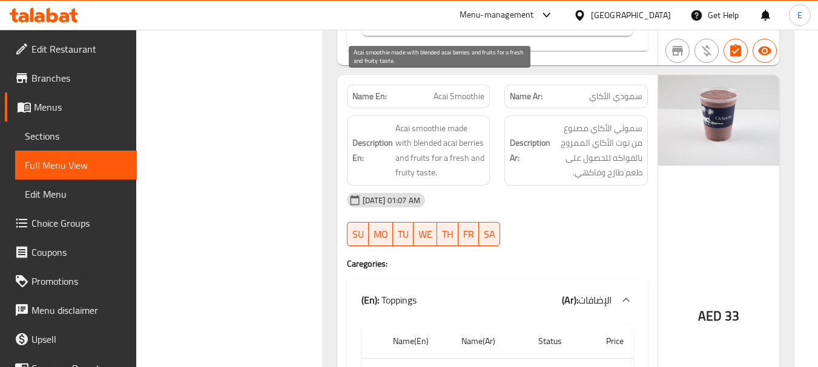
click at [483, 124] on span "Acai smoothie made with blended acai berries and fruits for a fresh and fruity …" at bounding box center [440, 150] width 90 height 59
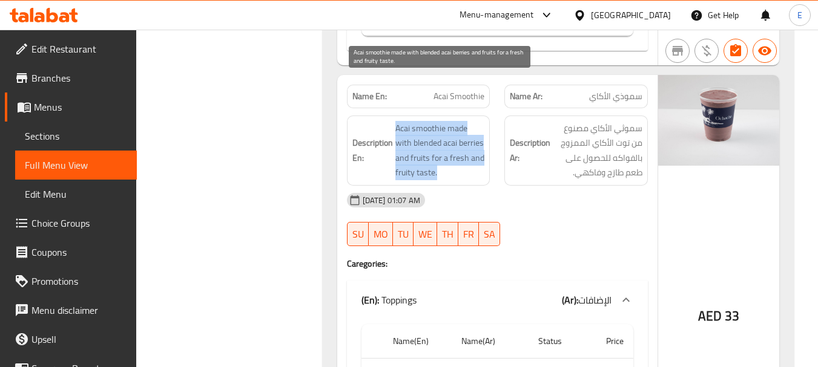
click at [483, 124] on span "Acai smoothie made with blended acai berries and fruits for a fresh and fruity …" at bounding box center [440, 150] width 90 height 59
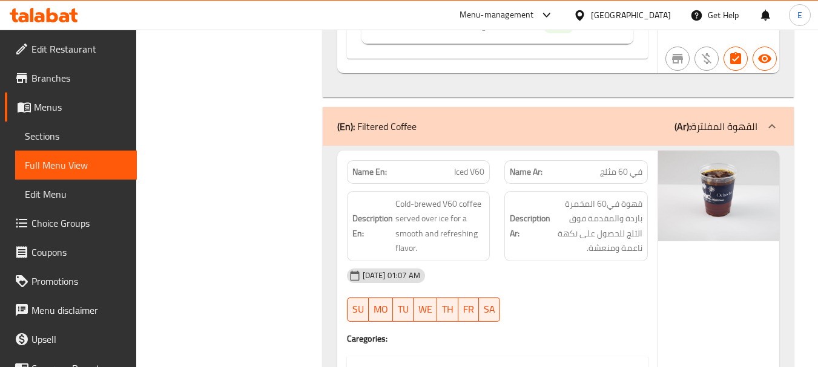
scroll to position [5752, 0]
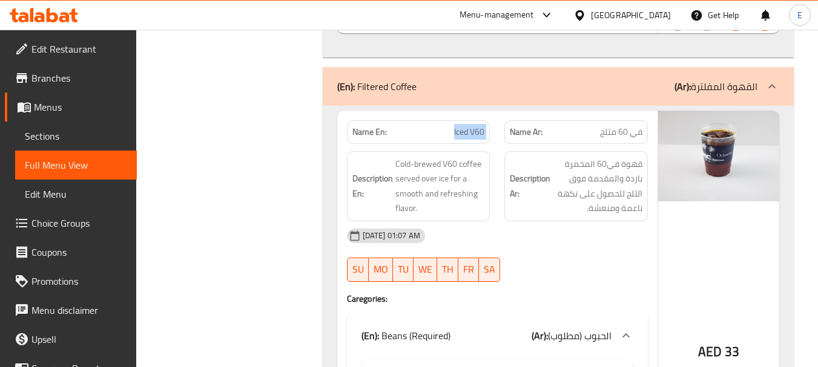
scroll to position [5812, 0]
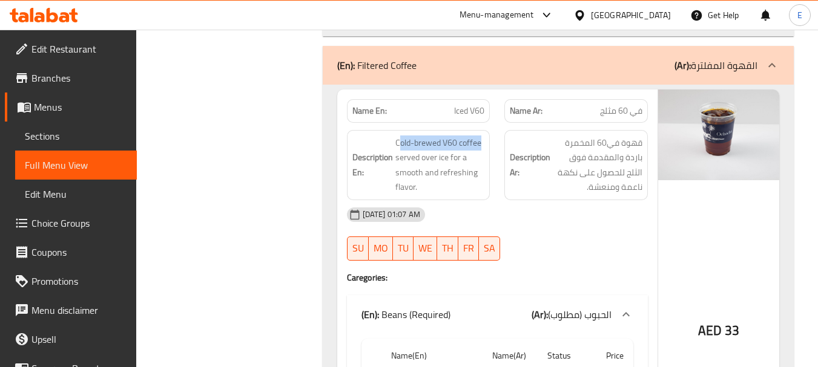
drag, startPoint x: 399, startPoint y: 96, endPoint x: 488, endPoint y: 91, distance: 89.1
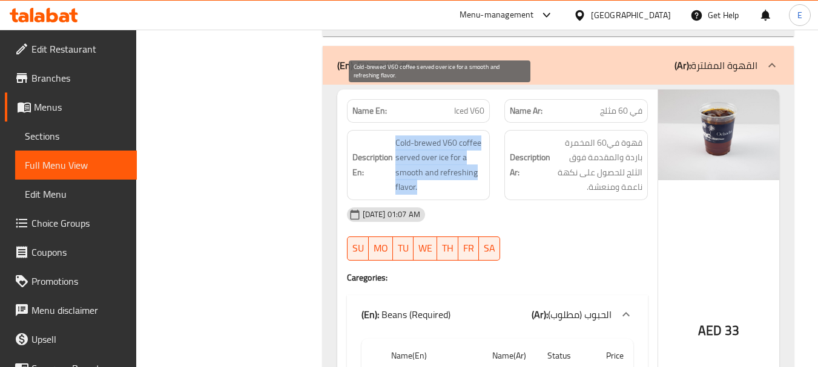
drag, startPoint x: 436, startPoint y: 88, endPoint x: 478, endPoint y: 143, distance: 69.0
click at [478, 143] on span "Cold-brewed V60 coffee served over ice for a smooth and refreshing flavor." at bounding box center [440, 165] width 90 height 59
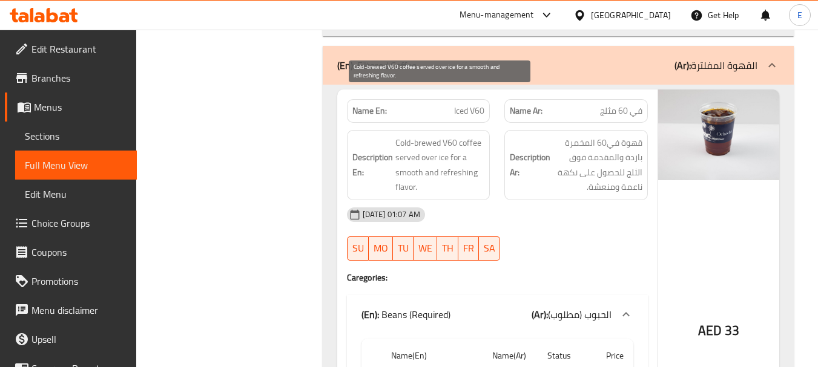
click at [478, 143] on span "Cold-brewed V60 coffee served over ice for a smooth and refreshing flavor." at bounding box center [440, 165] width 90 height 59
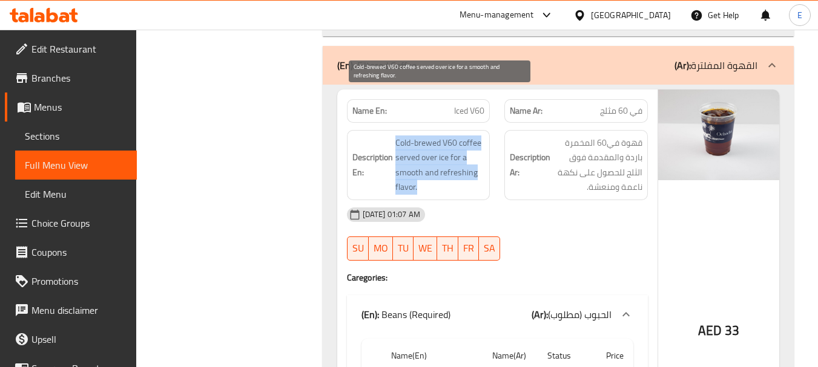
click at [478, 143] on span "Cold-brewed V60 coffee served over ice for a smooth and refreshing flavor." at bounding box center [440, 165] width 90 height 59
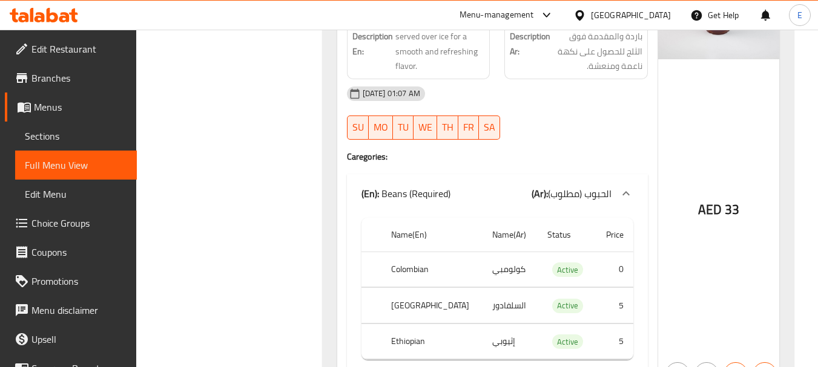
scroll to position [5994, 0]
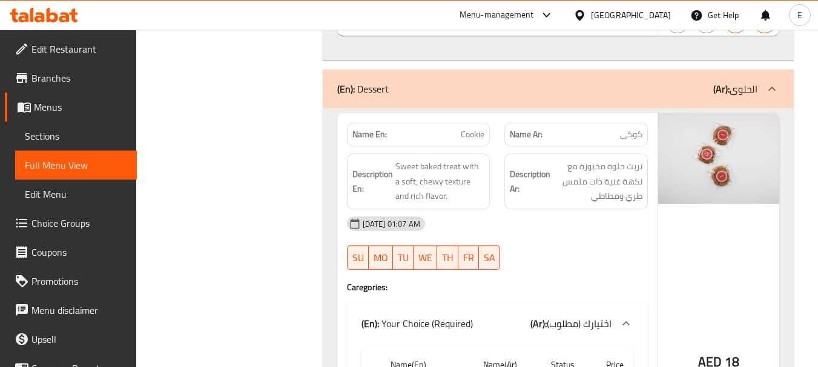
scroll to position [6296, 0]
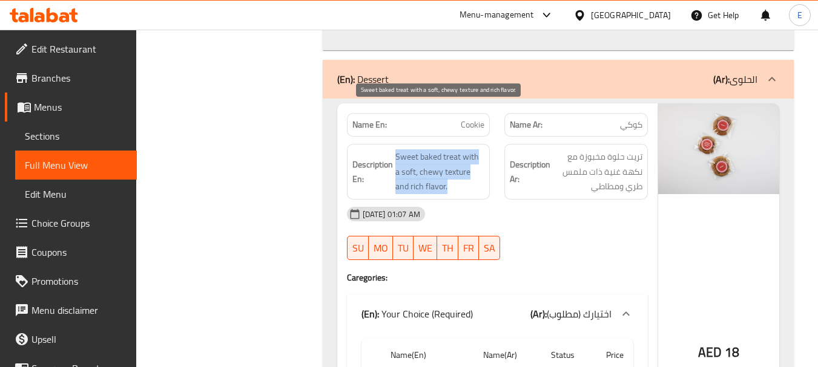
drag, startPoint x: 395, startPoint y: 111, endPoint x: 478, endPoint y: 143, distance: 88.7
click at [478, 150] on span "Sweet baked treat with a soft, chewy texture and rich flavor." at bounding box center [440, 172] width 90 height 45
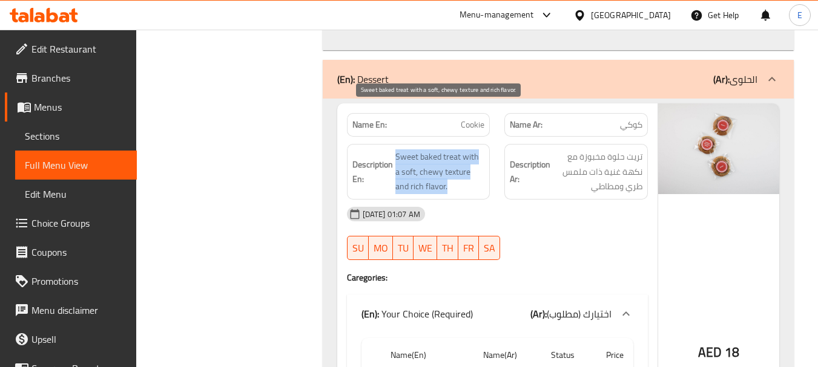
click at [478, 150] on span "Sweet baked treat with a soft, chewy texture and rich flavor." at bounding box center [440, 172] width 90 height 45
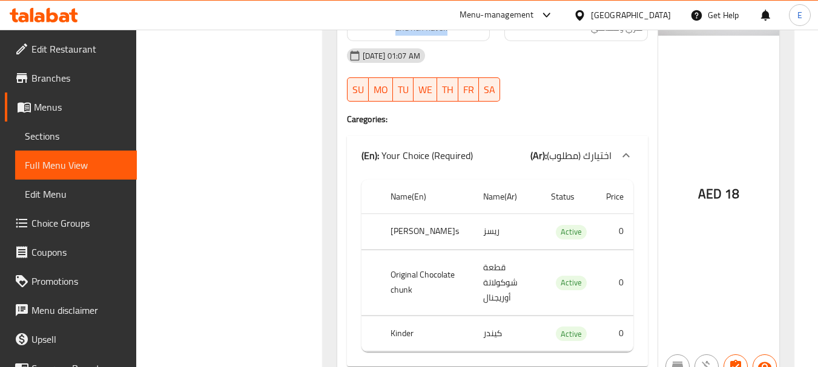
scroll to position [6458, 0]
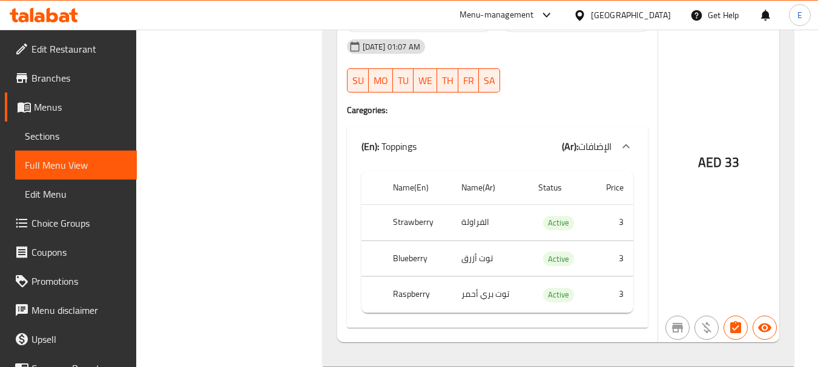
scroll to position [5368, 0]
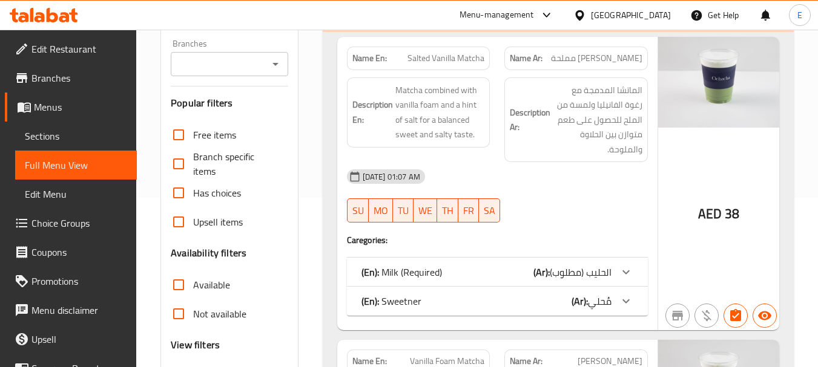
scroll to position [182, 0]
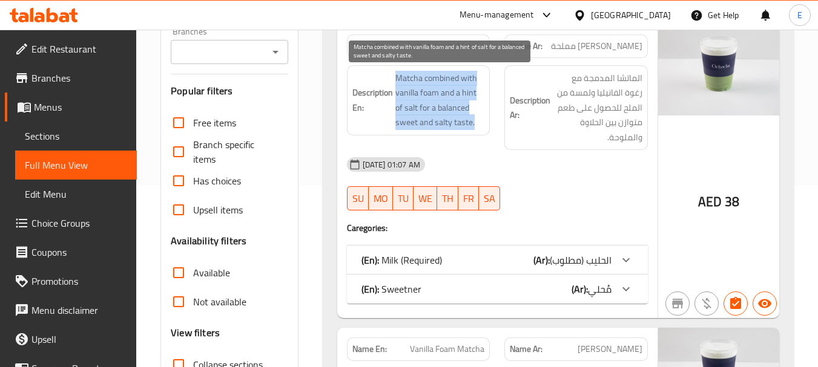
drag, startPoint x: 395, startPoint y: 79, endPoint x: 481, endPoint y: 124, distance: 97.2
click at [481, 124] on span "Matcha combined with vanilla foam and a hint of salt for a balanced sweet and s…" at bounding box center [440, 100] width 90 height 59
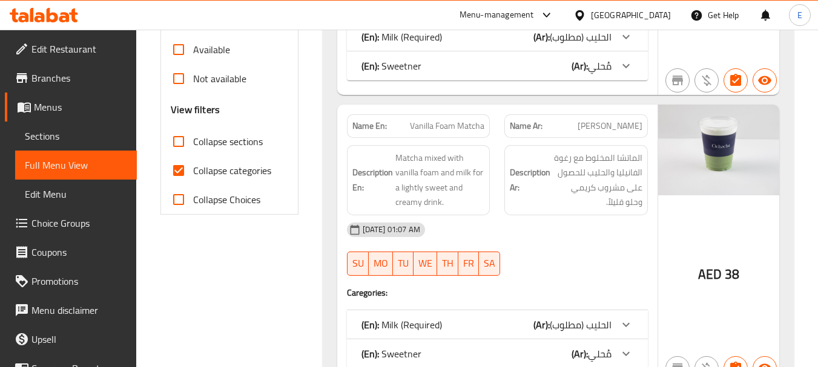
scroll to position [424, 0]
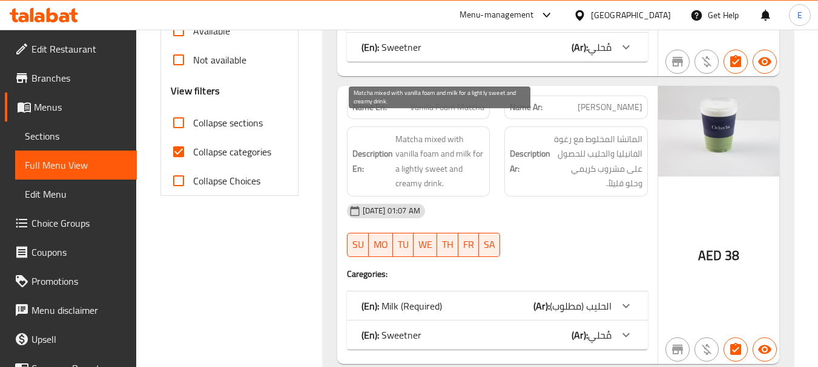
click at [432, 157] on span "Matcha mixed with vanilla foam and milk for a lightly sweet and creamy drink." at bounding box center [440, 161] width 90 height 59
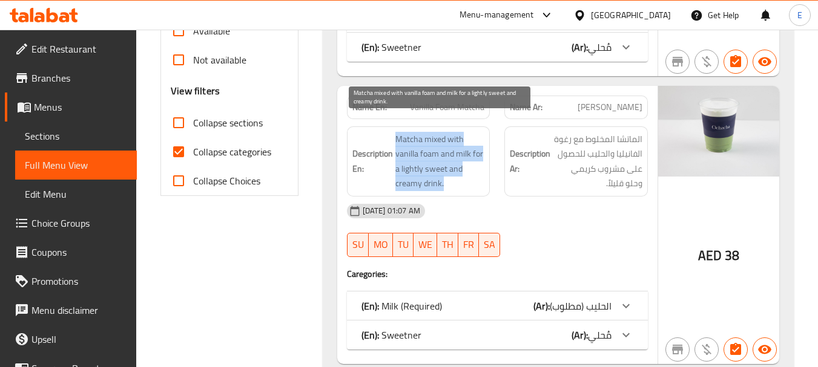
click at [432, 157] on span "Matcha mixed with vanilla foam and milk for a lightly sweet and creamy drink." at bounding box center [440, 161] width 90 height 59
click at [460, 171] on span "Matcha mixed with vanilla foam and milk for a lightly sweet and creamy drink." at bounding box center [440, 161] width 90 height 59
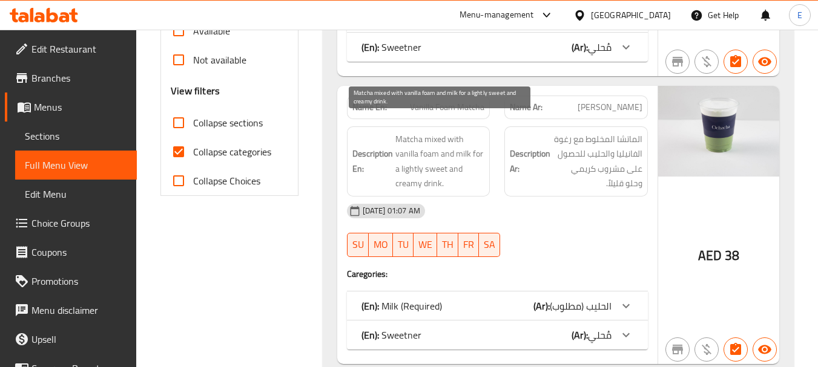
click at [460, 171] on span "Matcha mixed with vanilla foam and milk for a lightly sweet and creamy drink." at bounding box center [440, 161] width 90 height 59
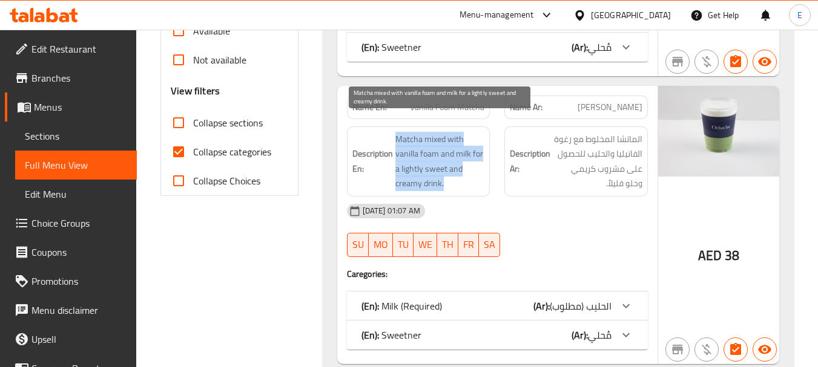
click at [460, 171] on span "Matcha mixed with vanilla foam and milk for a lightly sweet and creamy drink." at bounding box center [440, 161] width 90 height 59
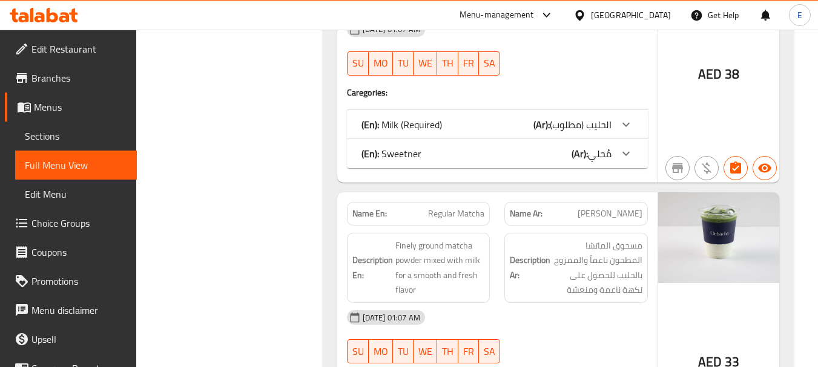
scroll to position [666, 0]
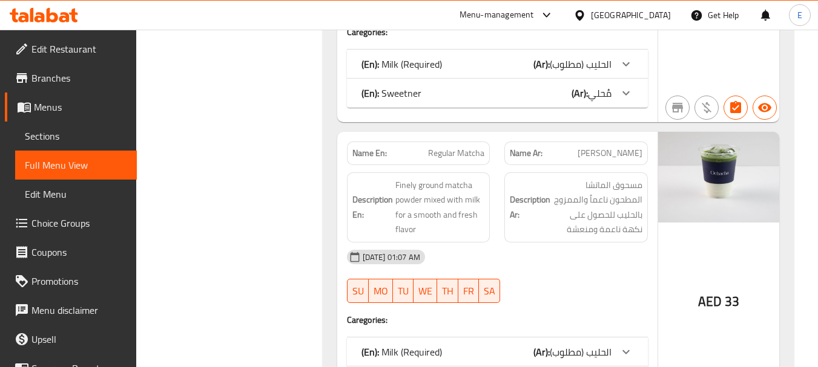
click at [460, 178] on span "Finely ground matcha powder mixed with milk for a smooth and fresh flavor" at bounding box center [440, 207] width 90 height 59
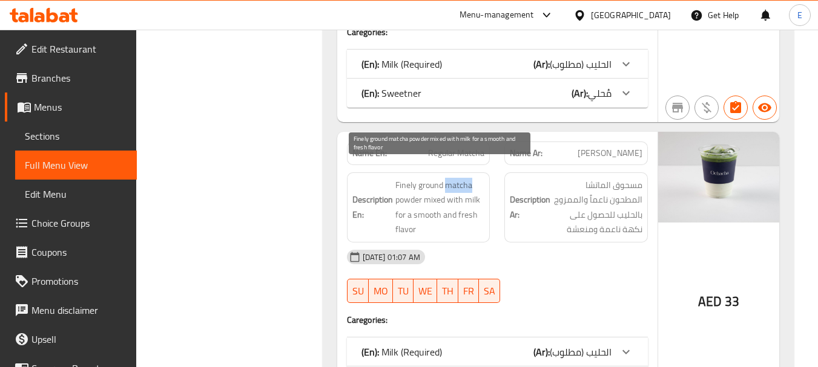
click at [460, 178] on span "Finely ground matcha powder mixed with milk for a smooth and fresh flavor" at bounding box center [440, 207] width 90 height 59
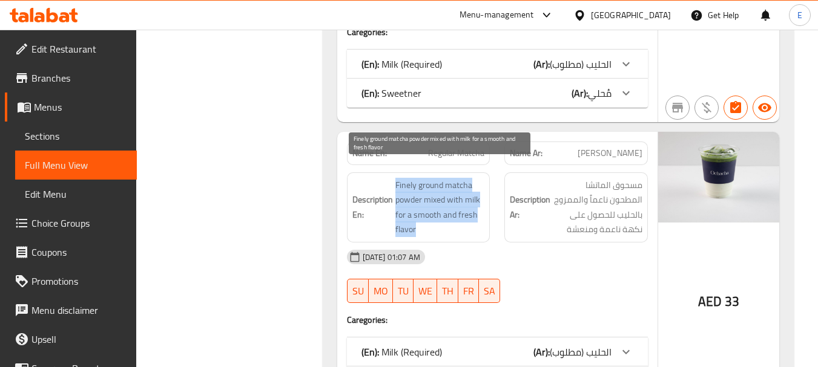
click at [460, 178] on span "Finely ground matcha powder mixed with milk for a smooth and fresh flavor" at bounding box center [440, 207] width 90 height 59
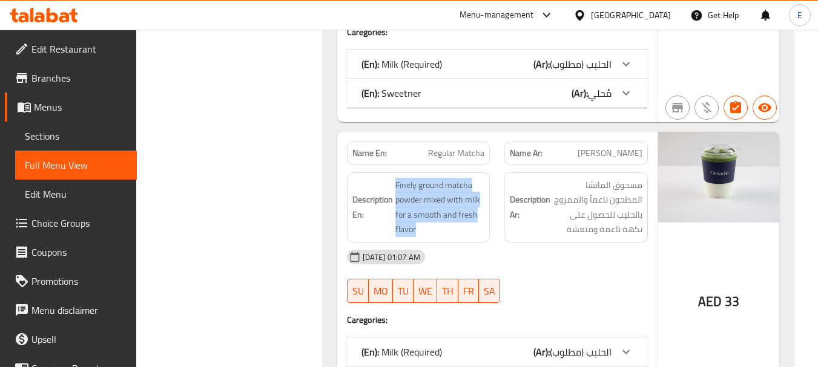
click at [466, 203] on span "Finely ground matcha powder mixed with milk for a smooth and fresh flavor" at bounding box center [440, 207] width 90 height 59
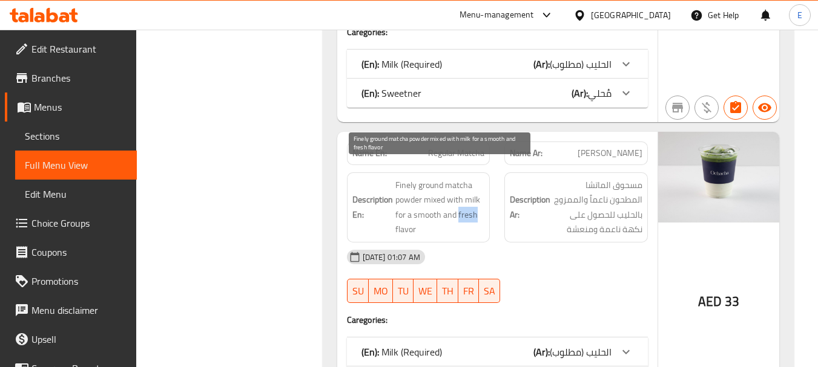
click at [466, 203] on span "Finely ground matcha powder mixed with milk for a smooth and fresh flavor" at bounding box center [440, 207] width 90 height 59
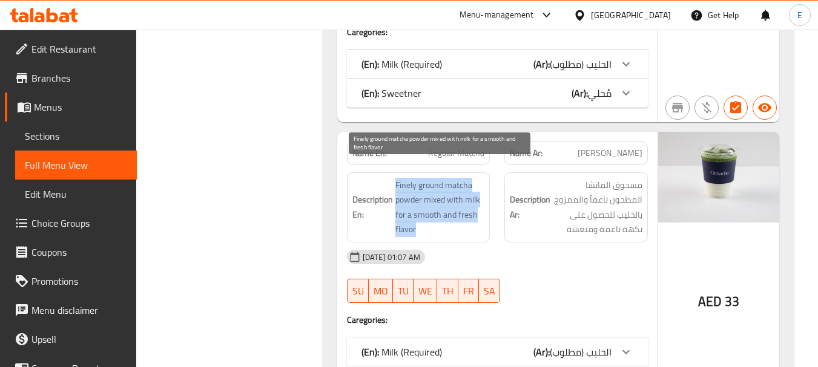
click at [466, 203] on span "Finely ground matcha powder mixed with milk for a smooth and fresh flavor" at bounding box center [440, 207] width 90 height 59
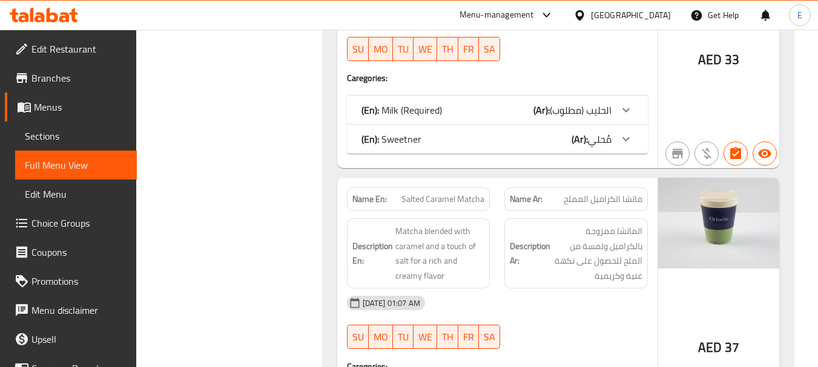
scroll to position [969, 0]
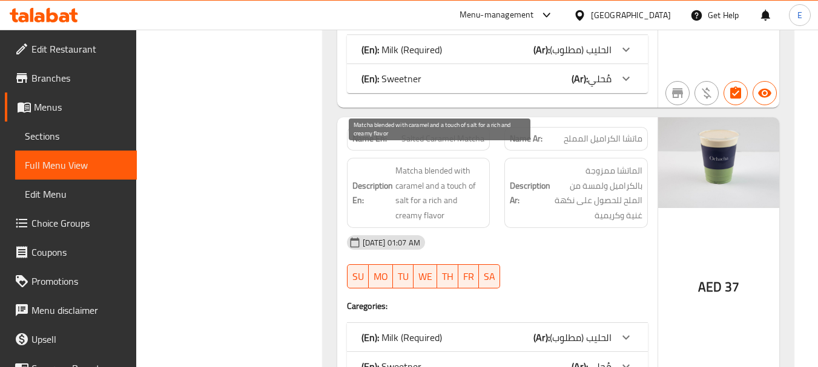
click at [445, 189] on span "Matcha blended with caramel and a touch of salt for a rich and creamy flavor" at bounding box center [440, 192] width 90 height 59
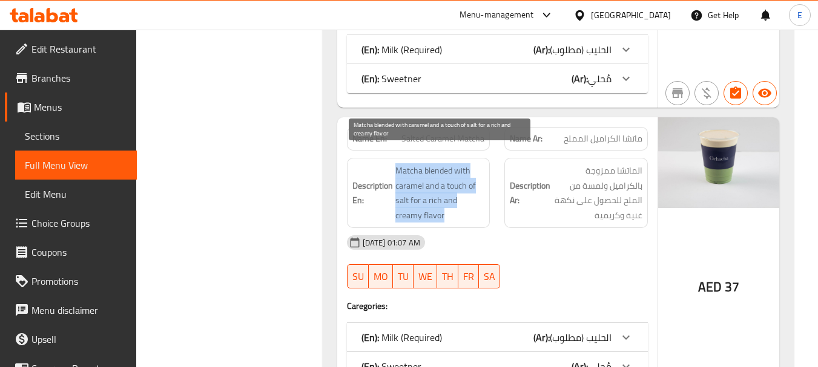
click at [445, 189] on span "Matcha blended with caramel and a touch of salt for a rich and creamy flavor" at bounding box center [440, 192] width 90 height 59
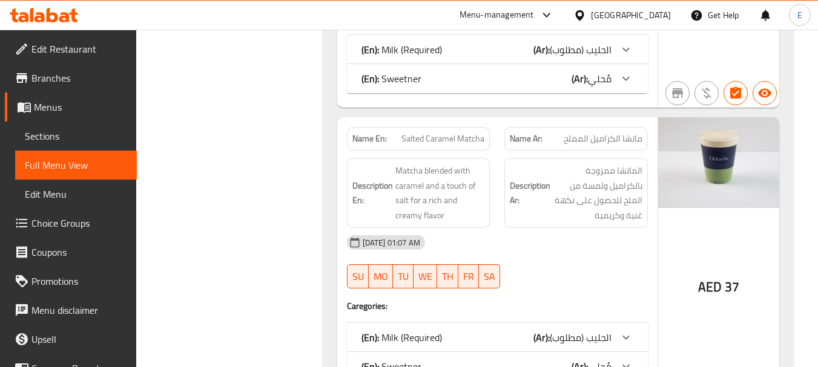
click at [460, 133] on span "Salted Caramel Matcha" at bounding box center [442, 139] width 83 height 13
copy span "Salted Caramel Matcha"
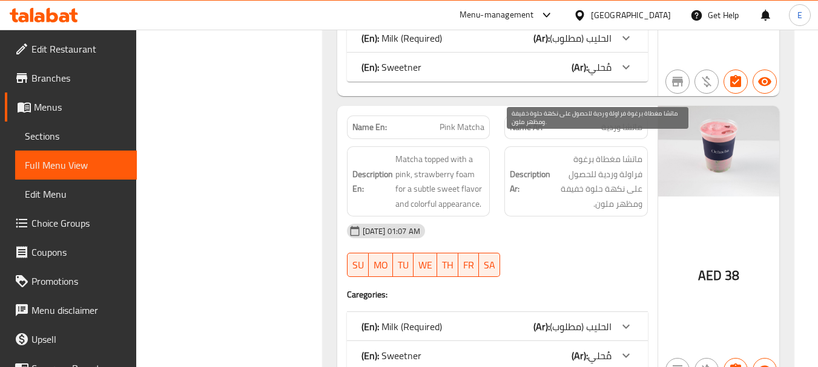
scroll to position [1271, 0]
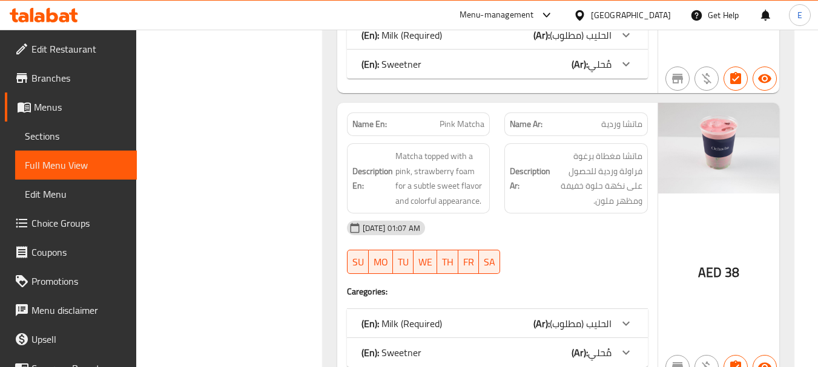
click at [453, 176] on span "Matcha topped with a pink, strawberry foam for a subtle sweet flavor and colorf…" at bounding box center [440, 178] width 90 height 59
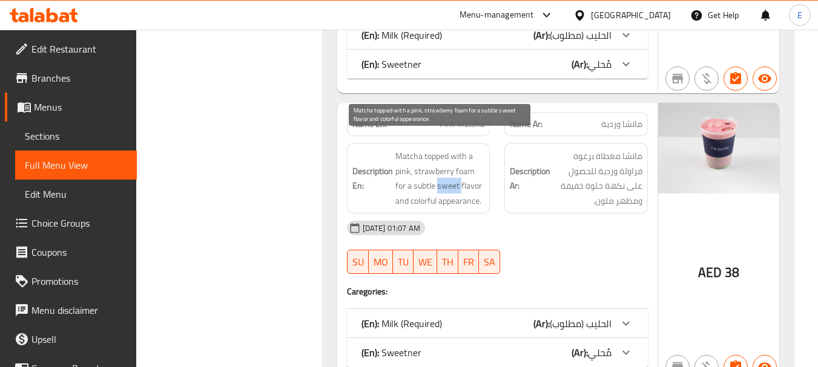
click at [453, 176] on span "Matcha topped with a pink, strawberry foam for a subtle sweet flavor and colorf…" at bounding box center [440, 178] width 90 height 59
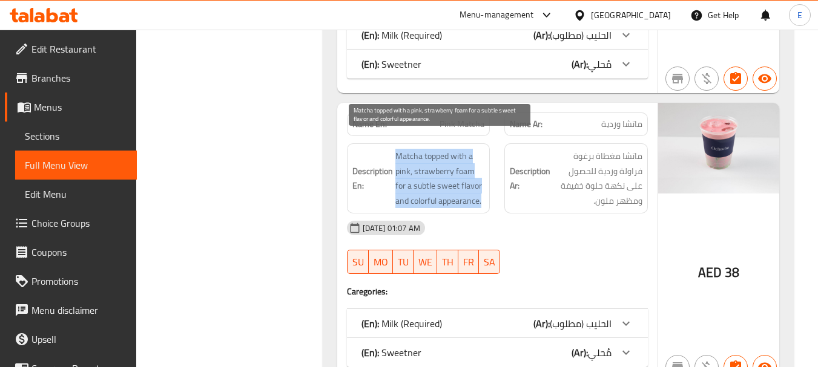
click at [453, 176] on span "Matcha topped with a pink, strawberry foam for a subtle sweet flavor and colorf…" at bounding box center [440, 178] width 90 height 59
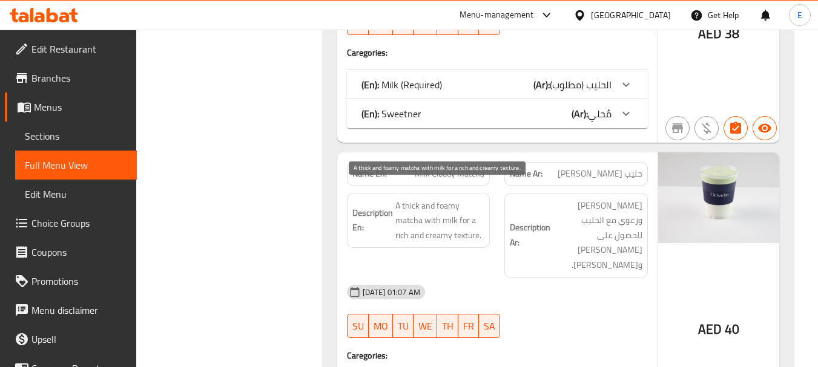
scroll to position [1574, 0]
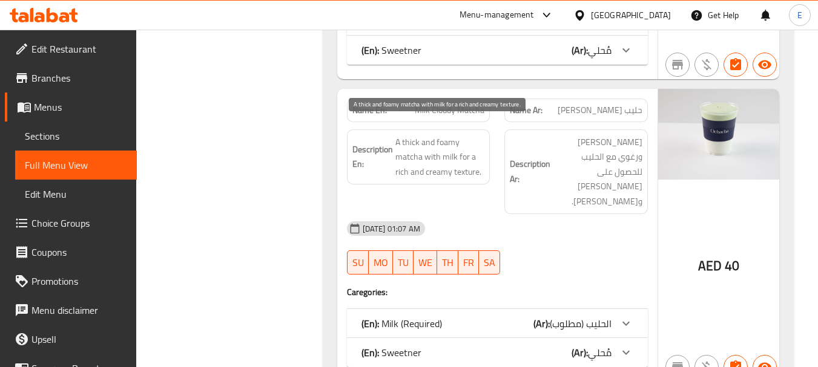
click at [450, 156] on span "A thick and foamy matcha with milk for a rich and creamy texture." at bounding box center [440, 157] width 90 height 45
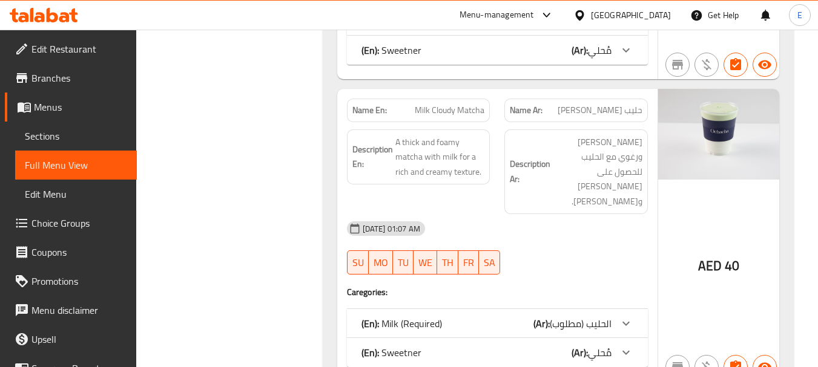
click at [457, 104] on span "Milk Cloudy Matcha" at bounding box center [450, 110] width 70 height 13
copy span "Milk Cloudy Matcha"
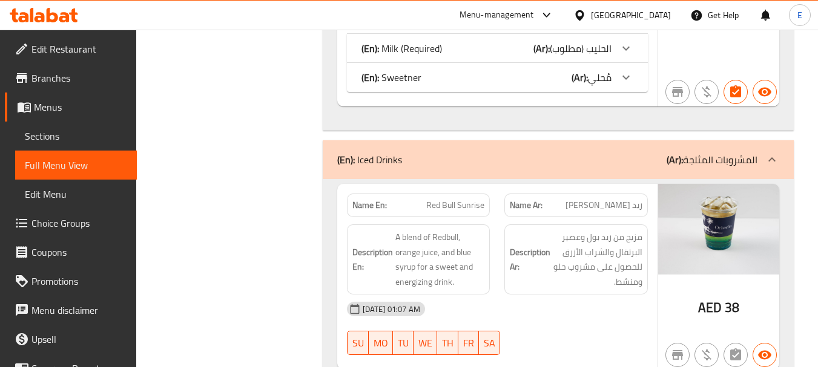
scroll to position [1877, 0]
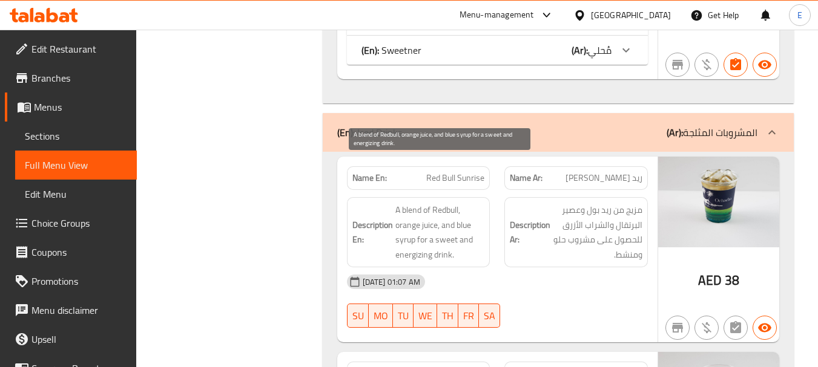
click at [461, 203] on span "A blend of Redbull, orange juice, and blue syrup for a sweet and energizing dri…" at bounding box center [440, 232] width 90 height 59
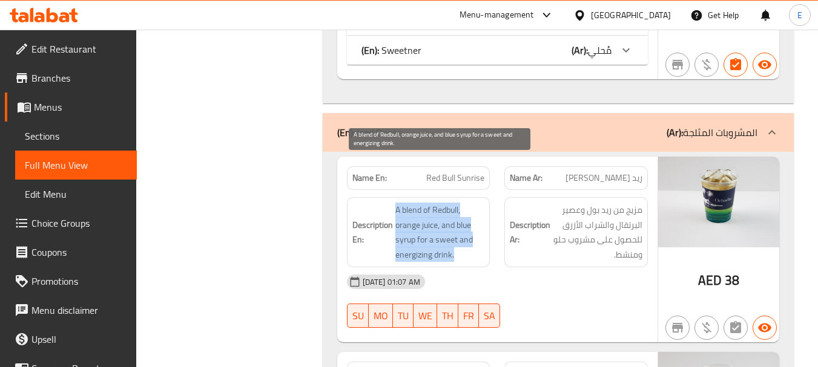
click at [461, 203] on span "A blend of Redbull, orange juice, and blue syrup for a sweet and energizing dri…" at bounding box center [440, 232] width 90 height 59
click at [458, 203] on span "A blend of Redbull, orange juice, and blue syrup for a sweet and energizing dri…" at bounding box center [440, 232] width 90 height 59
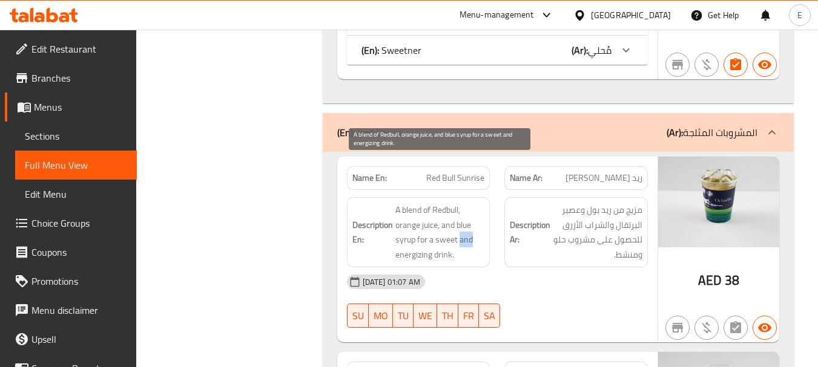
click at [458, 203] on span "A blend of Redbull, orange juice, and blue syrup for a sweet and energizing dri…" at bounding box center [440, 232] width 90 height 59
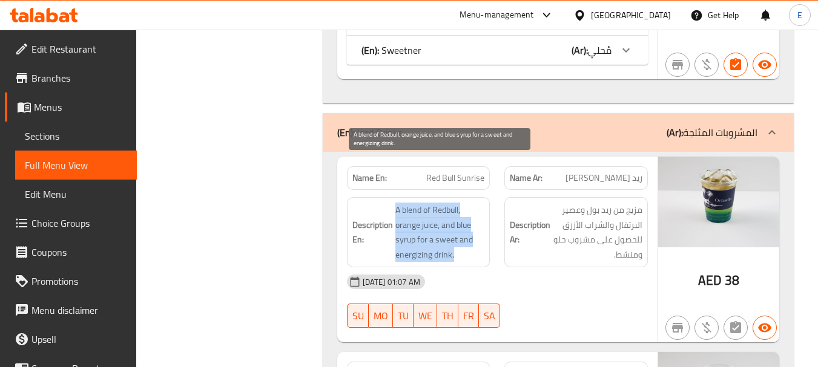
click at [458, 203] on span "A blend of Redbull, orange juice, and blue syrup for a sweet and energizing dri…" at bounding box center [440, 232] width 90 height 59
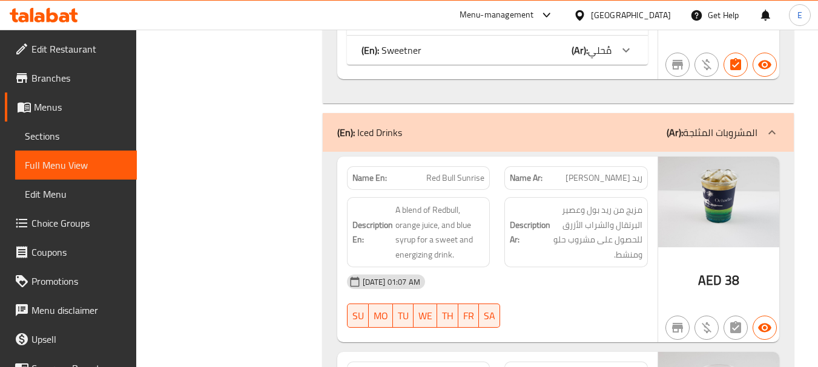
copy span "Red Bull Sunrise"
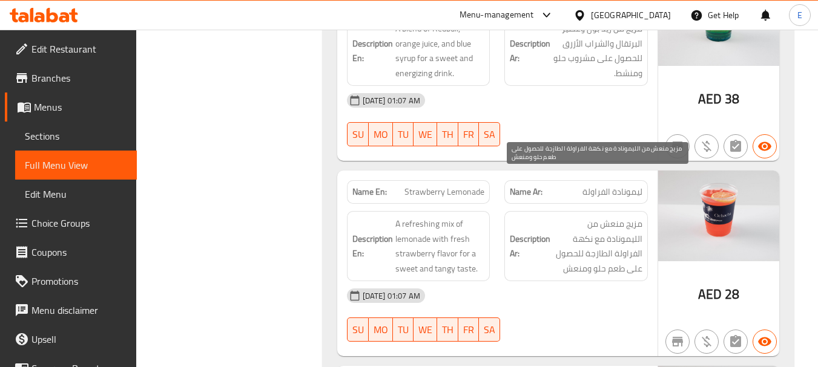
scroll to position [2119, 0]
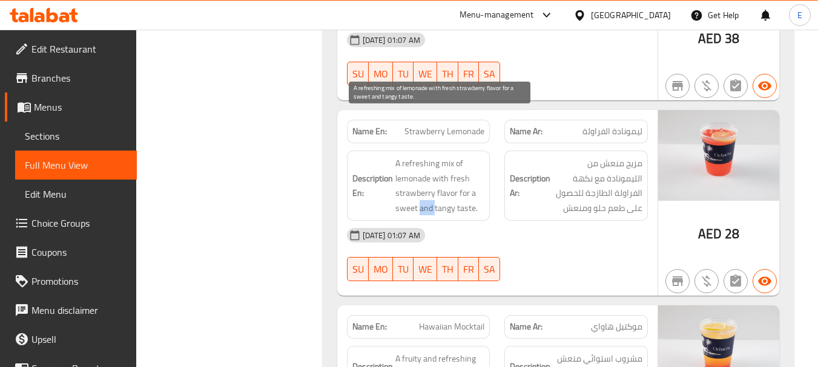
click at [435, 157] on span "A refreshing mix of lemonade with fresh strawberry flavor for a sweet and tangy…" at bounding box center [440, 185] width 90 height 59
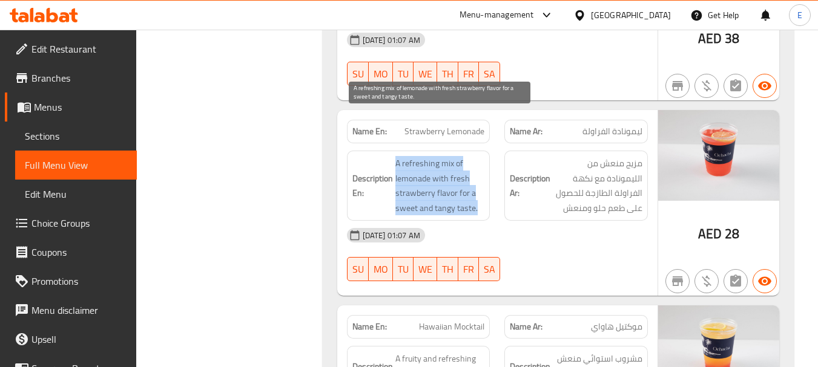
click at [435, 157] on span "A refreshing mix of lemonade with fresh strawberry flavor for a sweet and tangy…" at bounding box center [440, 185] width 90 height 59
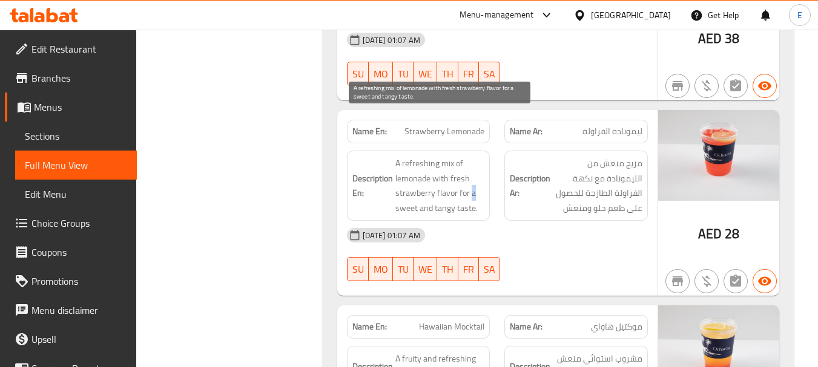
click at [471, 156] on span "A refreshing mix of lemonade with fresh strawberry flavor for a sweet and tangy…" at bounding box center [440, 185] width 90 height 59
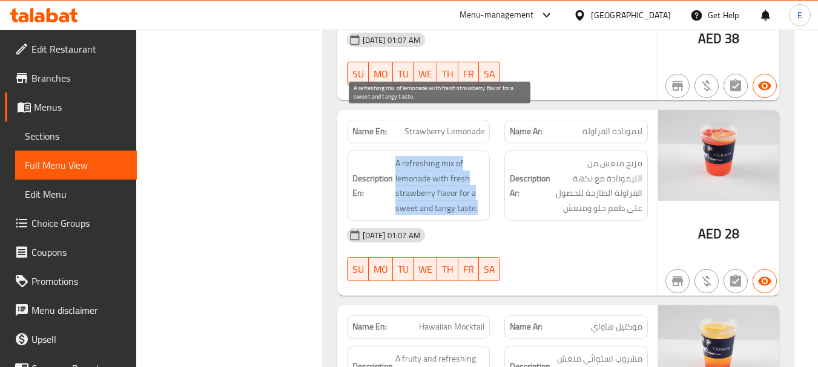
click at [471, 156] on span "A refreshing mix of lemonade with fresh strawberry flavor for a sweet and tangy…" at bounding box center [440, 185] width 90 height 59
click at [453, 159] on span "A refreshing mix of lemonade with fresh strawberry flavor for a sweet and tangy…" at bounding box center [440, 185] width 90 height 59
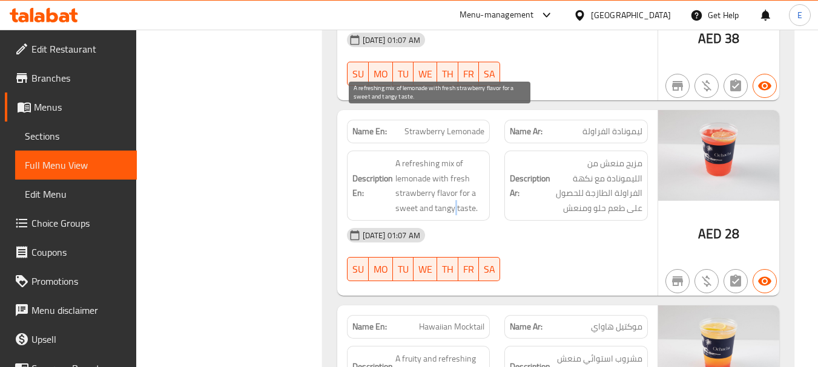
click at [453, 159] on span "A refreshing mix of lemonade with fresh strawberry flavor for a sweet and tangy…" at bounding box center [440, 185] width 90 height 59
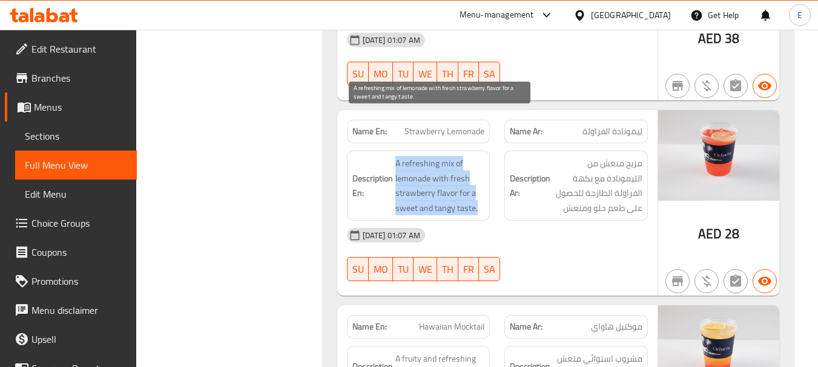
click at [453, 159] on span "A refreshing mix of lemonade with fresh strawberry flavor for a sweet and tangy…" at bounding box center [440, 185] width 90 height 59
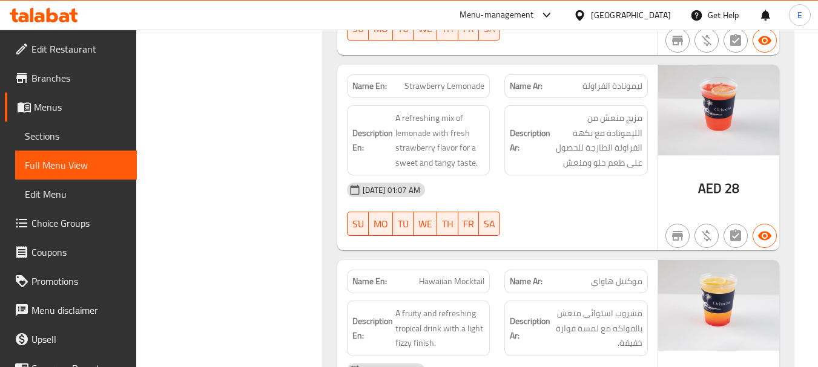
scroll to position [2240, 0]
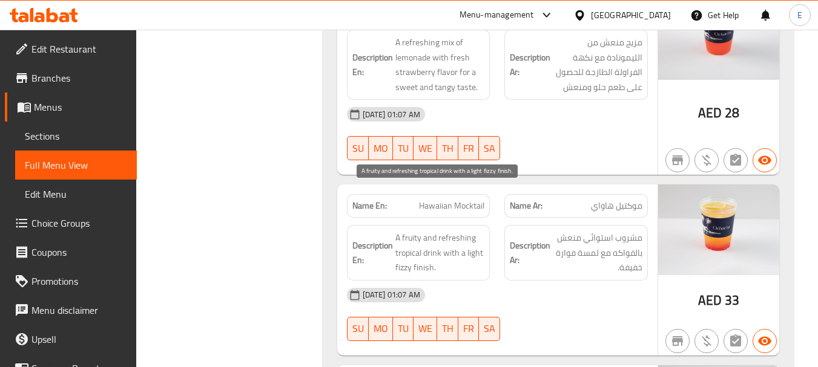
click at [417, 231] on span "A fruity and refreshing tropical drink with a light fizzy finish." at bounding box center [440, 253] width 90 height 45
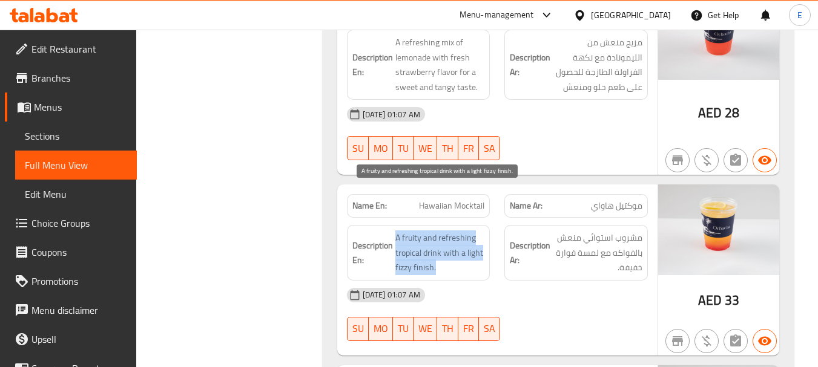
click at [417, 231] on span "A fruity and refreshing tropical drink with a light fizzy finish." at bounding box center [440, 253] width 90 height 45
click at [451, 231] on span "A fruity and refreshing tropical drink with a light fizzy finish." at bounding box center [440, 253] width 90 height 45
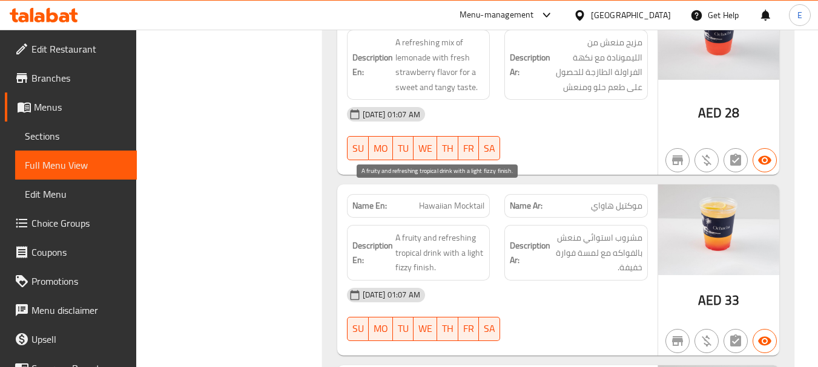
click at [451, 231] on span "A fruity and refreshing tropical drink with a light fizzy finish." at bounding box center [440, 253] width 90 height 45
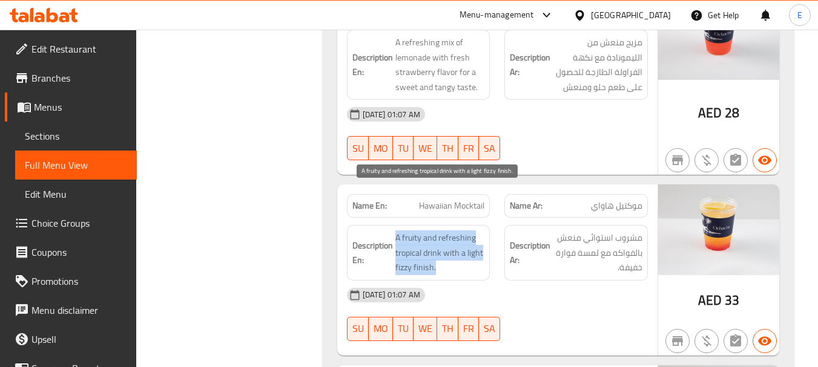
click at [451, 231] on span "A fruity and refreshing tropical drink with a light fizzy finish." at bounding box center [440, 253] width 90 height 45
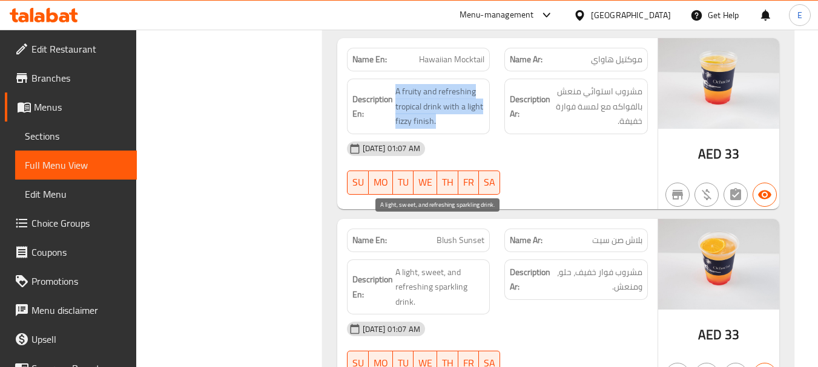
scroll to position [2422, 0]
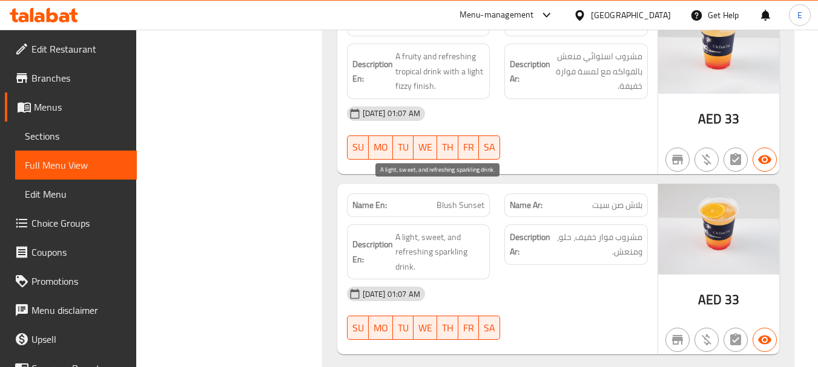
click at [447, 230] on span "A light, sweet, and refreshing sparkling drink." at bounding box center [440, 252] width 90 height 45
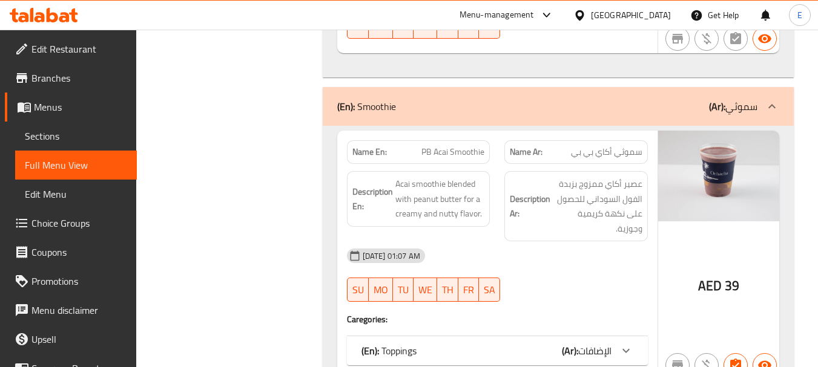
scroll to position [2724, 0]
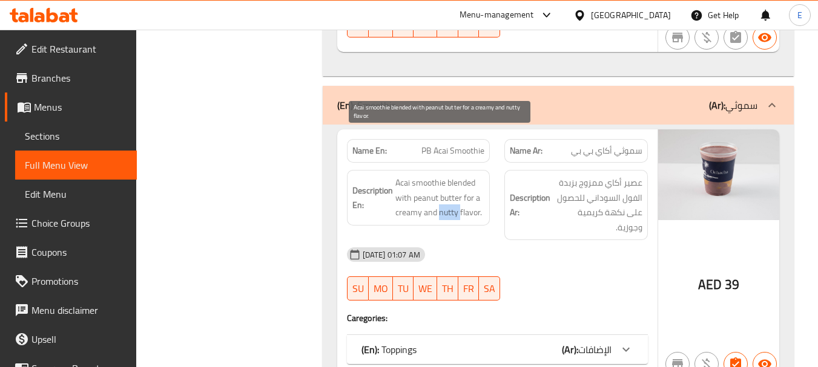
click at [450, 176] on span "Acai smoothie blended with peanut butter for a creamy and nutty flavor." at bounding box center [440, 198] width 90 height 45
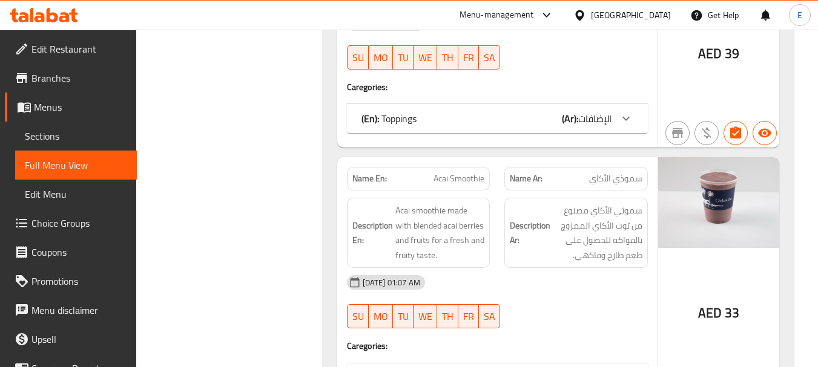
scroll to position [2967, 0]
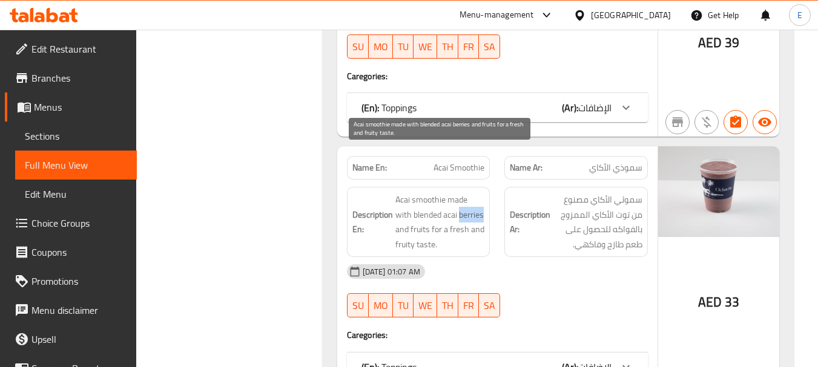
click at [465, 193] on span "Acai smoothie made with blended acai berries and fruits for a fresh and fruity …" at bounding box center [440, 222] width 90 height 59
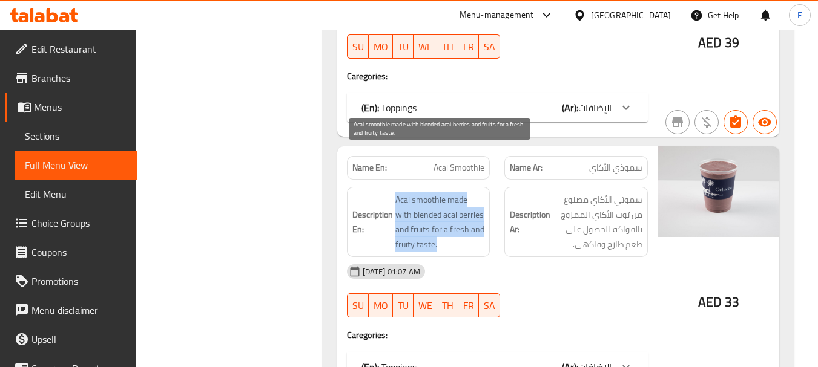
click at [465, 193] on span "Acai smoothie made with blended acai berries and fruits for a fresh and fruity …" at bounding box center [440, 222] width 90 height 59
click at [472, 193] on span "Acai smoothie made with blended acai berries and fruits for a fresh and fruity …" at bounding box center [440, 222] width 90 height 59
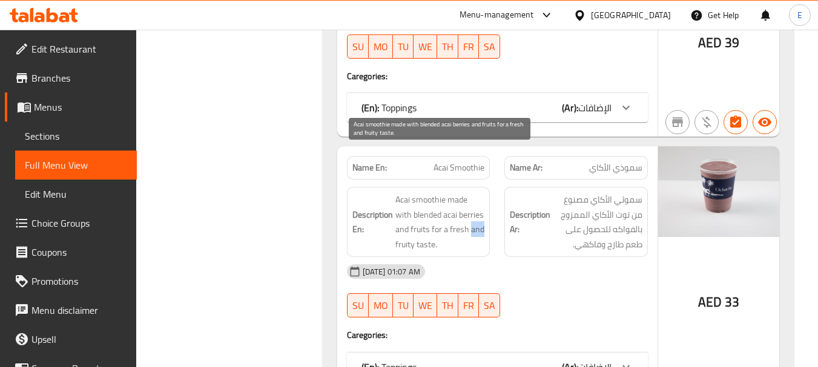
click at [472, 193] on span "Acai smoothie made with blended acai berries and fruits for a fresh and fruity …" at bounding box center [440, 222] width 90 height 59
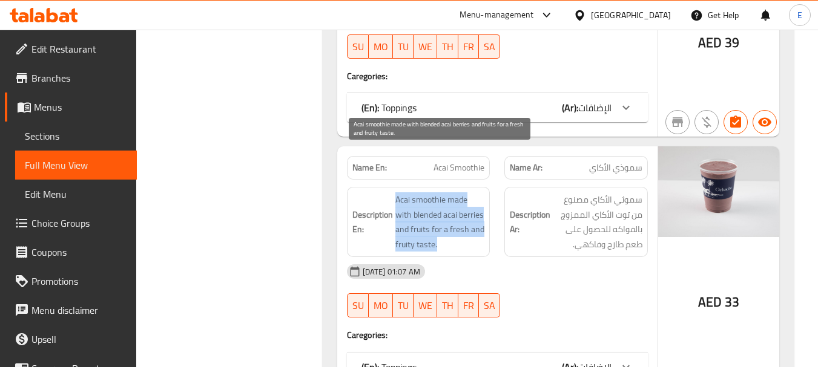
click at [472, 193] on span "Acai smoothie made with blended acai berries and fruits for a fresh and fruity …" at bounding box center [440, 222] width 90 height 59
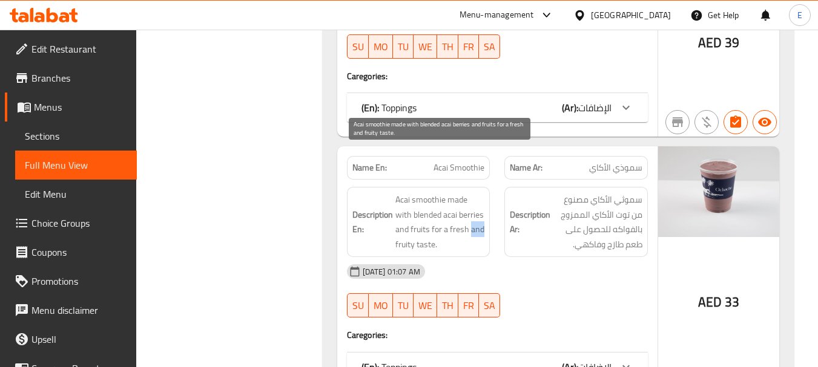
click at [472, 193] on span "Acai smoothie made with blended acai berries and fruits for a fresh and fruity …" at bounding box center [440, 222] width 90 height 59
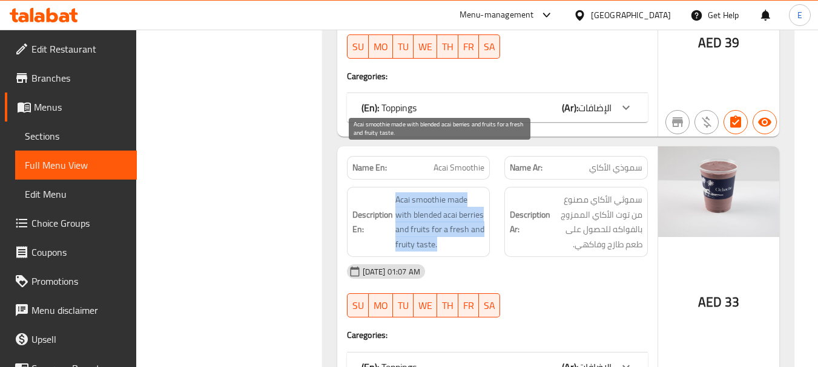
click at [472, 193] on span "Acai smoothie made with blended acai berries and fruits for a fresh and fruity …" at bounding box center [440, 222] width 90 height 59
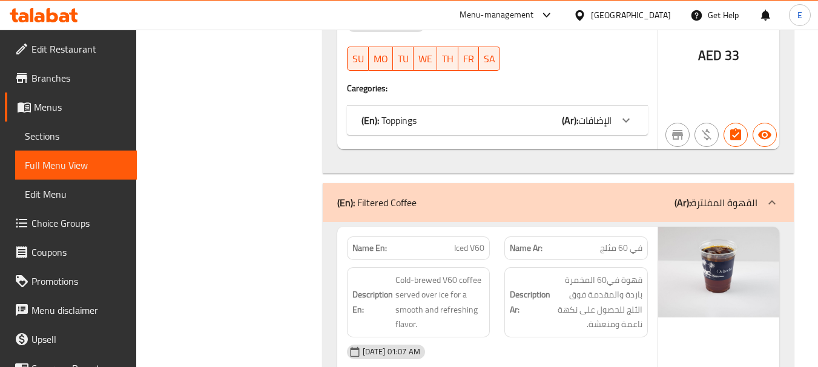
scroll to position [3269, 0]
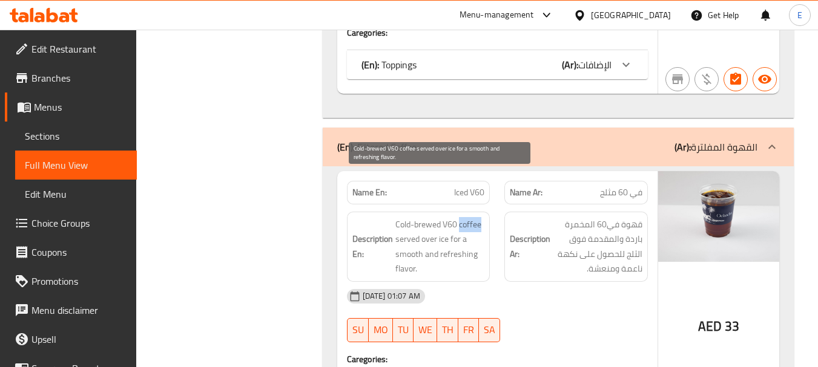
click at [472, 217] on span "Cold-brewed V60 coffee served over ice for a smooth and refreshing flavor." at bounding box center [440, 246] width 90 height 59
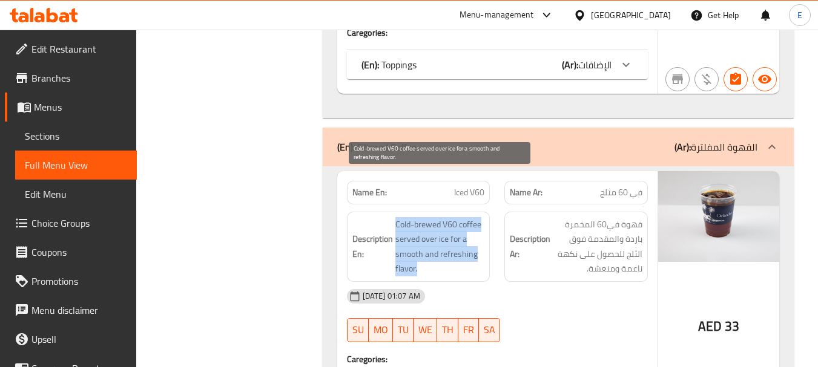
click at [472, 217] on span "Cold-brewed V60 coffee served over ice for a smooth and refreshing flavor." at bounding box center [440, 246] width 90 height 59
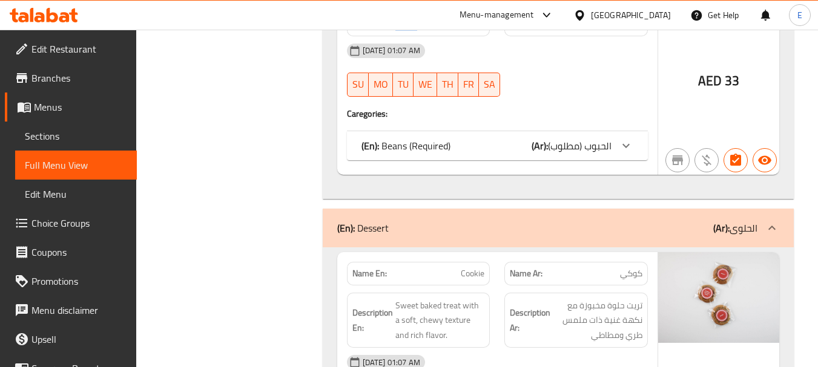
scroll to position [3572, 0]
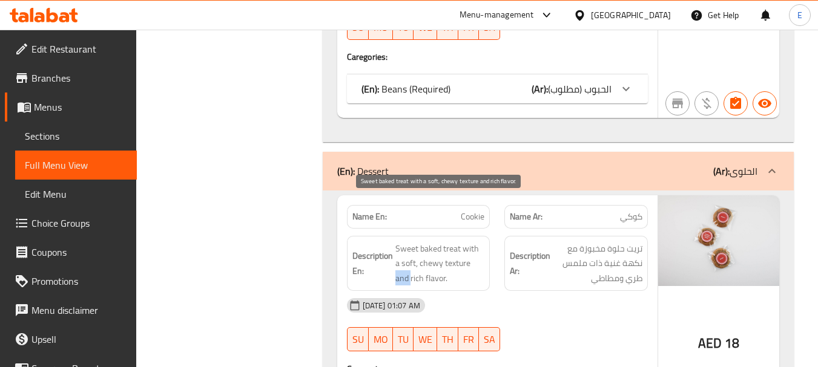
click at [481, 242] on span "Sweet baked treat with a soft, chewy texture and rich flavor." at bounding box center [440, 264] width 90 height 45
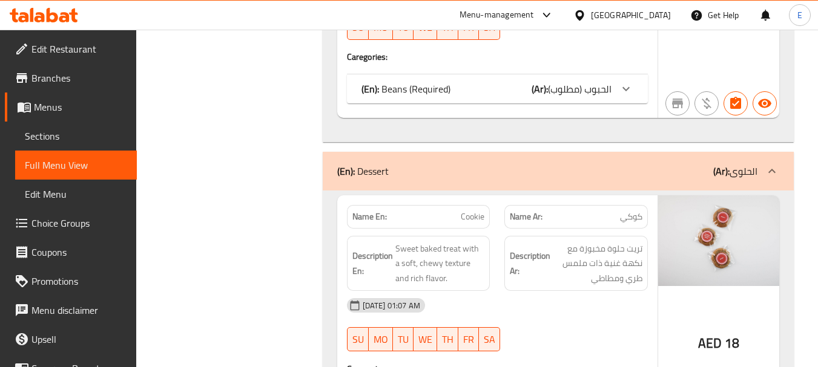
copy span "Cookie"
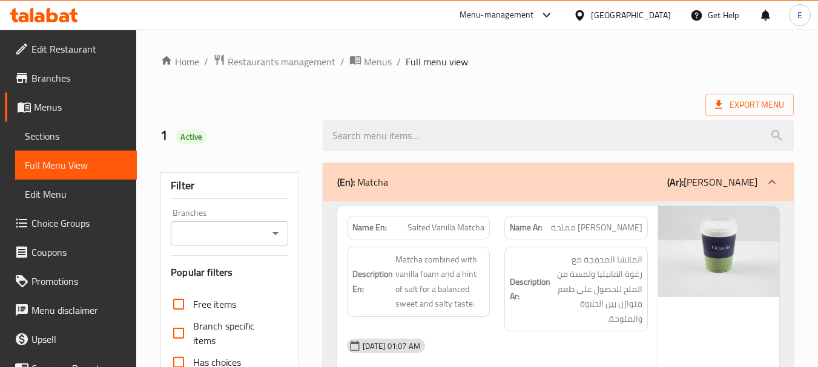
click at [63, 140] on span "Sections" at bounding box center [76, 136] width 102 height 15
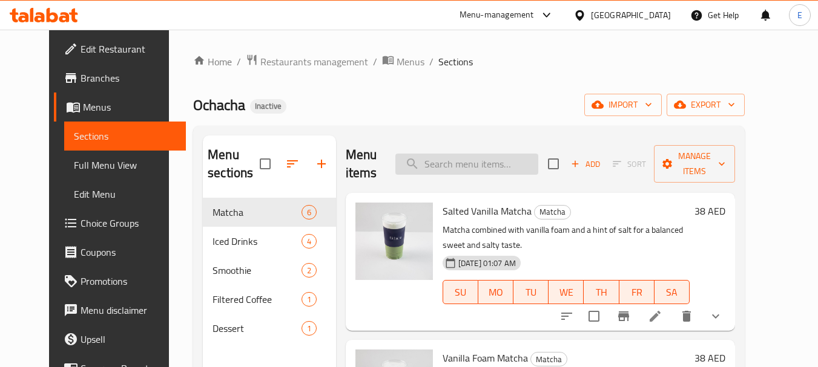
click at [474, 160] on input "search" at bounding box center [466, 164] width 143 height 21
paste input "Salted Caramel Matcha"
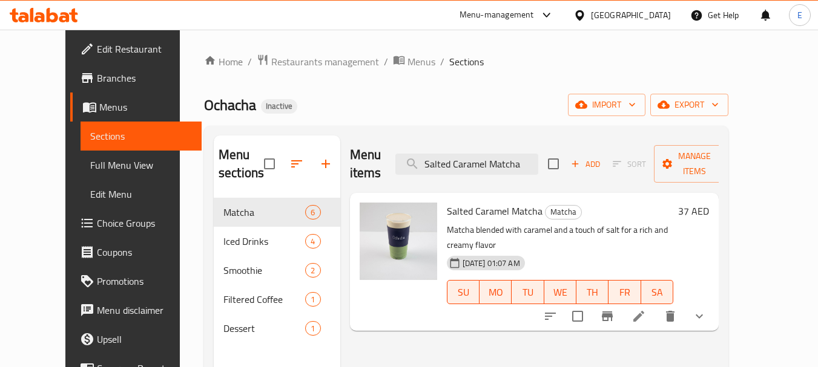
type input "Salted Caramel Matcha"
click at [656, 306] on li at bounding box center [639, 317] width 34 height 22
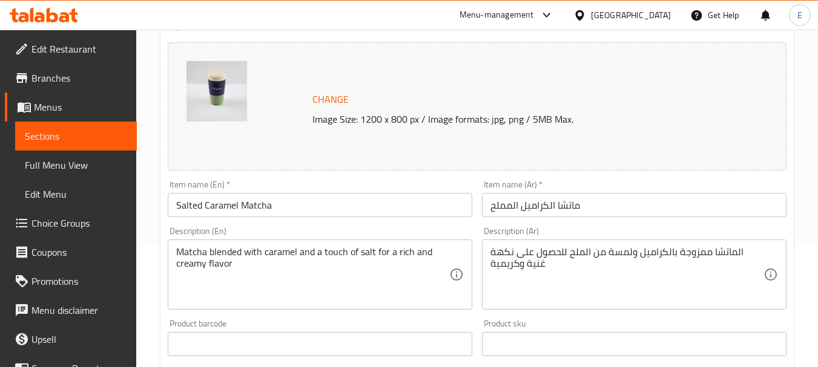
scroll to position [182, 0]
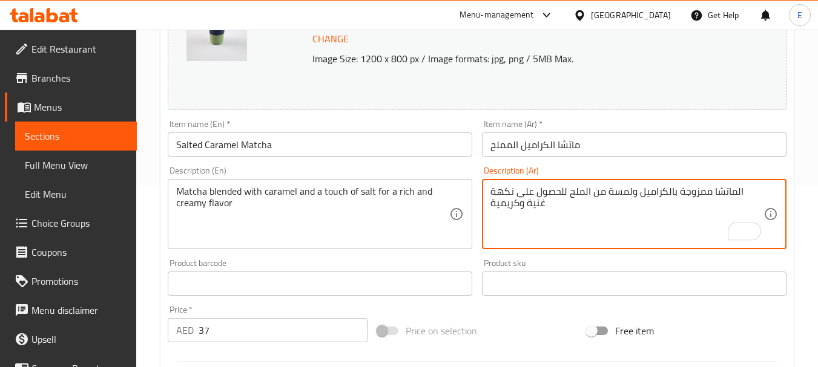
click at [525, 205] on textarea "الماتشا ممزوجة بالكراميل ولمسة من الملح للحصول على نكهة غنية وكريمية" at bounding box center [626, 215] width 273 height 58
drag, startPoint x: 509, startPoint y: 193, endPoint x: 484, endPoint y: 193, distance: 25.4
click at [484, 193] on div "الماتشا ممزوجة بالكراميل ولمسة من الملح للحصول على نكهة غنية كريمية Description…" at bounding box center [634, 214] width 305 height 70
type textarea "الماتشا ممزوجة بالكراميل ولمسة من الملح للحصول على نكهة كريمية"
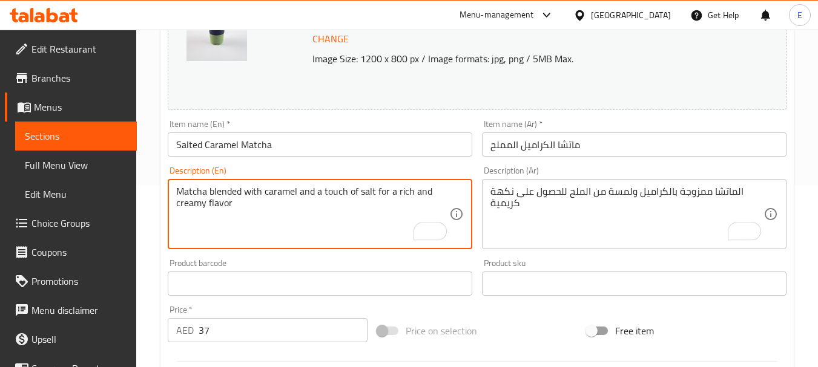
drag, startPoint x: 389, startPoint y: 193, endPoint x: 436, endPoint y: 189, distance: 46.7
click at [436, 189] on textarea "Matcha blended with caramel and a touch of salt for a rich and creamy flavor" at bounding box center [312, 215] width 273 height 58
click at [401, 201] on textarea "Matcha blended with caramel and a touch of salt for a rich and creamy flavor" at bounding box center [312, 215] width 273 height 58
drag, startPoint x: 396, startPoint y: 193, endPoint x: 433, endPoint y: 191, distance: 37.6
click at [433, 191] on textarea "Matcha blended with caramel and a touch of salt for a rich and creamy flavor" at bounding box center [312, 215] width 273 height 58
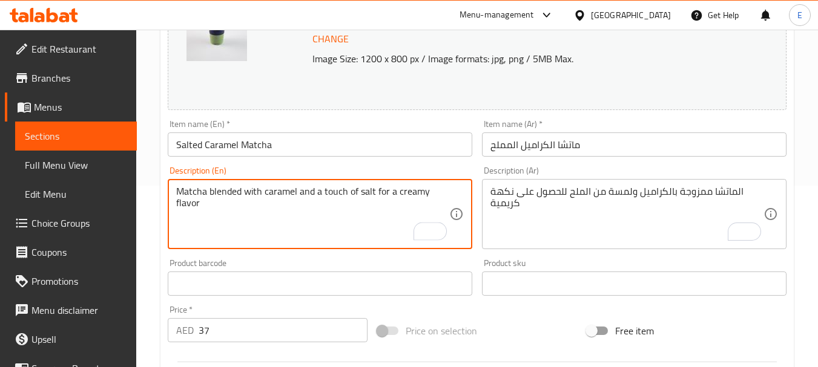
click at [349, 220] on textarea "Matcha blended with caramel and a touch of salt for a creamy flavor" at bounding box center [312, 215] width 273 height 58
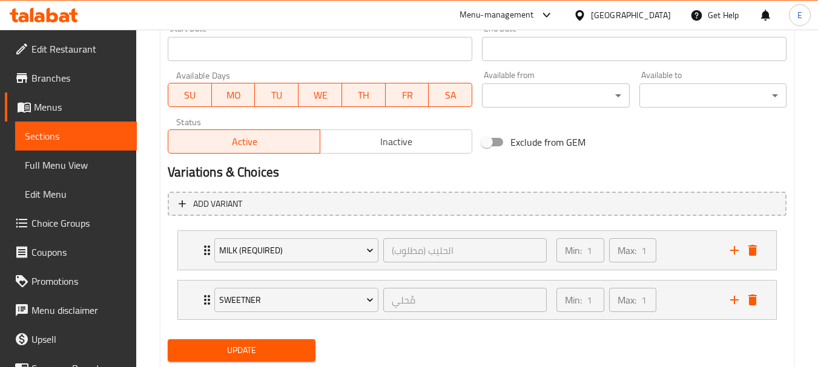
scroll to position [575, 0]
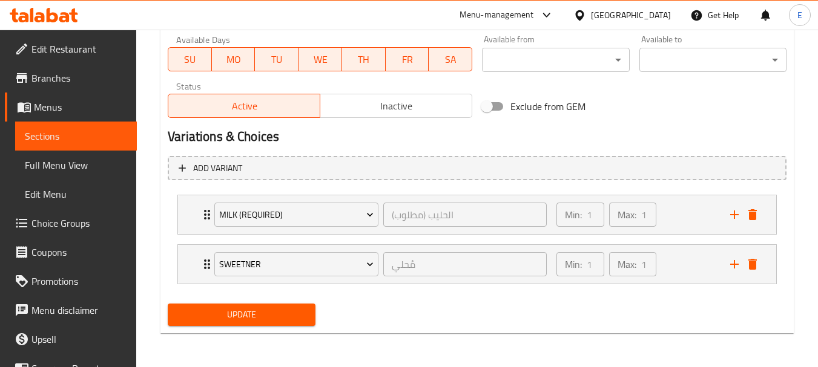
type textarea "Matcha blended with caramel and a touch of salt for a creamy flavor"
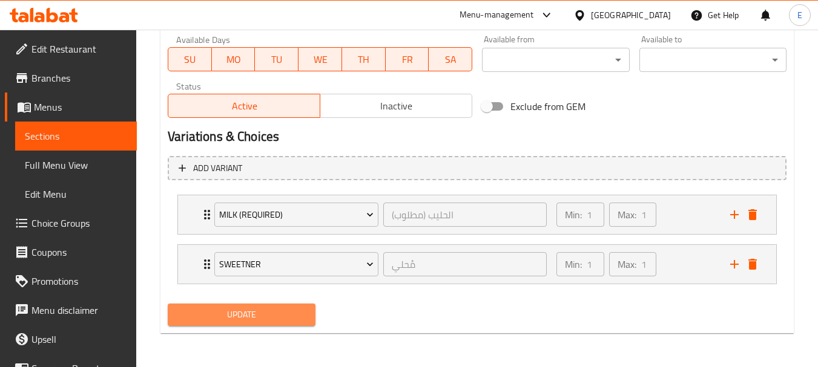
click at [300, 315] on span "Update" at bounding box center [241, 315] width 128 height 15
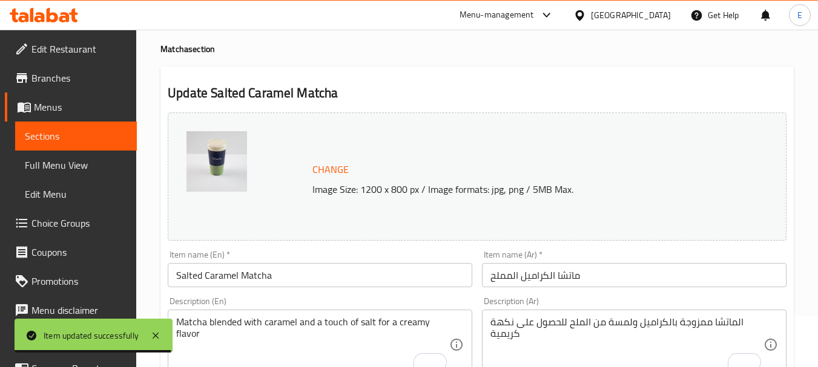
scroll to position [0, 0]
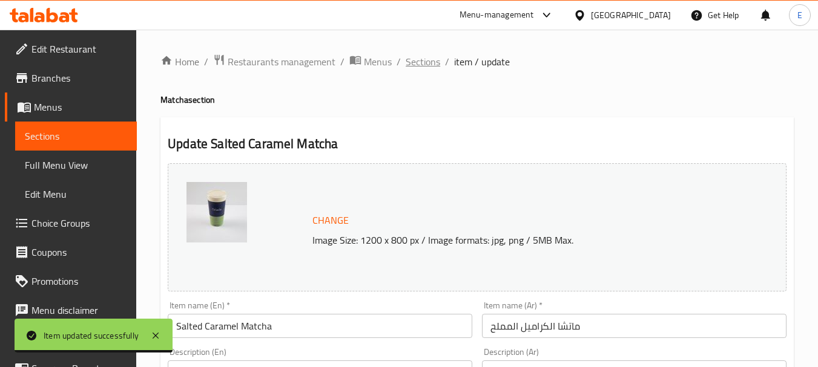
click at [429, 68] on span "Sections" at bounding box center [423, 61] width 35 height 15
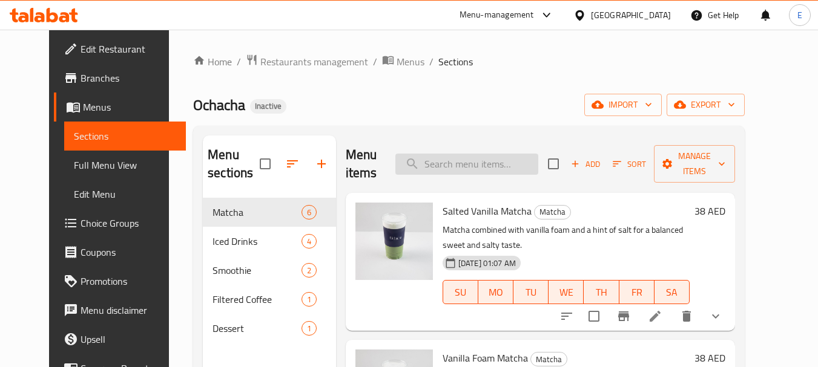
click at [479, 165] on input "search" at bounding box center [466, 164] width 143 height 21
paste input "Milk Cloudy Matcha"
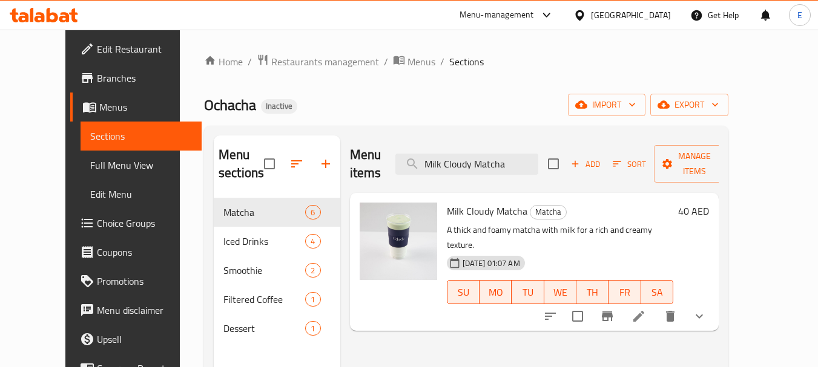
type input "Milk Cloudy Matcha"
click at [646, 309] on icon at bounding box center [638, 316] width 15 height 15
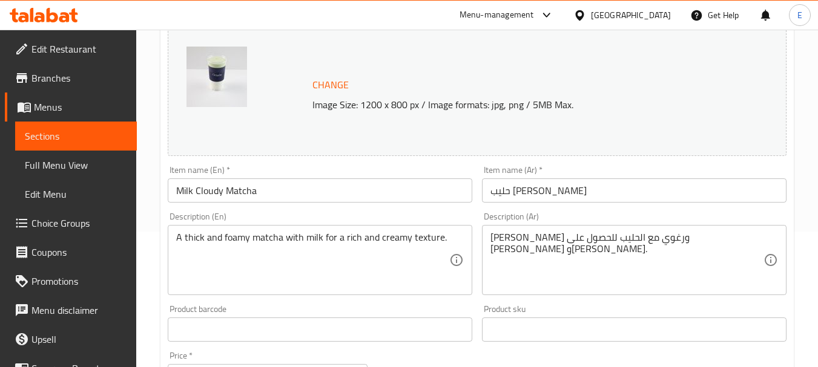
scroll to position [182, 0]
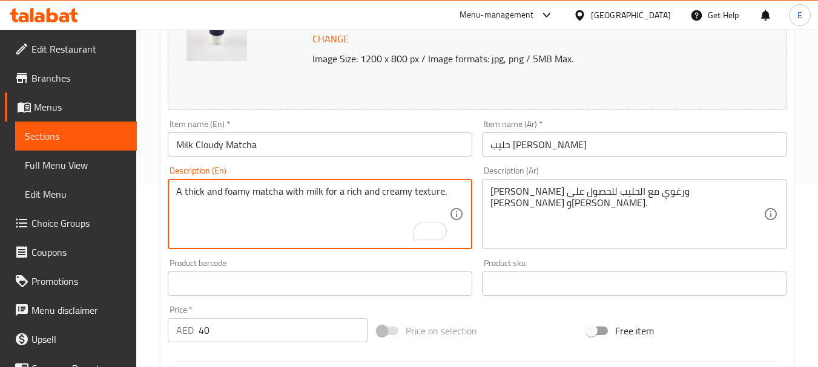
drag, startPoint x: 343, startPoint y: 191, endPoint x: 377, endPoint y: 191, distance: 33.3
click at [377, 191] on textarea "A thick and foamy matcha with milk for a rich and creamy texture." at bounding box center [312, 215] width 273 height 58
type textarea "A thick and foamy matcha with milk for a creamy texture."
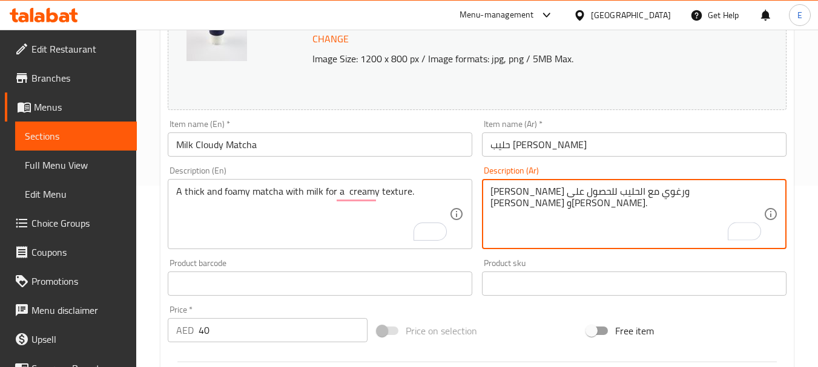
drag, startPoint x: 521, startPoint y: 194, endPoint x: 542, endPoint y: 193, distance: 21.8
click at [542, 193] on textarea "[PERSON_NAME] ورغوي مع الحليب للحصول على [PERSON_NAME] و[PERSON_NAME]." at bounding box center [626, 215] width 273 height 58
click at [545, 220] on textarea "[PERSON_NAME] و[PERSON_NAME] مع الحليب للحصول على [PERSON_NAME]." at bounding box center [626, 215] width 273 height 58
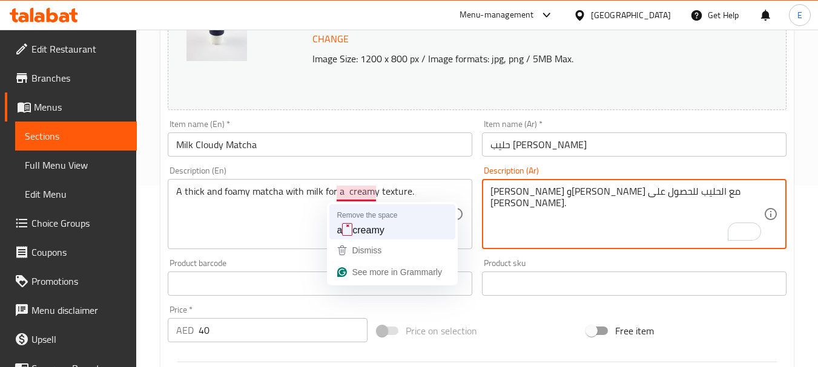
type textarea "[PERSON_NAME] و[PERSON_NAME] مع الحليب للحصول على [PERSON_NAME]."
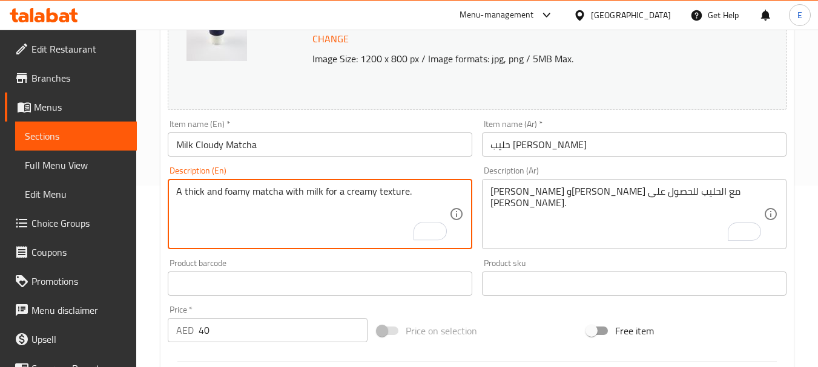
click at [303, 225] on textarea "A thick and foamy matcha with milk for a creamy texture." at bounding box center [312, 215] width 273 height 58
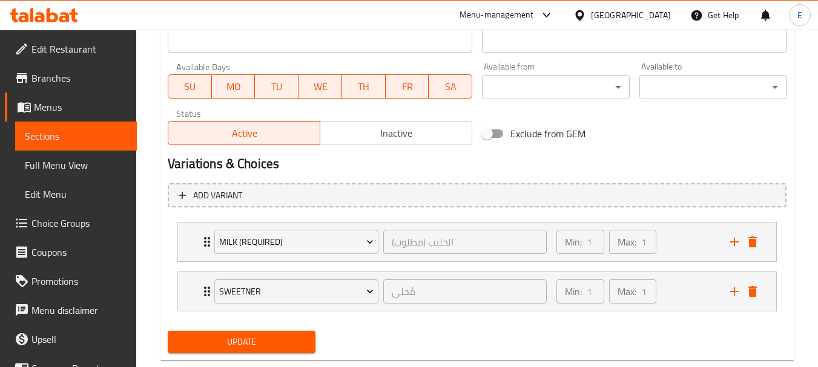
scroll to position [575, 0]
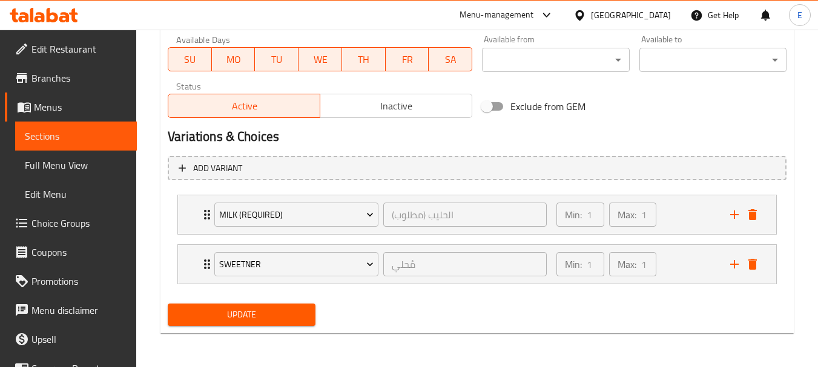
type textarea "A thick and foamy matcha with milk for a creamy texture."
click at [259, 309] on span "Update" at bounding box center [241, 315] width 128 height 15
click at [259, 309] on div at bounding box center [409, 183] width 818 height 367
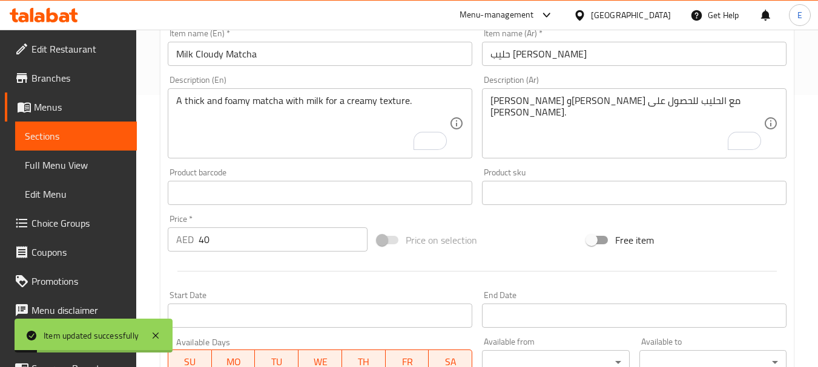
scroll to position [0, 0]
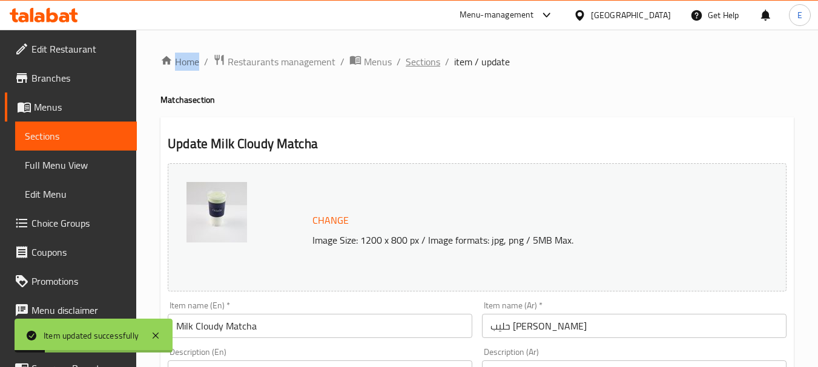
click at [421, 60] on span "Sections" at bounding box center [423, 61] width 35 height 15
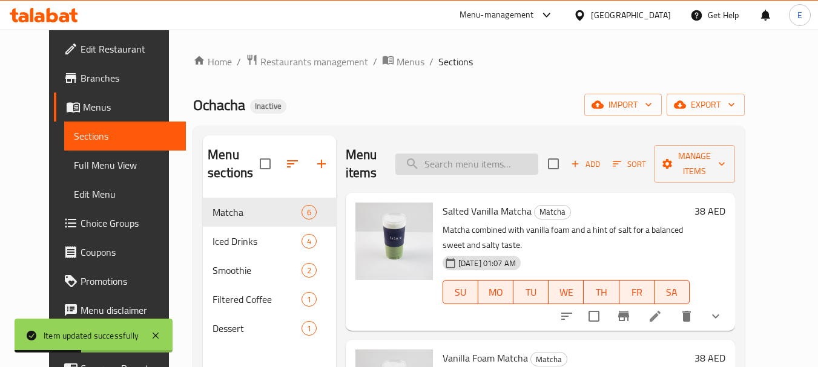
click at [507, 161] on input "search" at bounding box center [466, 164] width 143 height 21
paste input "Red Bull Sunrise"
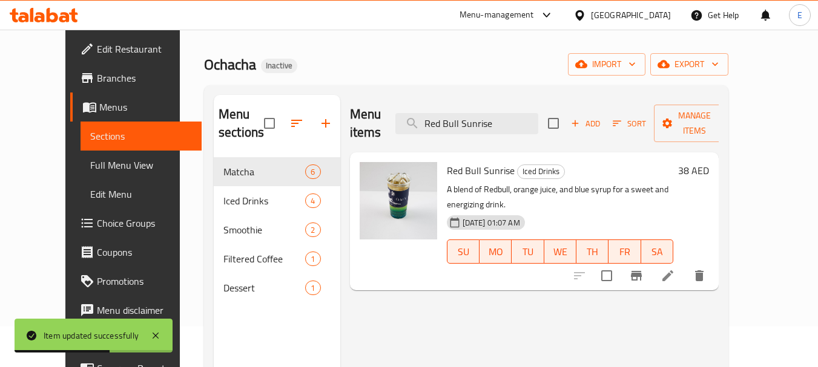
scroll to position [121, 0]
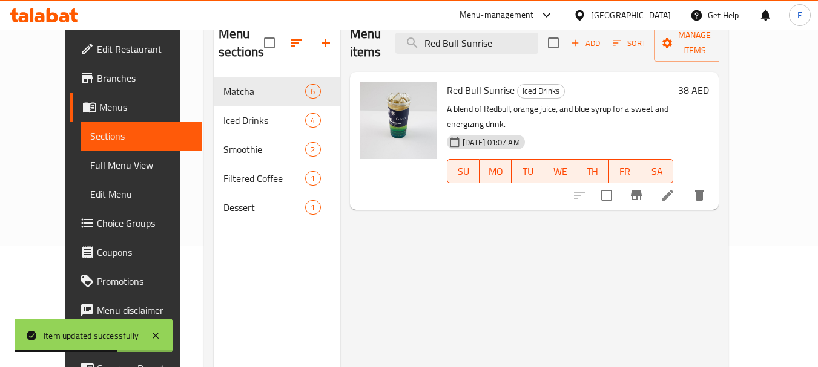
type input "Red Bull Sunrise"
click at [685, 185] on li at bounding box center [668, 196] width 34 height 22
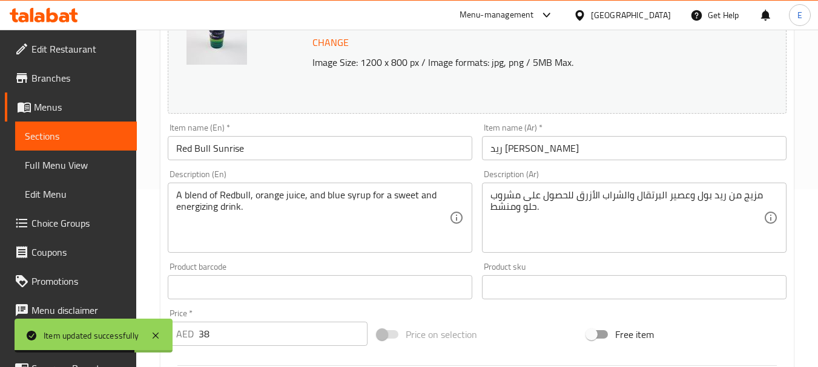
scroll to position [182, 0]
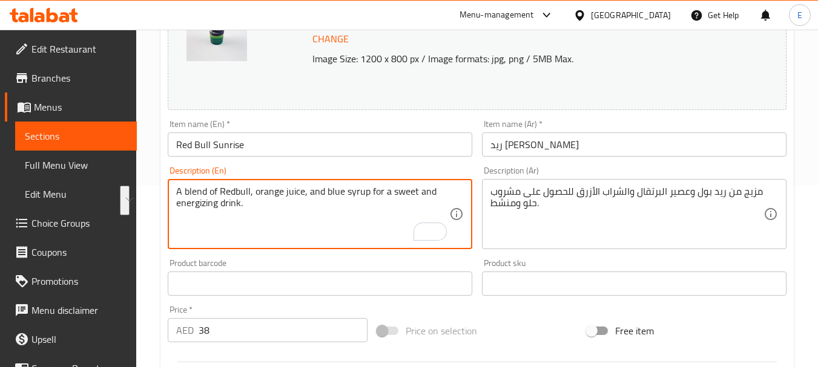
drag, startPoint x: 417, startPoint y: 188, endPoint x: 217, endPoint y: 213, distance: 200.8
click at [217, 213] on textarea "A blend of Redbull, orange juice, and blue syrup for a sweet and energizing dri…" at bounding box center [312, 215] width 273 height 58
click at [330, 231] on textarea "A blend of Redbull, orange juice, and blue syrup for a sweet drink." at bounding box center [312, 215] width 273 height 58
type textarea "A blend of Redbull, orange juice, and blue syrup for a sweet drink."
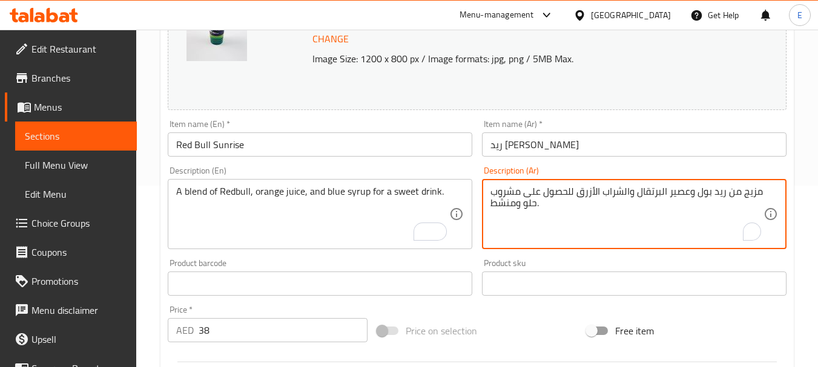
drag, startPoint x: 521, startPoint y: 204, endPoint x: 479, endPoint y: 205, distance: 41.8
type textarea "مزيج من ريد بول وعصير البرتقال والشراب الأزرق للحصول على مشروب حلو ."
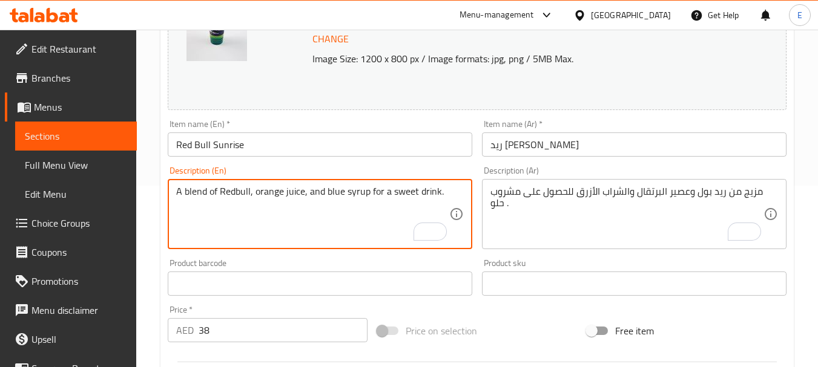
click at [392, 193] on textarea "A blend of Redbull, orange juice, and blue syrup for a sweet drink." at bounding box center [312, 215] width 273 height 58
click at [372, 213] on textarea "A blend of Redbull, orange juice, and blue syrup for a sweet drink." at bounding box center [312, 215] width 273 height 58
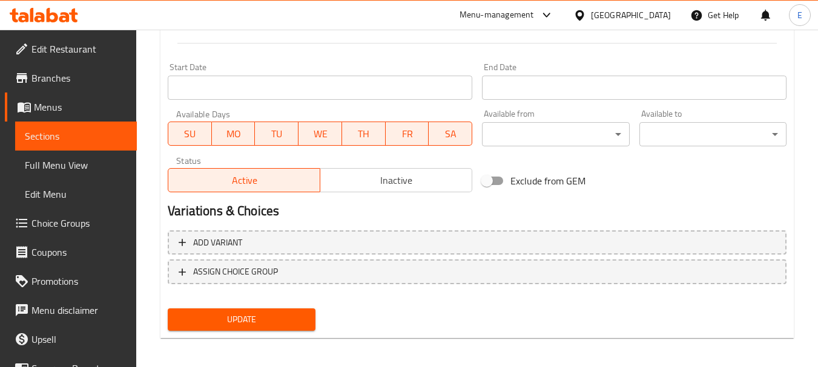
scroll to position [506, 0]
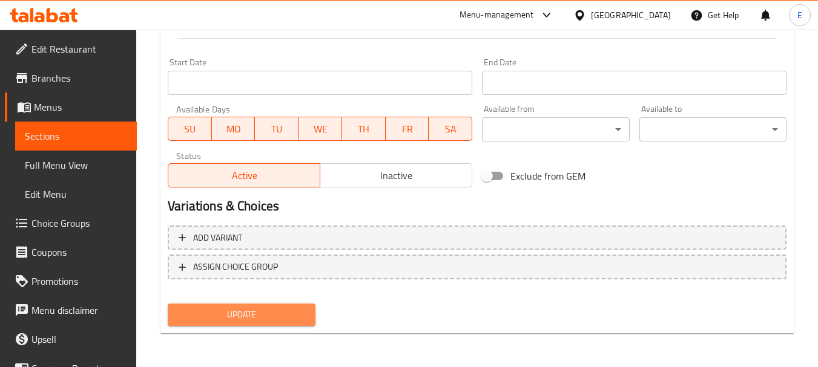
click at [271, 310] on span "Update" at bounding box center [241, 315] width 128 height 15
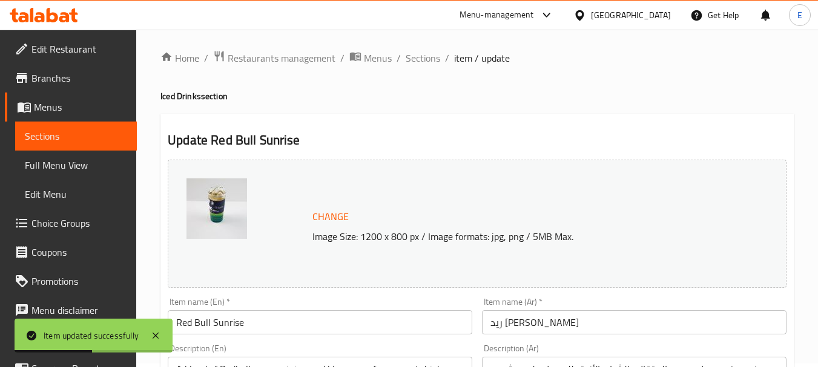
scroll to position [0, 0]
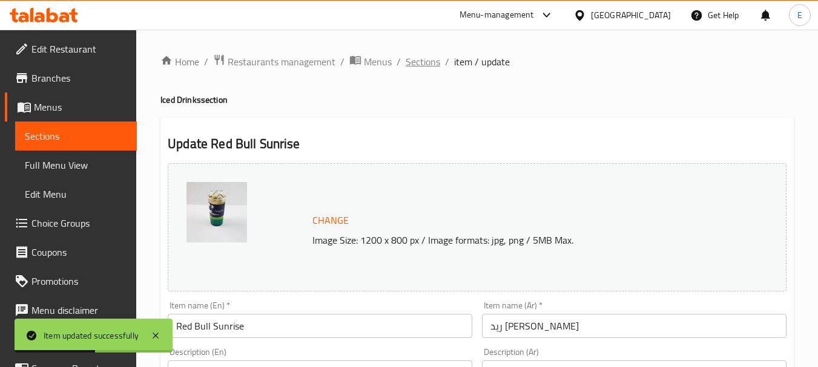
click at [436, 65] on span "Sections" at bounding box center [423, 61] width 35 height 15
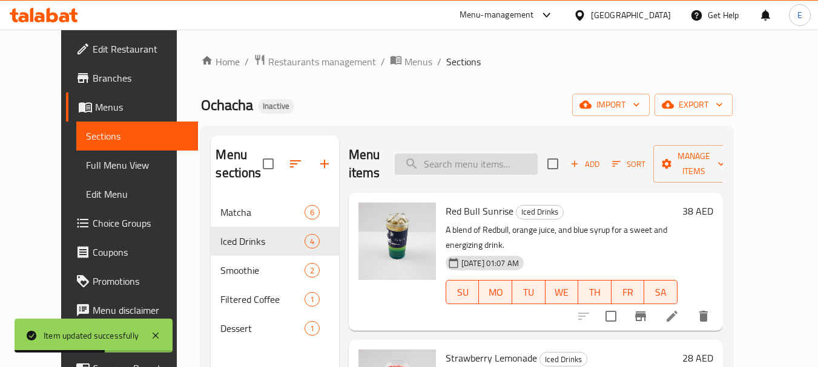
click at [493, 163] on input "search" at bounding box center [466, 164] width 143 height 21
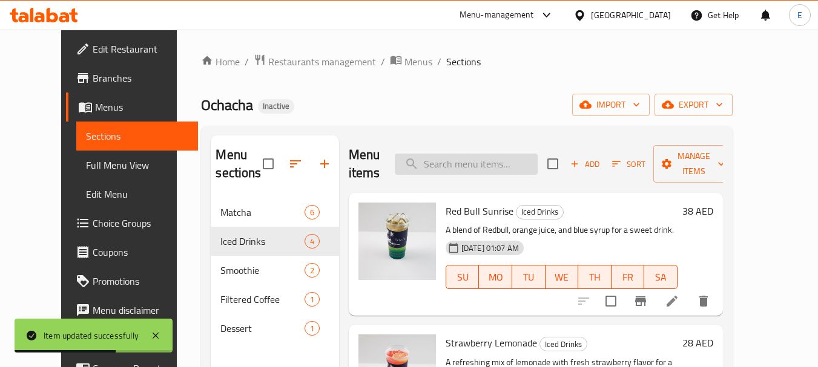
paste input "Cookie"
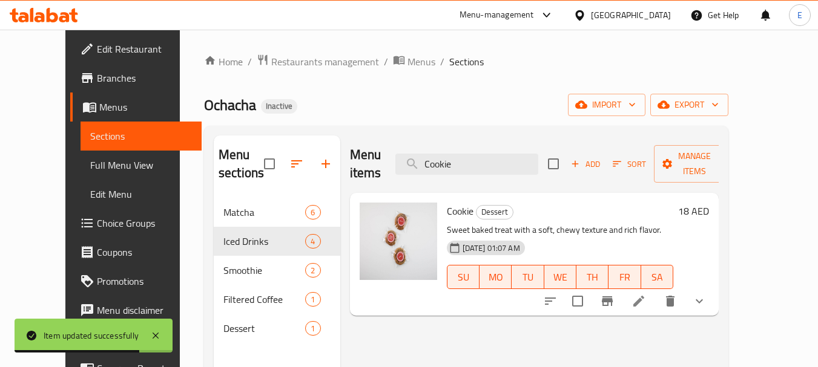
type input "Cookie"
click at [656, 291] on li at bounding box center [639, 302] width 34 height 22
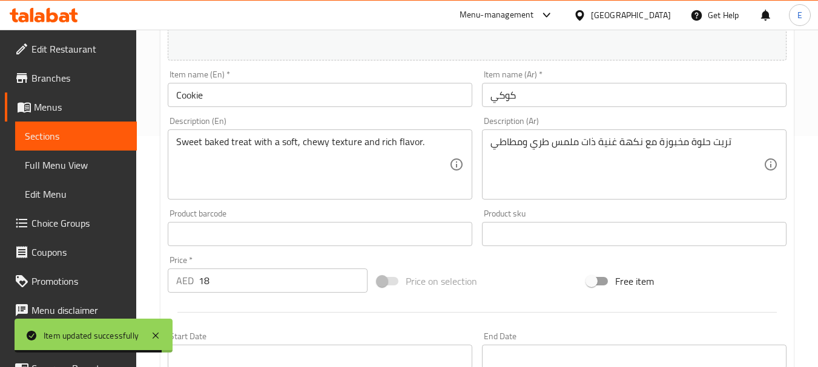
scroll to position [242, 0]
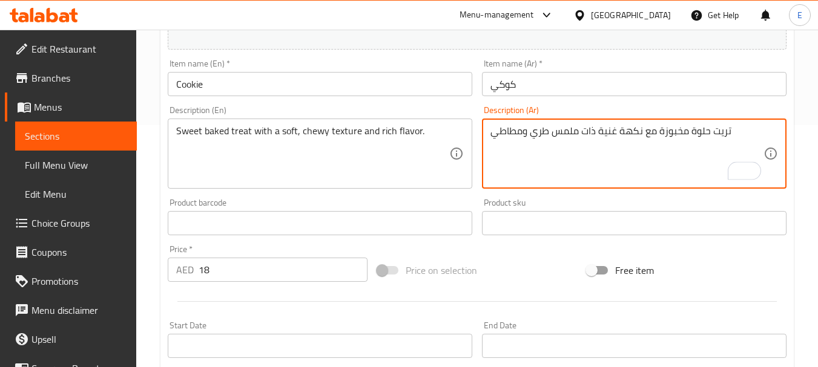
drag, startPoint x: 598, startPoint y: 130, endPoint x: 619, endPoint y: 130, distance: 20.6
click at [619, 130] on textarea "تريت حلوة مخبوزة مع نكهة غنية ذات ملمس طري ومطاطي" at bounding box center [626, 154] width 273 height 58
type textarea "تريت حلوة مخبوزة مع نكهة ذات ملمس طري ومطاطي"
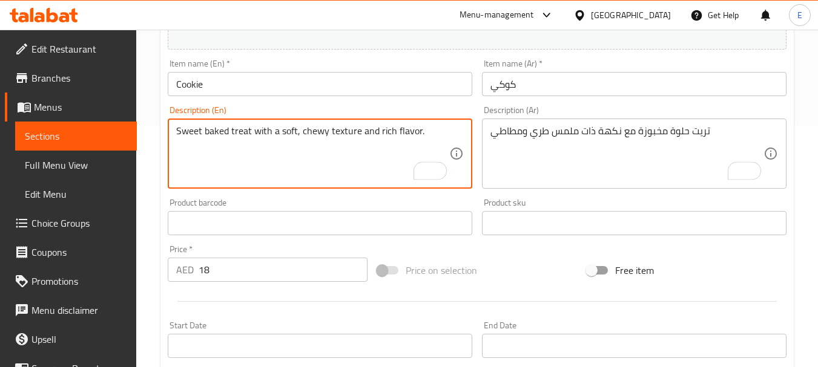
drag, startPoint x: 359, startPoint y: 131, endPoint x: 390, endPoint y: 129, distance: 31.0
click at [390, 129] on textarea "Sweet baked treat with a soft, chewy texture and rich flavor." at bounding box center [312, 154] width 273 height 58
click at [389, 168] on textarea "Sweet baked treat with a soft, chewy texture flavor." at bounding box center [312, 154] width 273 height 58
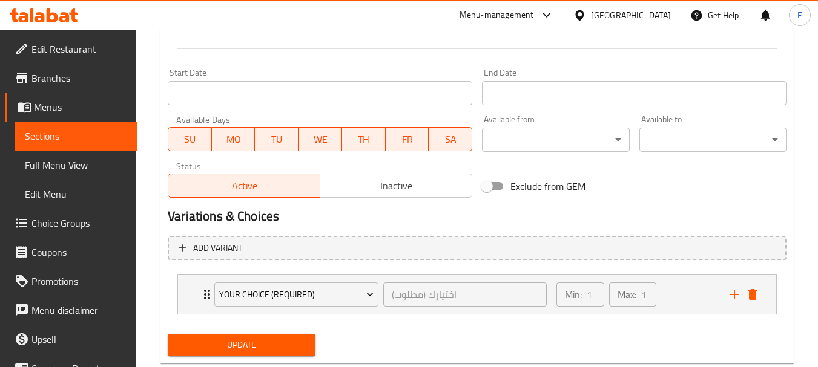
scroll to position [526, 0]
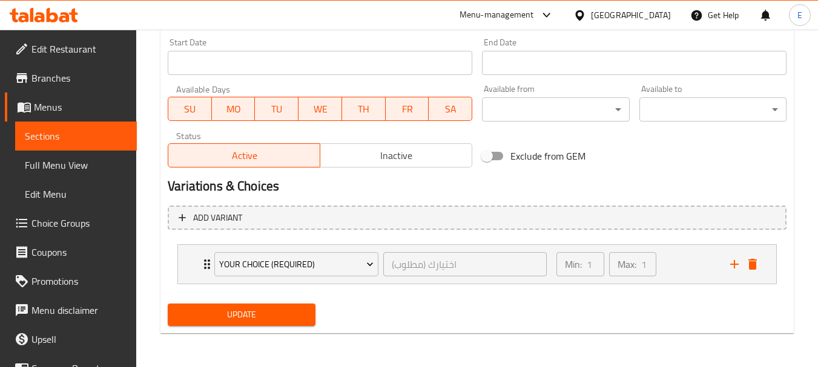
type textarea "Sweet baked treat with a soft, chewy texture flavor."
click at [289, 316] on span "Update" at bounding box center [241, 315] width 128 height 15
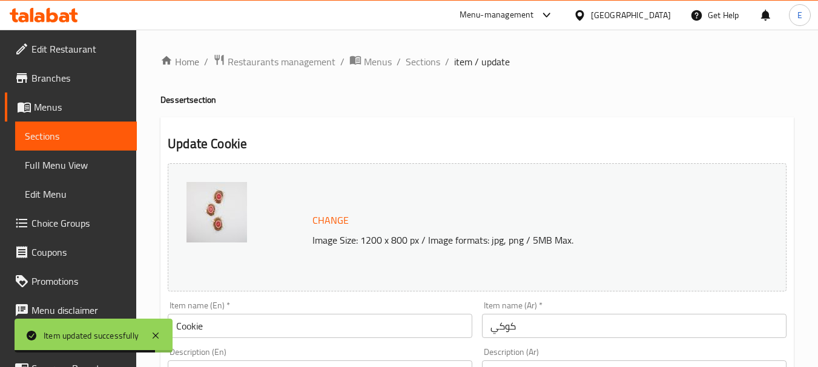
click at [430, 67] on span "Sections" at bounding box center [423, 61] width 35 height 15
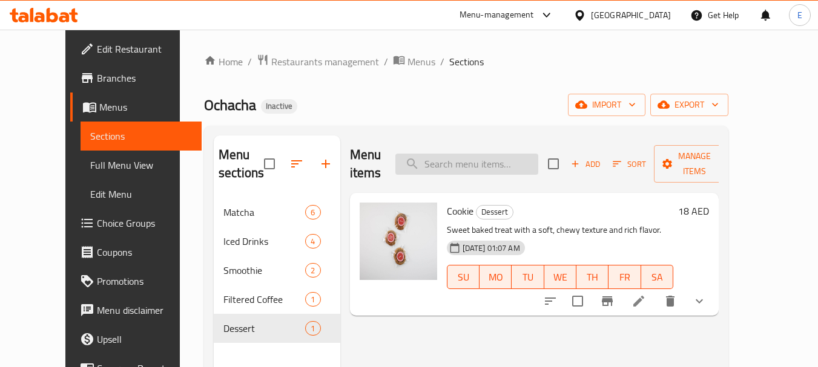
click at [491, 160] on input "search" at bounding box center [466, 164] width 143 height 21
paste input "Cloudy Matcha"
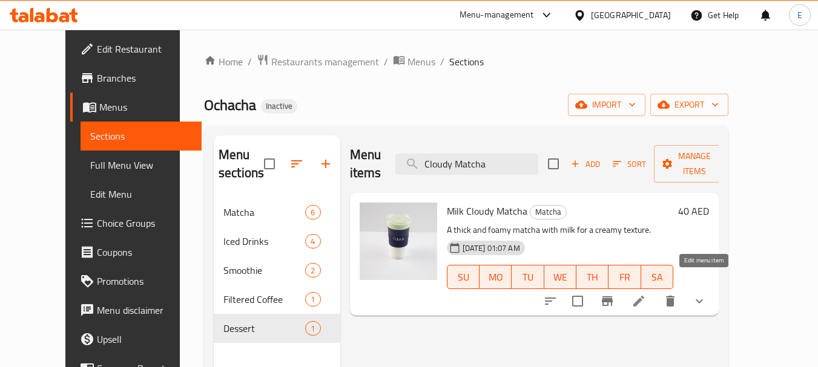
type input "Cloudy Matcha"
click at [644, 296] on icon at bounding box center [638, 301] width 11 height 11
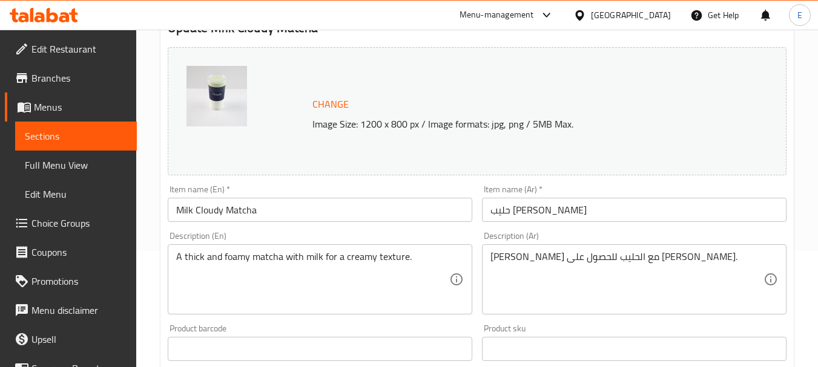
scroll to position [121, 0]
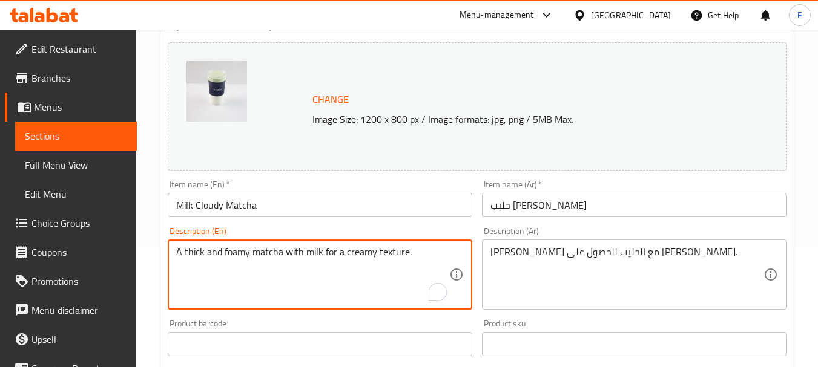
click at [317, 257] on textarea "A thick and foamy matcha with milk for a creamy texture." at bounding box center [312, 275] width 273 height 58
paste textarea "Matcha prepared with fresh coconut water for a smooth, slightly frothy, and vib…"
drag, startPoint x: 225, startPoint y: 262, endPoint x: 251, endPoint y: 264, distance: 26.1
click at [251, 264] on textarea "Matcha prepared with fresh coconut water for a smooth, slightly frothy, and vib…" at bounding box center [312, 275] width 273 height 58
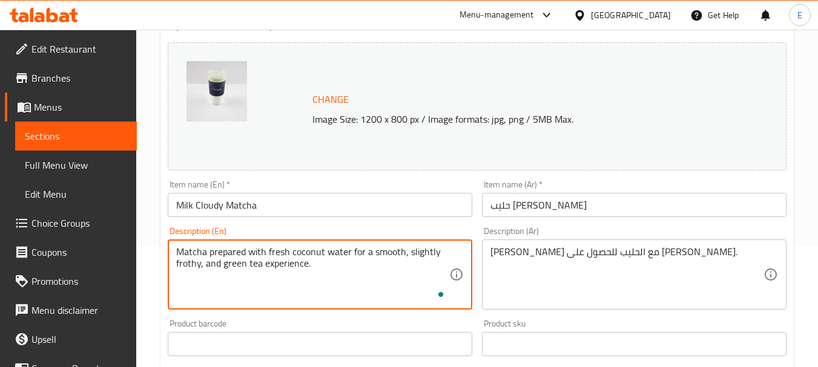
click at [259, 260] on textarea "Matcha prepared with fresh coconut water for a smooth, slightly frothy, and gre…" at bounding box center [312, 275] width 273 height 58
type textarea "Matcha prepared with fresh coconut water for a smooth, slightly frothy, and gre…"
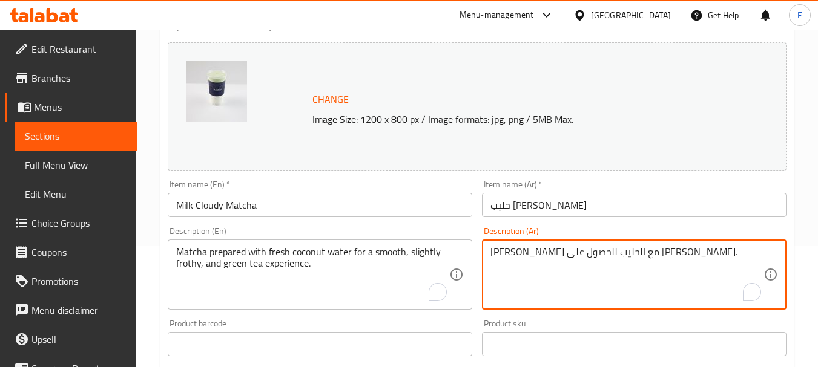
click at [582, 255] on textarea "[PERSON_NAME] و[PERSON_NAME] مع الحليب للحصول على [PERSON_NAME]." at bounding box center [626, 275] width 273 height 58
paste textarea "يتم تحضير الماتشا باستخدام ماء جوز الهند الطازج للحصول على تجربة شاي ناعمة ورغو…"
drag, startPoint x: 519, startPoint y: 266, endPoint x: 486, endPoint y: 268, distance: 32.7
click at [486, 268] on div "يتم تحضير الماتشا باستخدام ماء جوز الهند الطازج للحصول على تجربة شاي ناعمة ورغو…" at bounding box center [634, 275] width 305 height 70
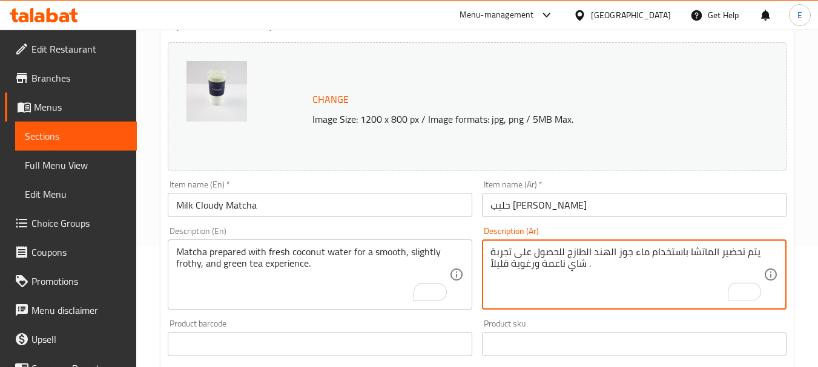
click at [564, 265] on textarea "يتم تحضير الماتشا باستخدام ماء جوز الهند الطازج للحصول على تجربة شاي ناعمة ورغو…" at bounding box center [626, 275] width 273 height 58
click at [650, 280] on textarea "يتم تحضير الماتشا باستخدام ماء جوز الهند الطازج للحصول على تجربة شاي أخضر ناعمة…" at bounding box center [626, 275] width 273 height 58
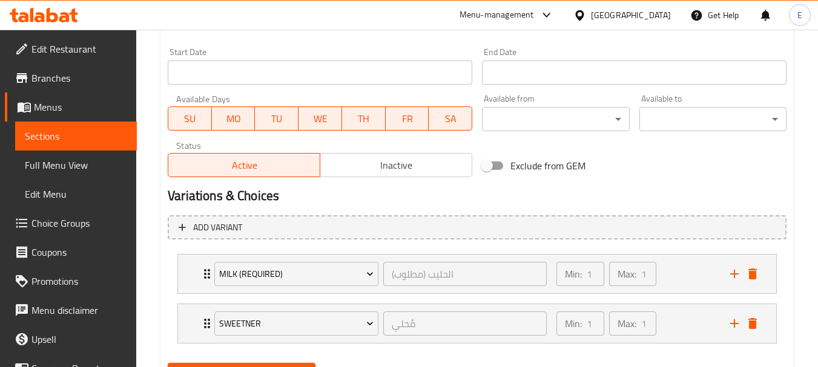
scroll to position [575, 0]
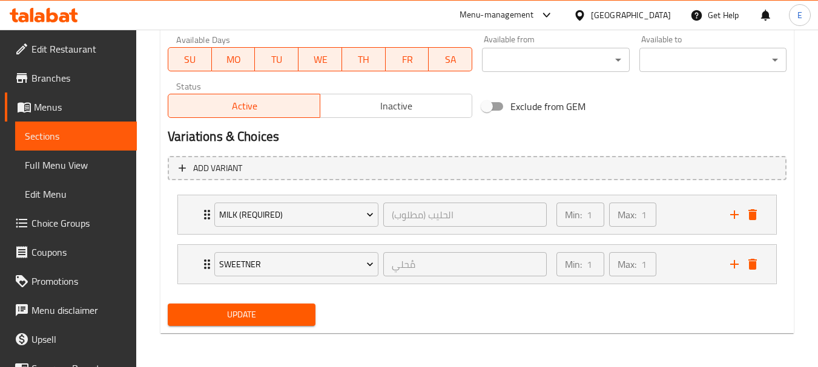
type textarea "يتم تحضير الماتشا باستخدام ماء جوز الهند الطازج للحصول على تجربة شاي أخضر ناعمة…"
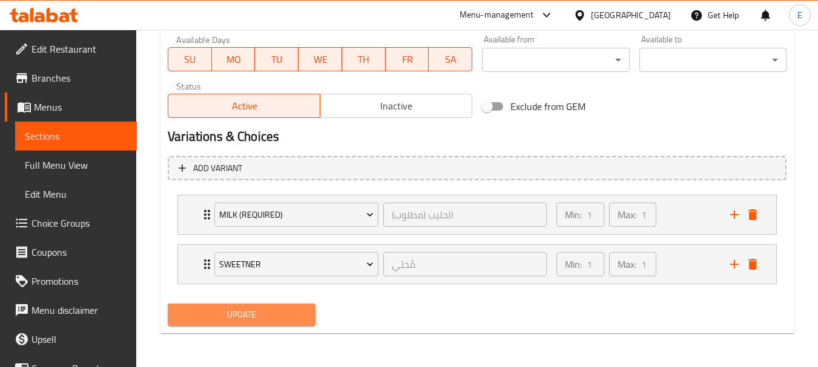
click at [282, 316] on span "Update" at bounding box center [241, 315] width 128 height 15
click at [282, 316] on div at bounding box center [409, 183] width 818 height 367
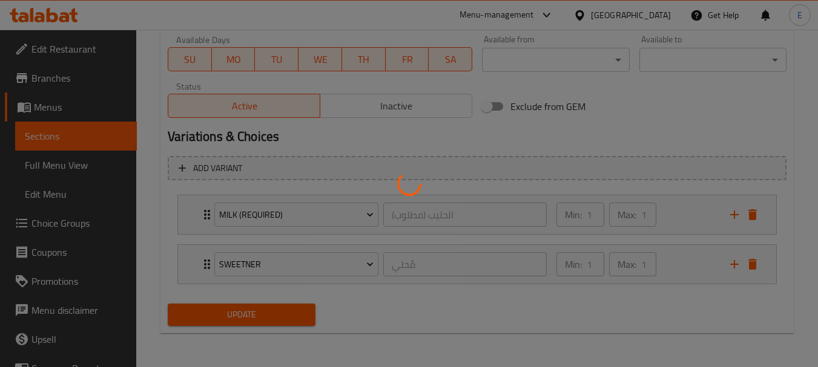
click at [282, 316] on div at bounding box center [409, 183] width 818 height 367
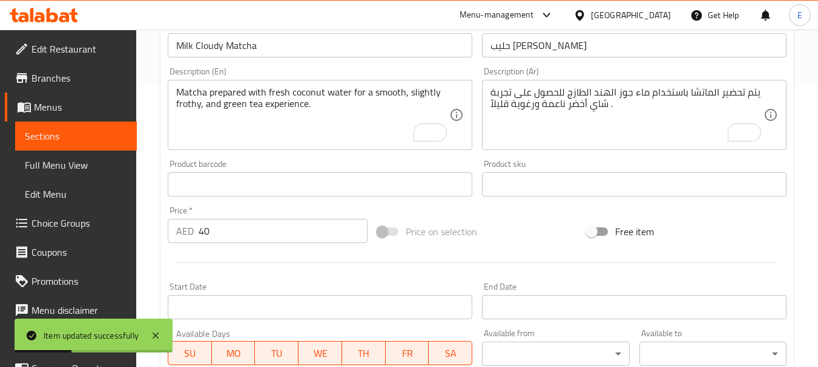
scroll to position [272, 0]
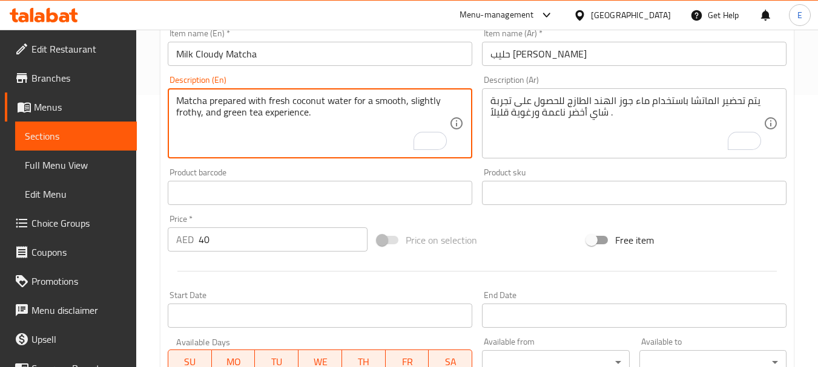
click at [228, 116] on textarea "Matcha prepared with fresh coconut water for a smooth, slightly frothy, and gre…" at bounding box center [312, 124] width 273 height 58
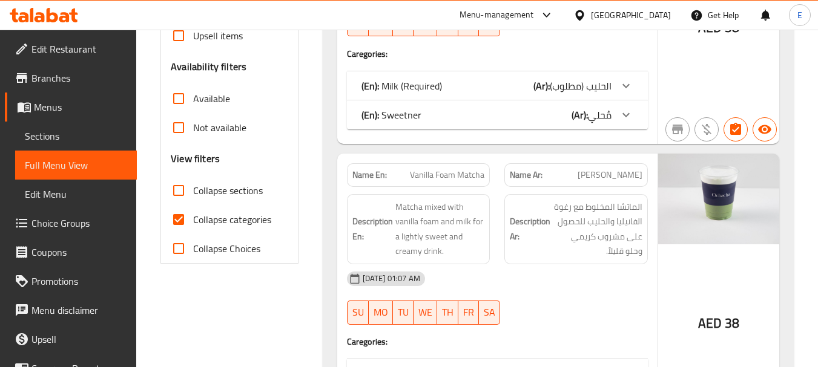
scroll to position [363, 0]
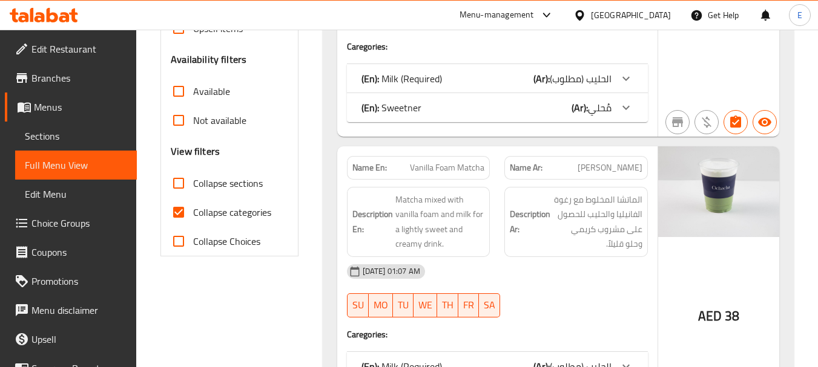
click at [175, 214] on input "Collapse categories" at bounding box center [178, 212] width 29 height 29
checkbox input "false"
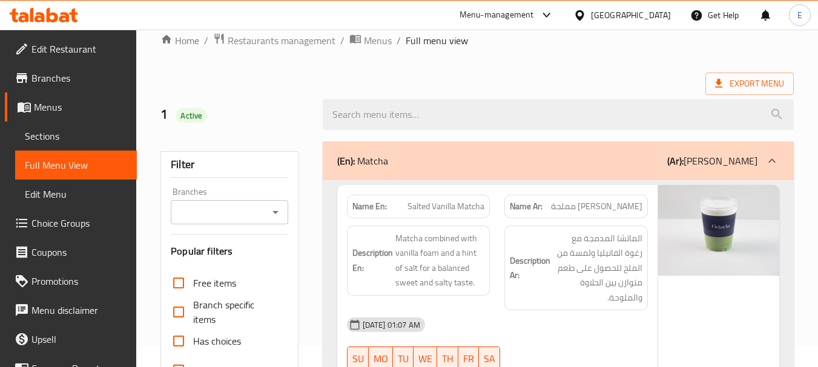
scroll to position [0, 0]
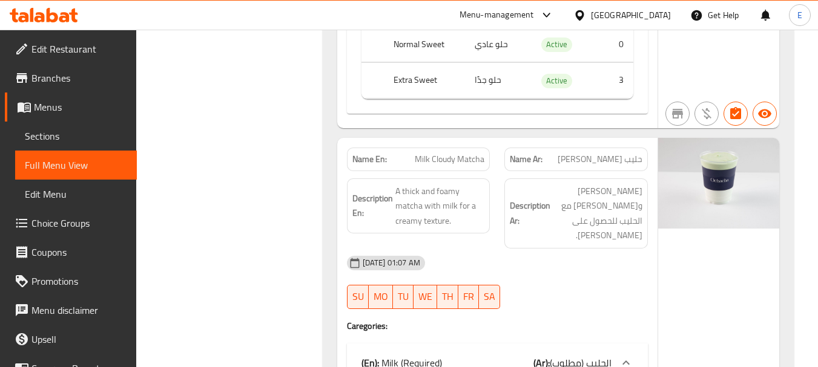
scroll to position [3311, 0]
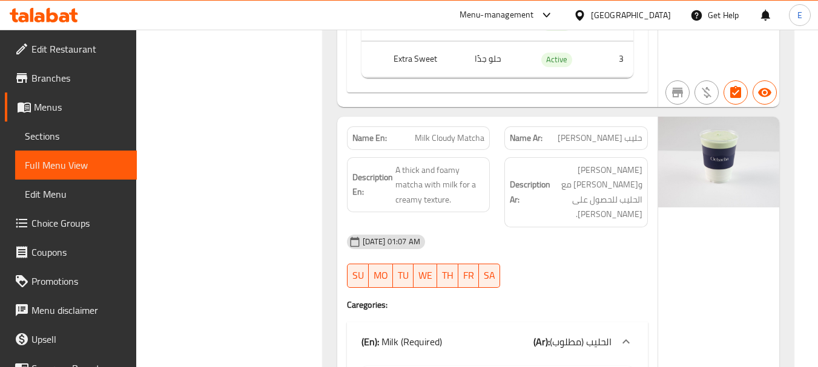
click at [582, 184] on span "[PERSON_NAME] و[PERSON_NAME] مع الحليب للحصول على [PERSON_NAME]." at bounding box center [598, 192] width 90 height 59
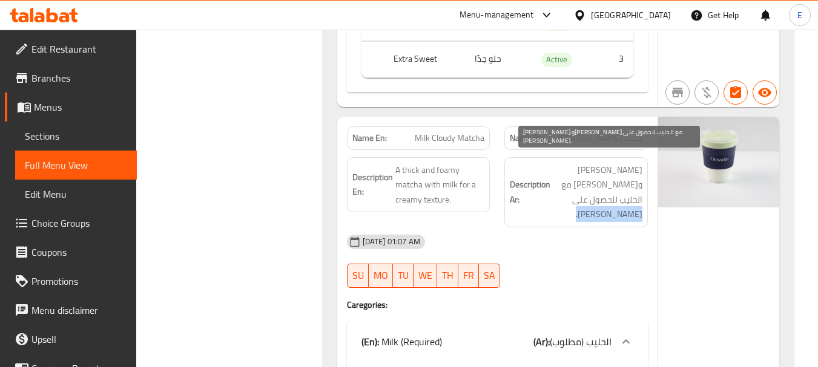
click at [582, 184] on span "[PERSON_NAME] و[PERSON_NAME] مع الحليب للحصول على [PERSON_NAME]." at bounding box center [598, 192] width 90 height 59
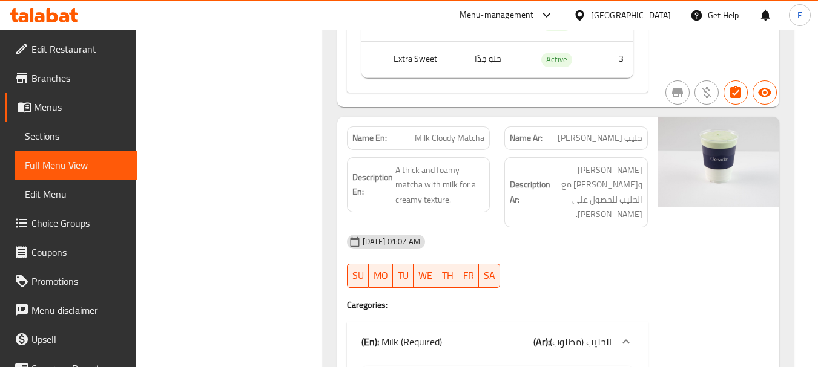
click at [453, 132] on span "Milk Cloudy Matcha" at bounding box center [450, 138] width 70 height 13
copy span "Milk Cloudy Matcha"
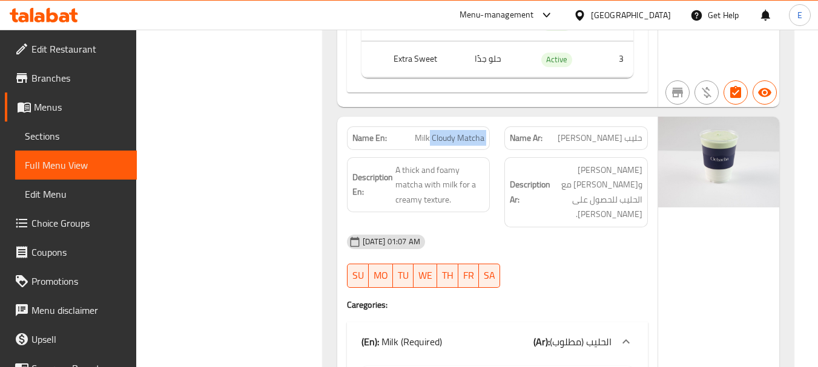
drag, startPoint x: 430, startPoint y: 123, endPoint x: 502, endPoint y: 120, distance: 71.5
click at [502, 120] on div "Name En: Milk Cloudy Matcha Name Ar: حليب [PERSON_NAME]" at bounding box center [497, 138] width 315 height 38
copy span "Cloudy Matcha"
